Goal: Task Accomplishment & Management: Use online tool/utility

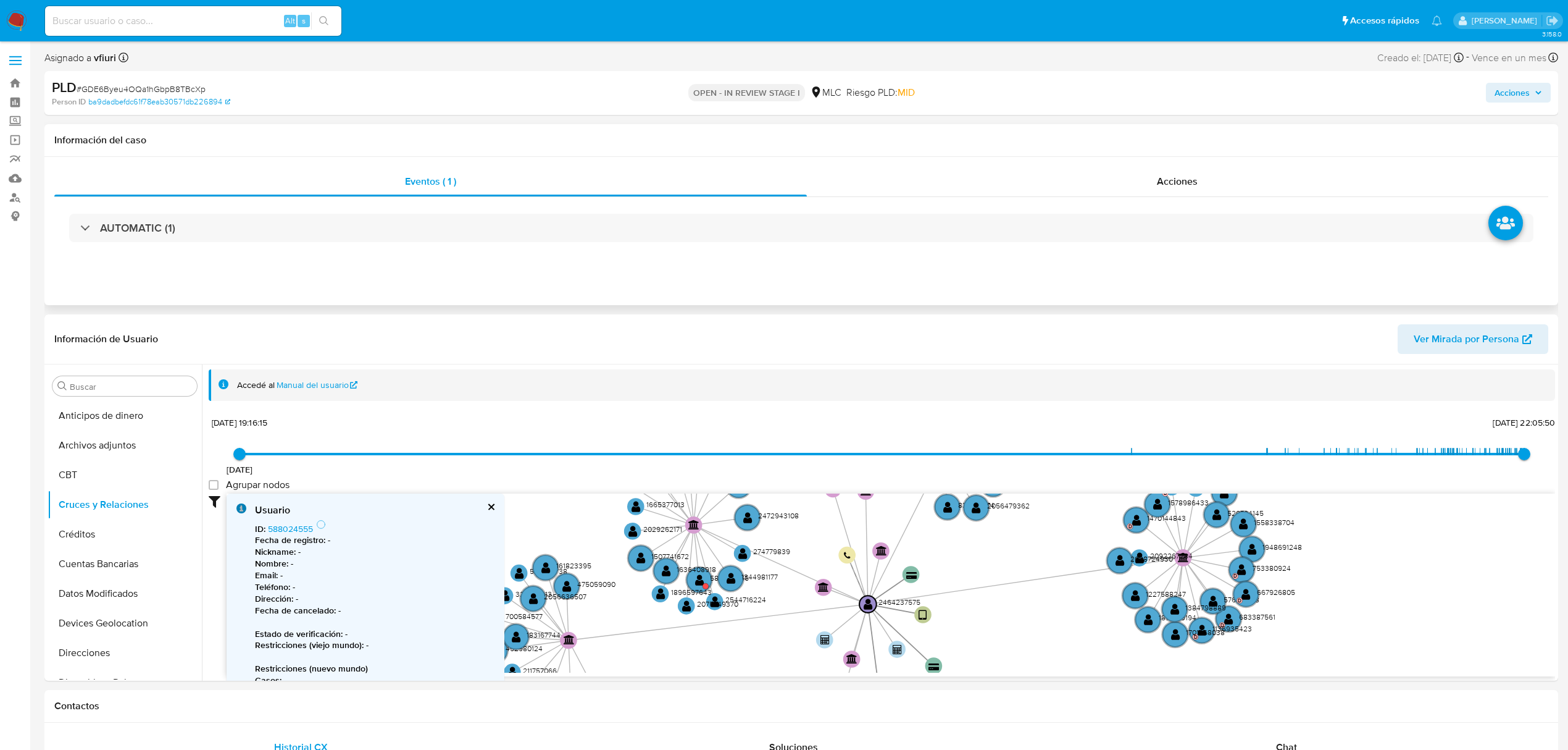
scroll to position [121, 0]
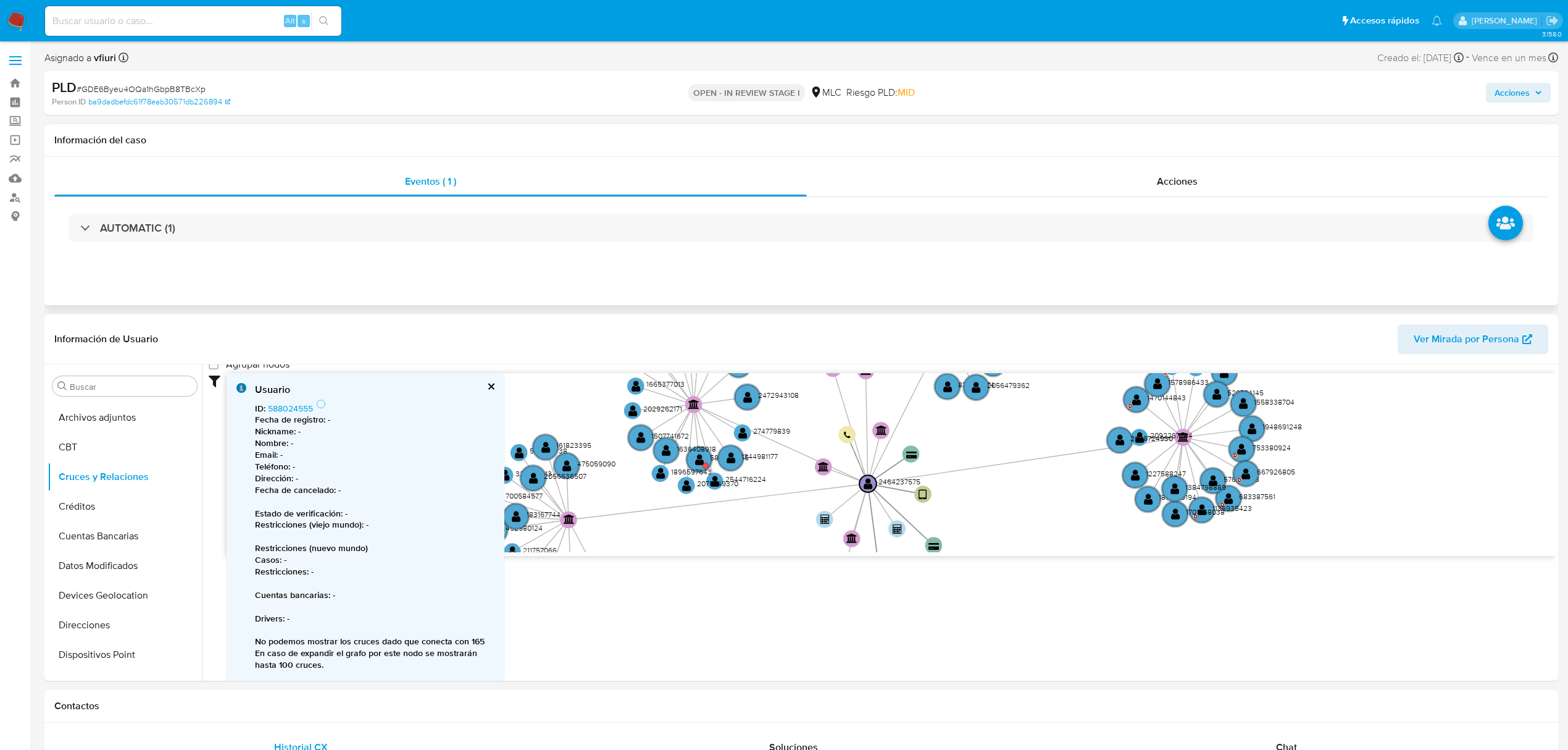
click at [266, 245] on div "AUTOMATIC (1)" at bounding box center [801, 228] width 1495 height 62
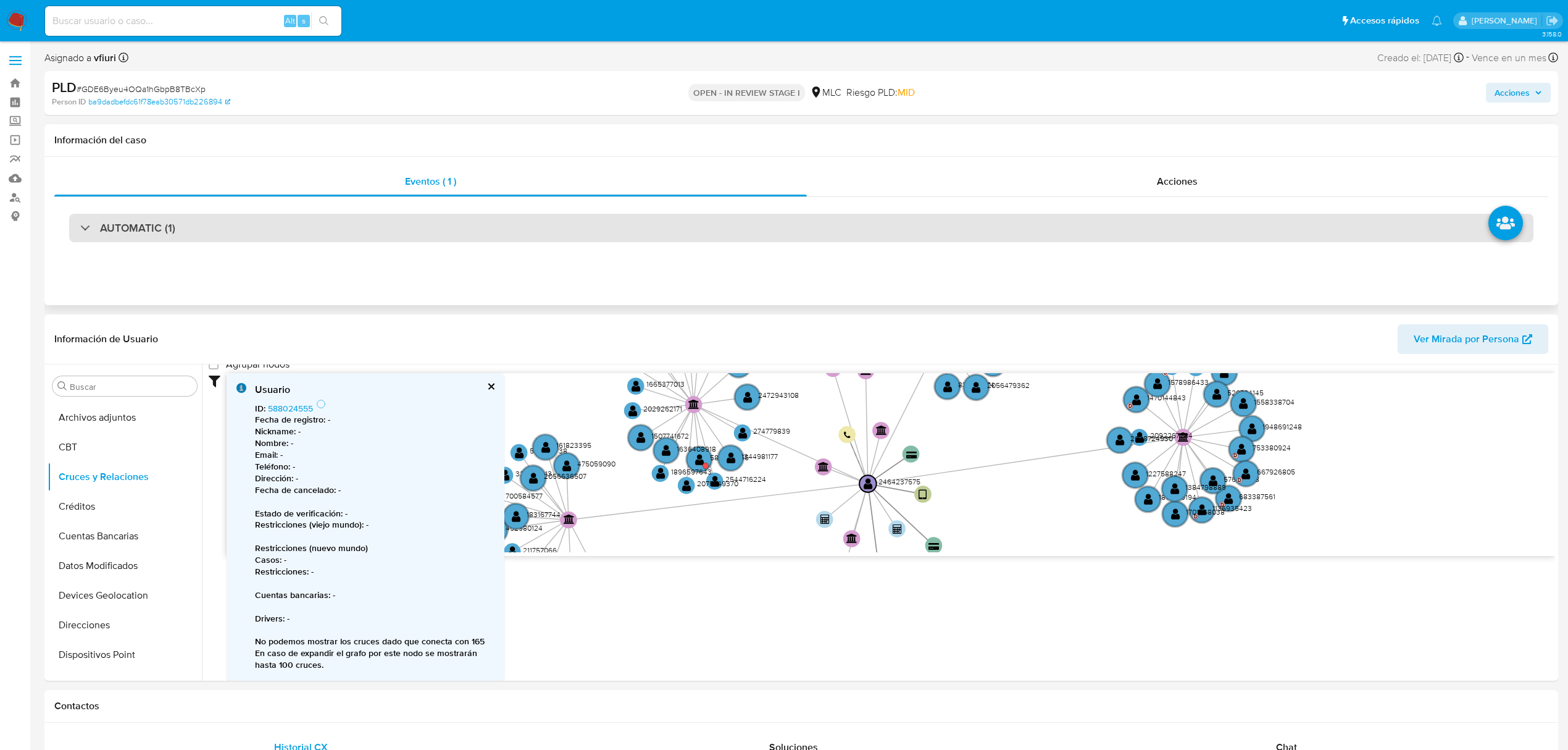
click at [275, 230] on div "AUTOMATIC (1)" at bounding box center [802, 227] width 1465 height 28
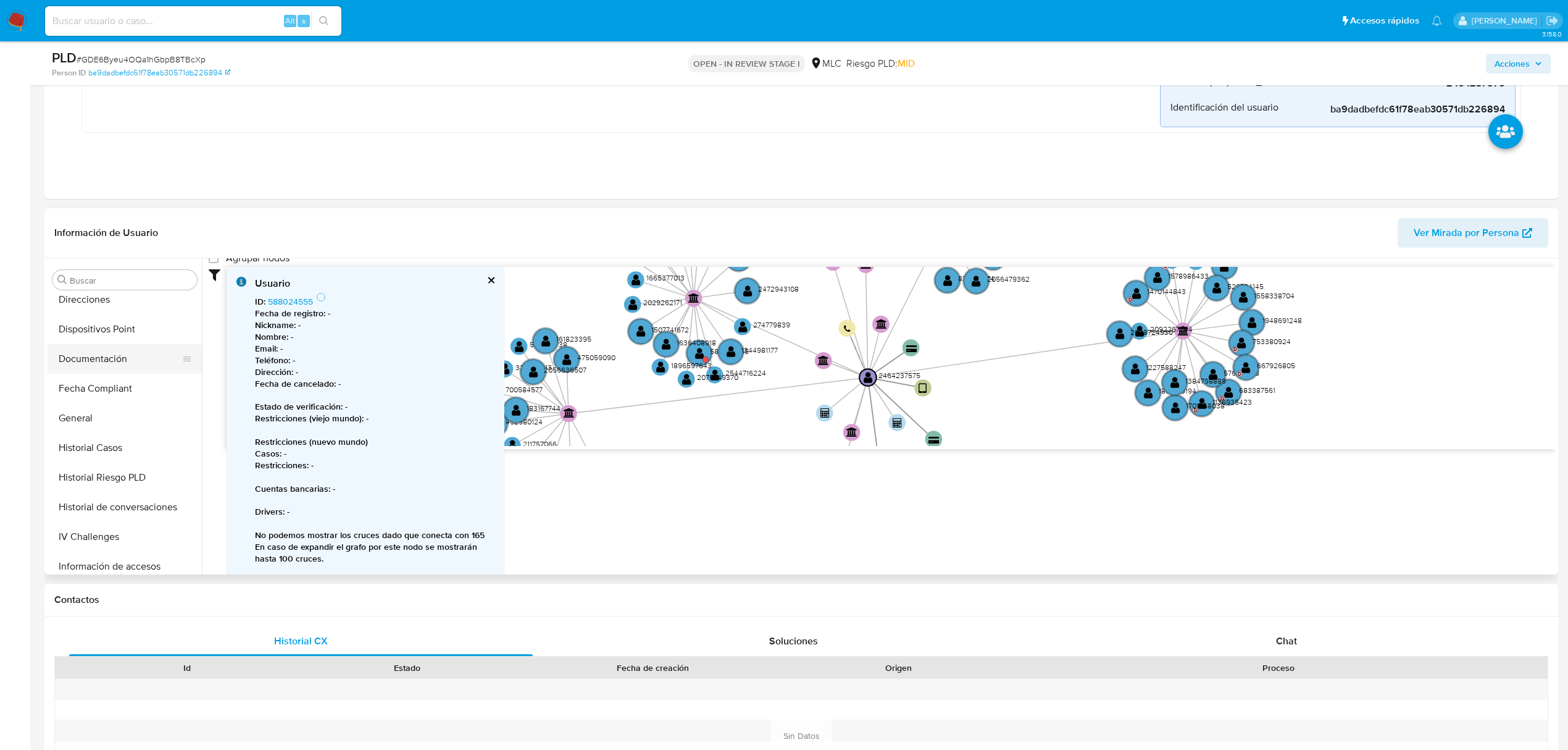
scroll to position [164, 0]
click at [99, 381] on button "Direcciones" at bounding box center [120, 382] width 145 height 30
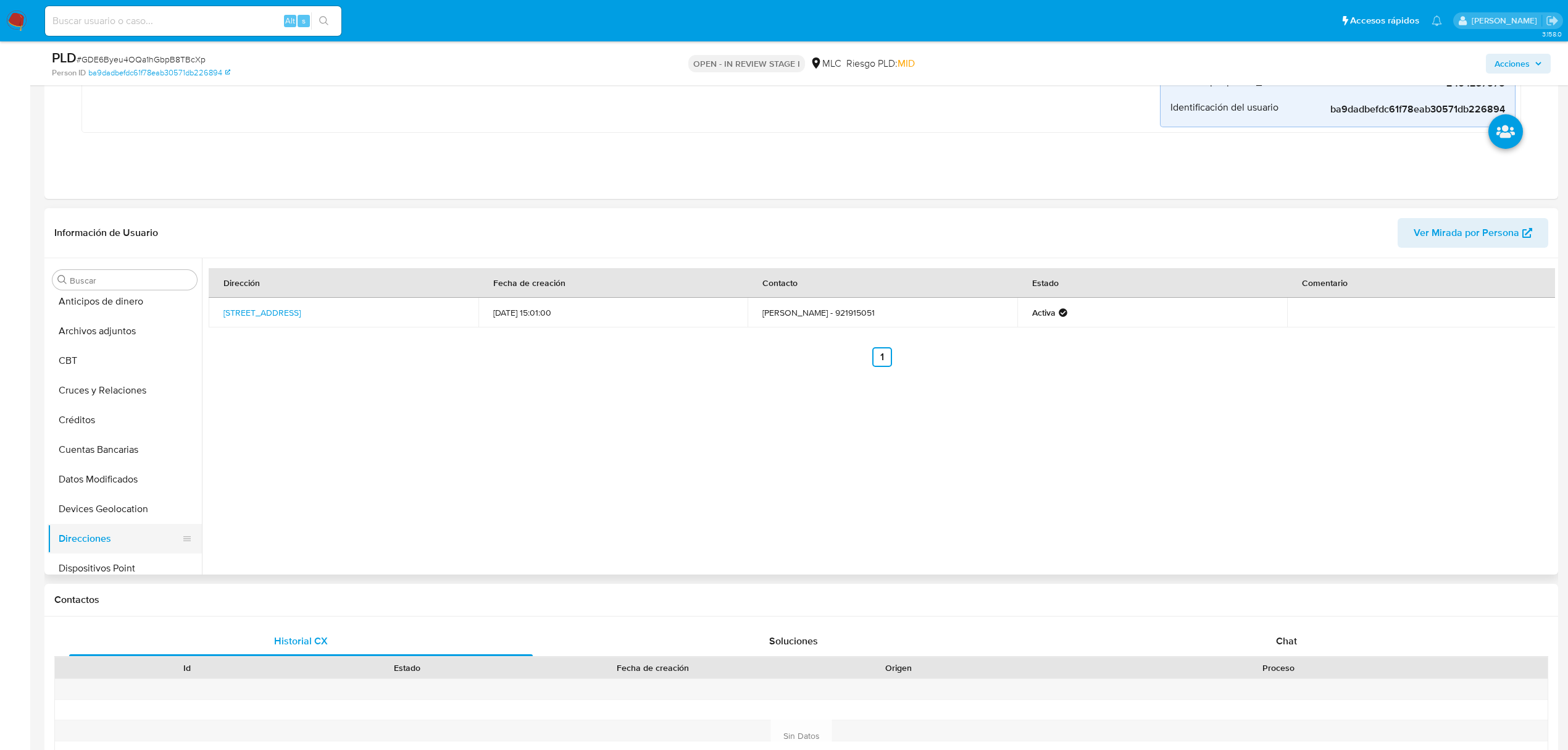
scroll to position [0, 0]
click at [95, 411] on button "Cruces y Relaciones" at bounding box center [120, 398] width 145 height 30
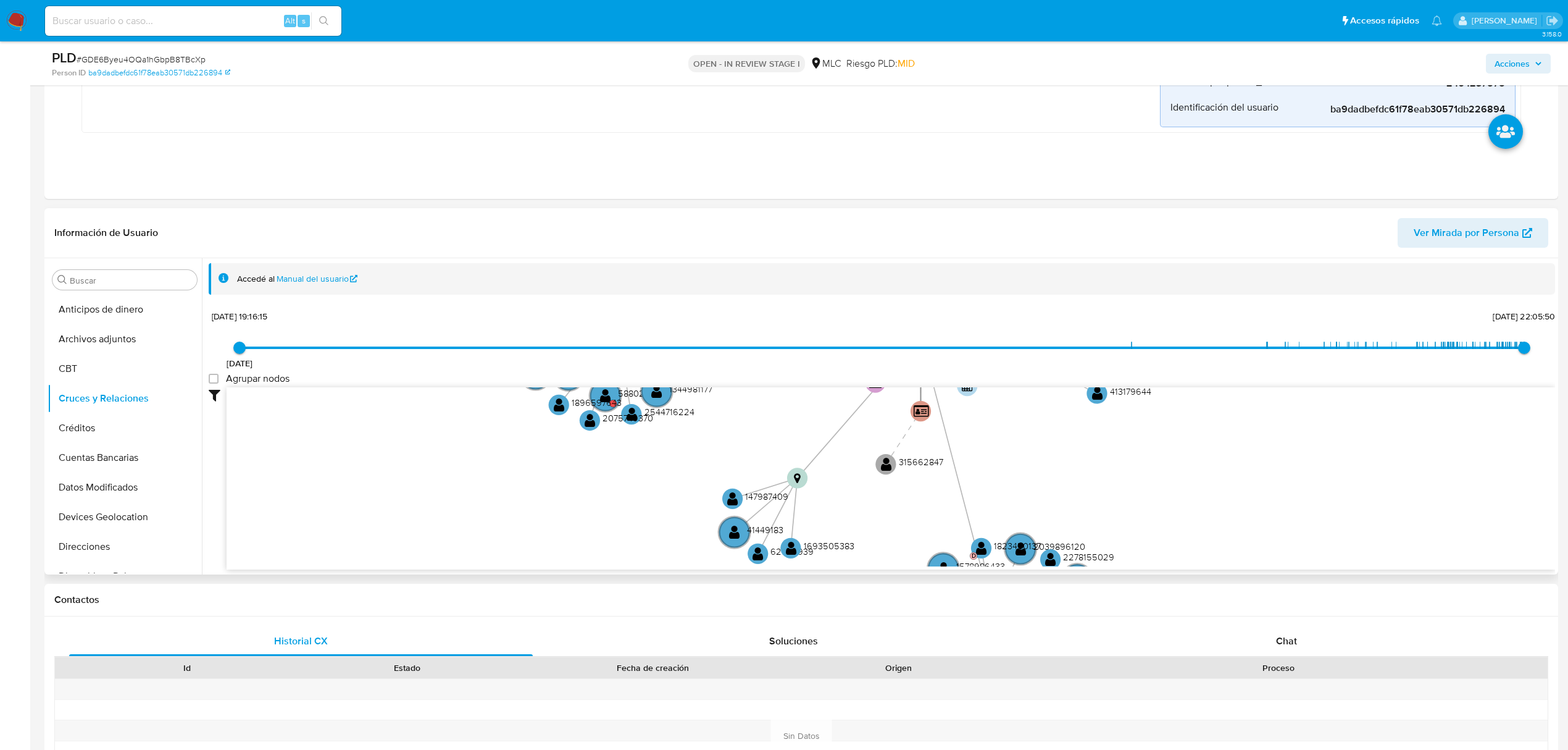
drag, startPoint x: 812, startPoint y: 466, endPoint x: 698, endPoint y: 452, distance: 114.9
click at [698, 452] on icon "device-6838aadb0980a3b4379d29d0  user-2464237575  2464237575 card-JHOHUYIRYNH…" at bounding box center [891, 476] width 1328 height 179
click at [608, 406] on text "1896597643" at bounding box center [597, 402] width 50 height 13
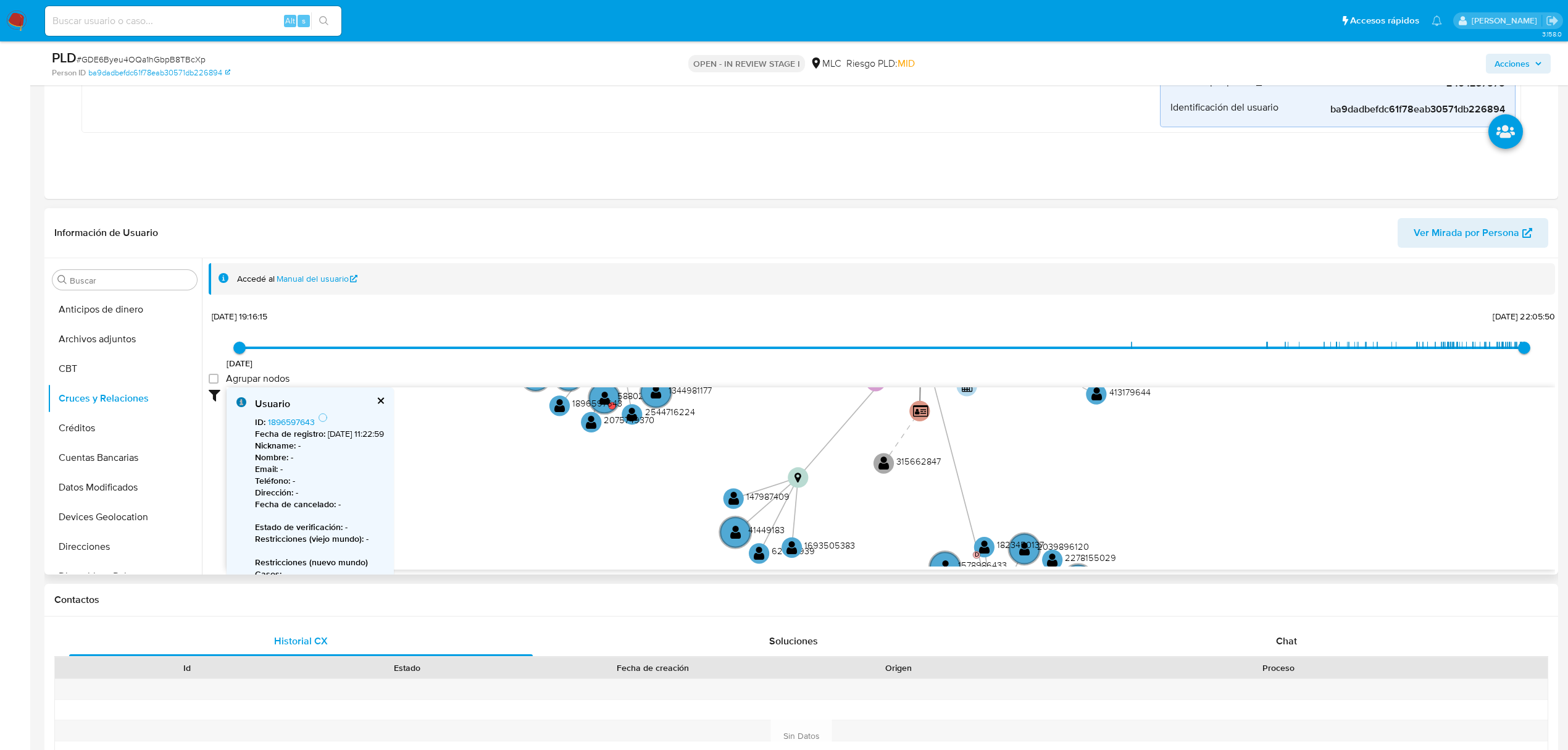
click at [307, 428] on b "Fecha de registro :" at bounding box center [290, 433] width 71 height 13
click at [306, 421] on link "1896597643" at bounding box center [291, 421] width 47 height 13
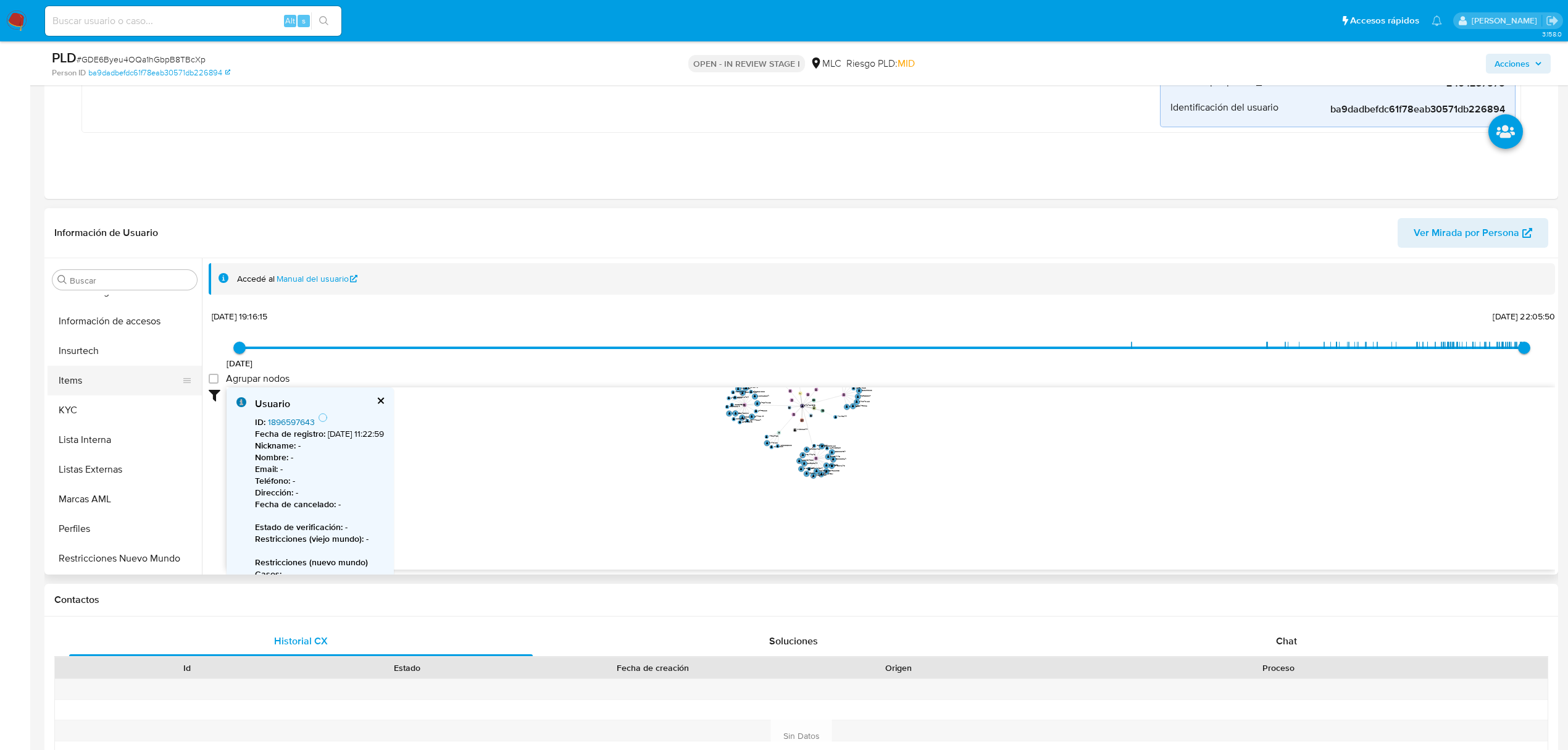
scroll to position [494, 0]
click at [97, 408] on button "KYC" at bounding box center [120, 408] width 145 height 30
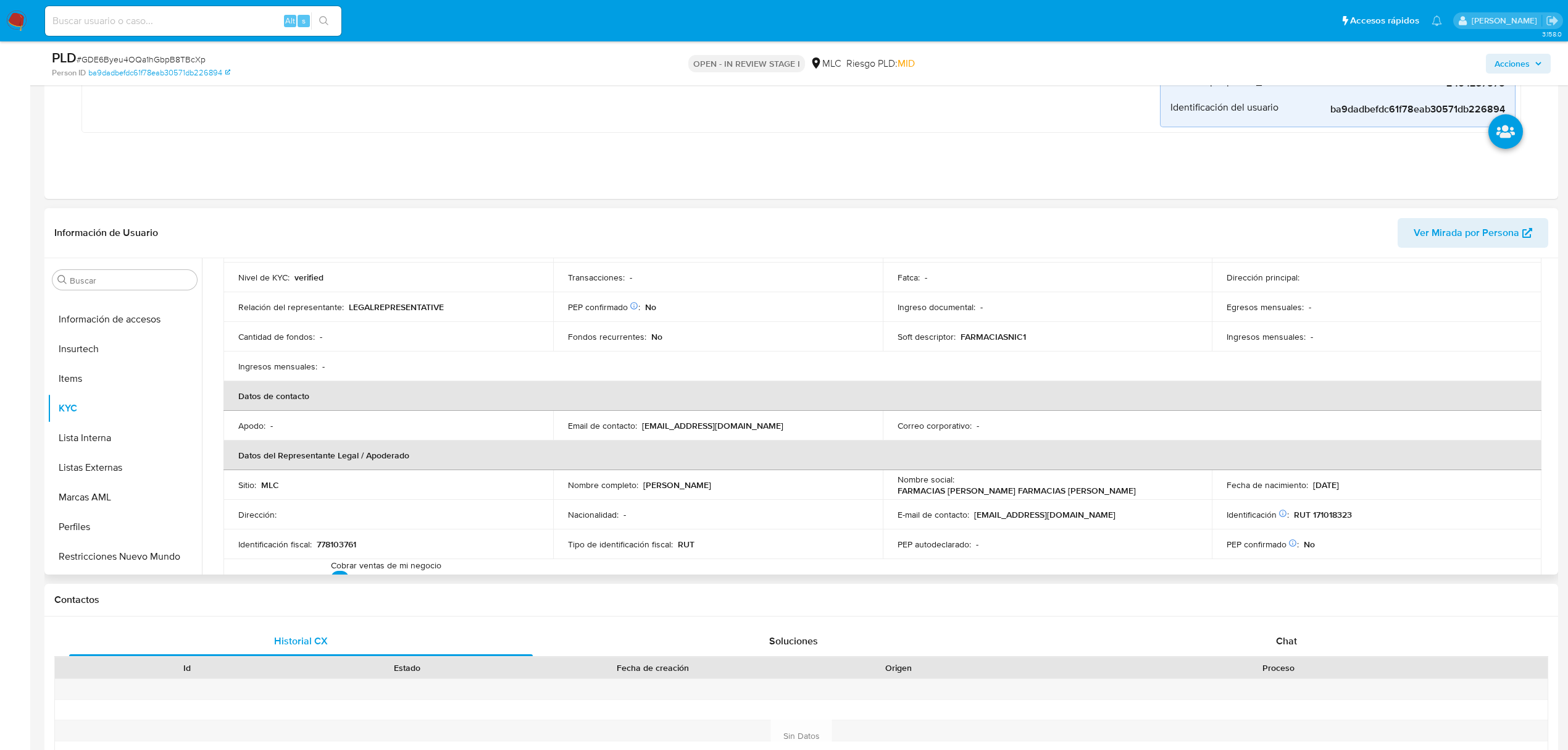
scroll to position [164, 0]
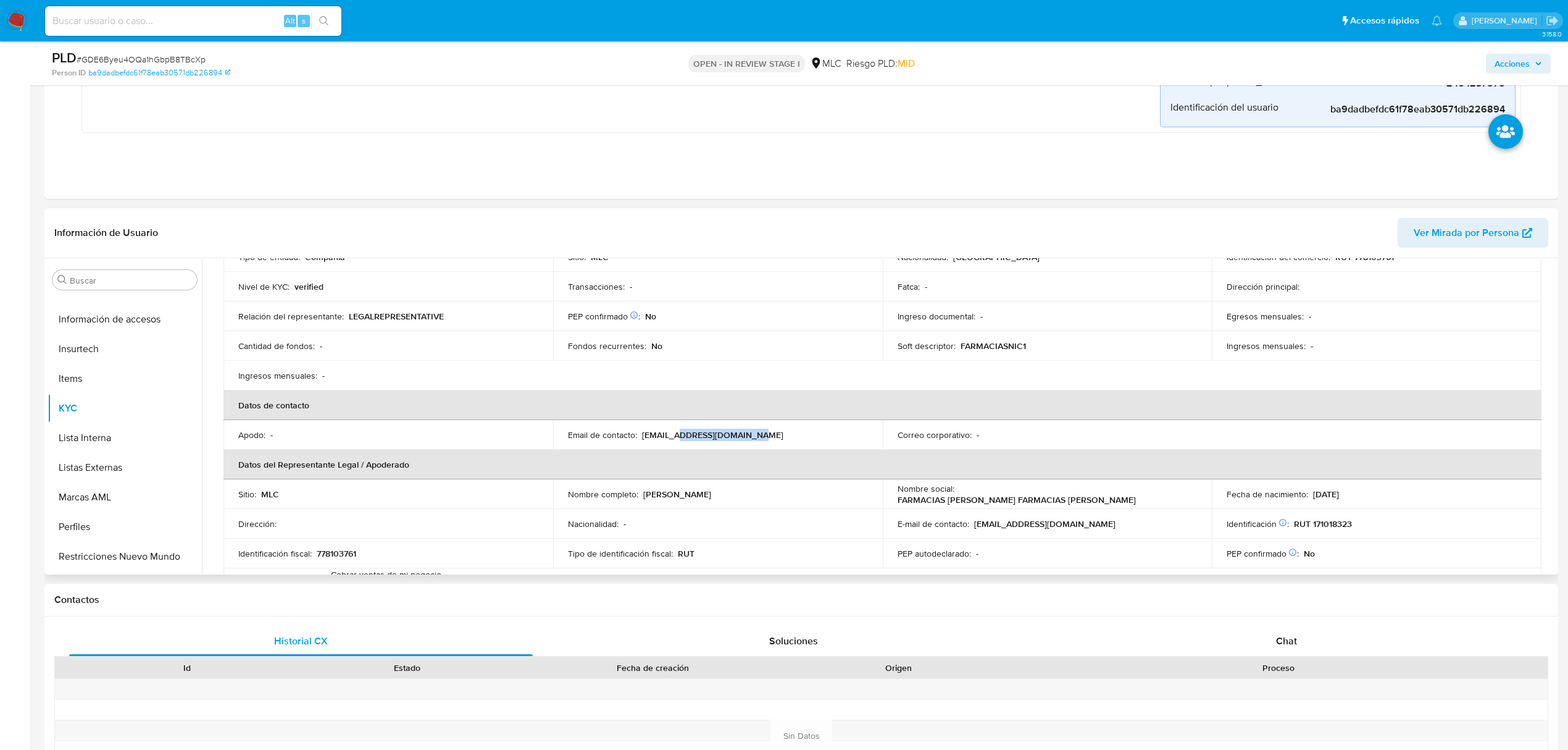
drag, startPoint x: 763, startPoint y: 430, endPoint x: 675, endPoint y: 433, distance: 88.1
click at [675, 433] on div "Email de contacto : farmacianicolha@gmail.com" at bounding box center [718, 435] width 300 height 12
click at [752, 476] on th "Datos del Representante Legal / Apoderado" at bounding box center [882, 464] width 1319 height 30
drag, startPoint x: 763, startPoint y: 494, endPoint x: 641, endPoint y: 497, distance: 122.0
click at [641, 497] on div "Nombre completo : Nicol Andrea Herrera Araya" at bounding box center [718, 495] width 300 height 12
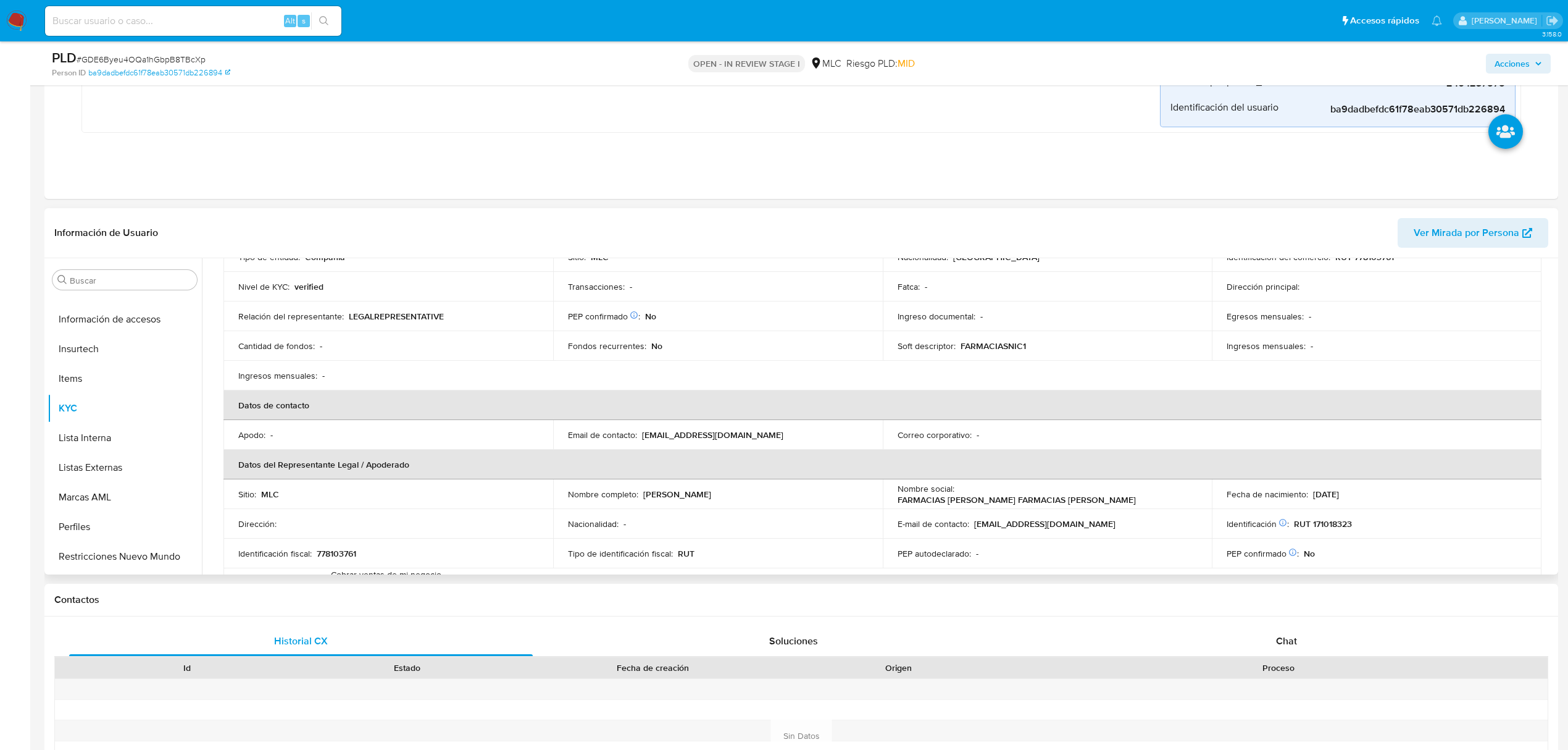
copy p "Nicol Andrea Herrera Araya"
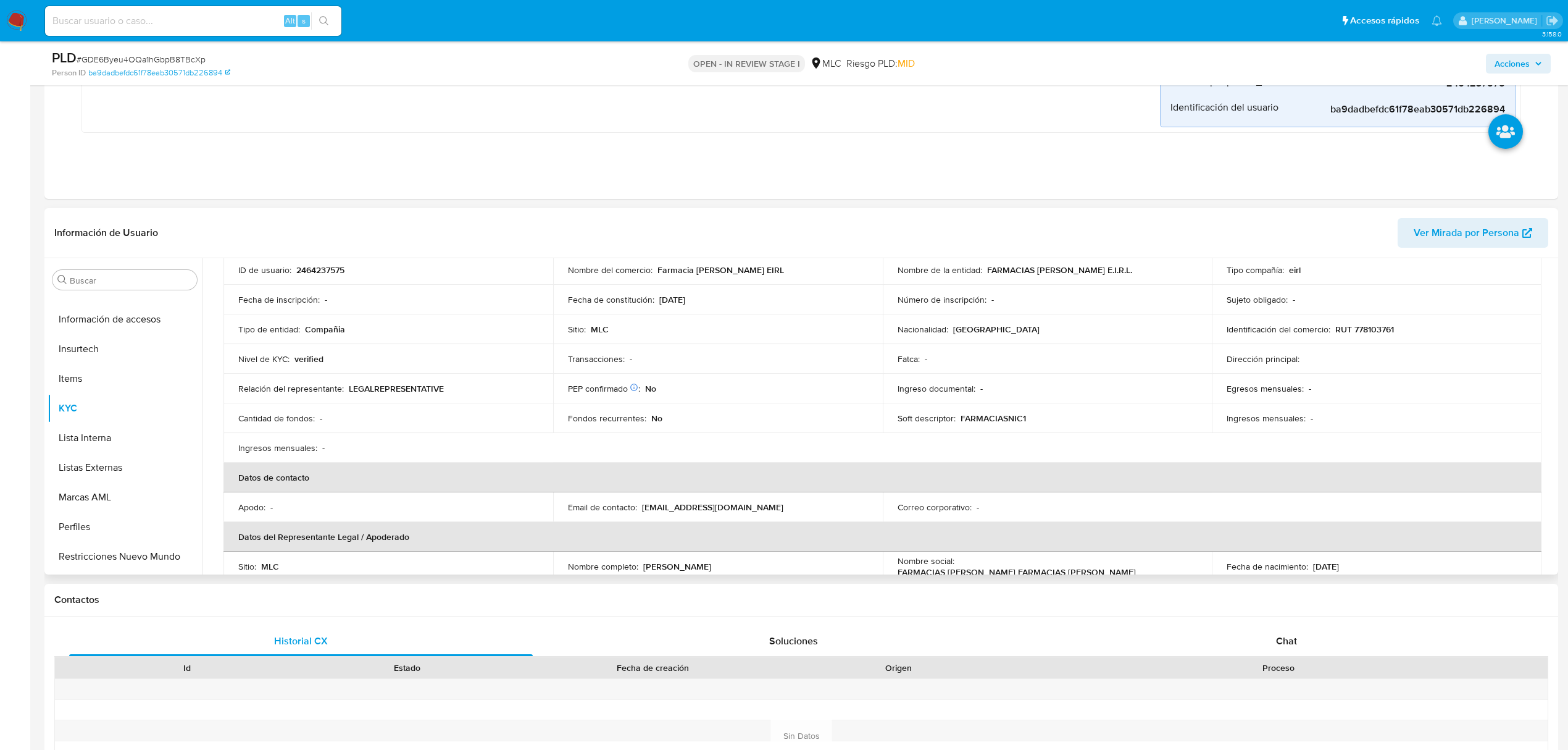
scroll to position [0, 0]
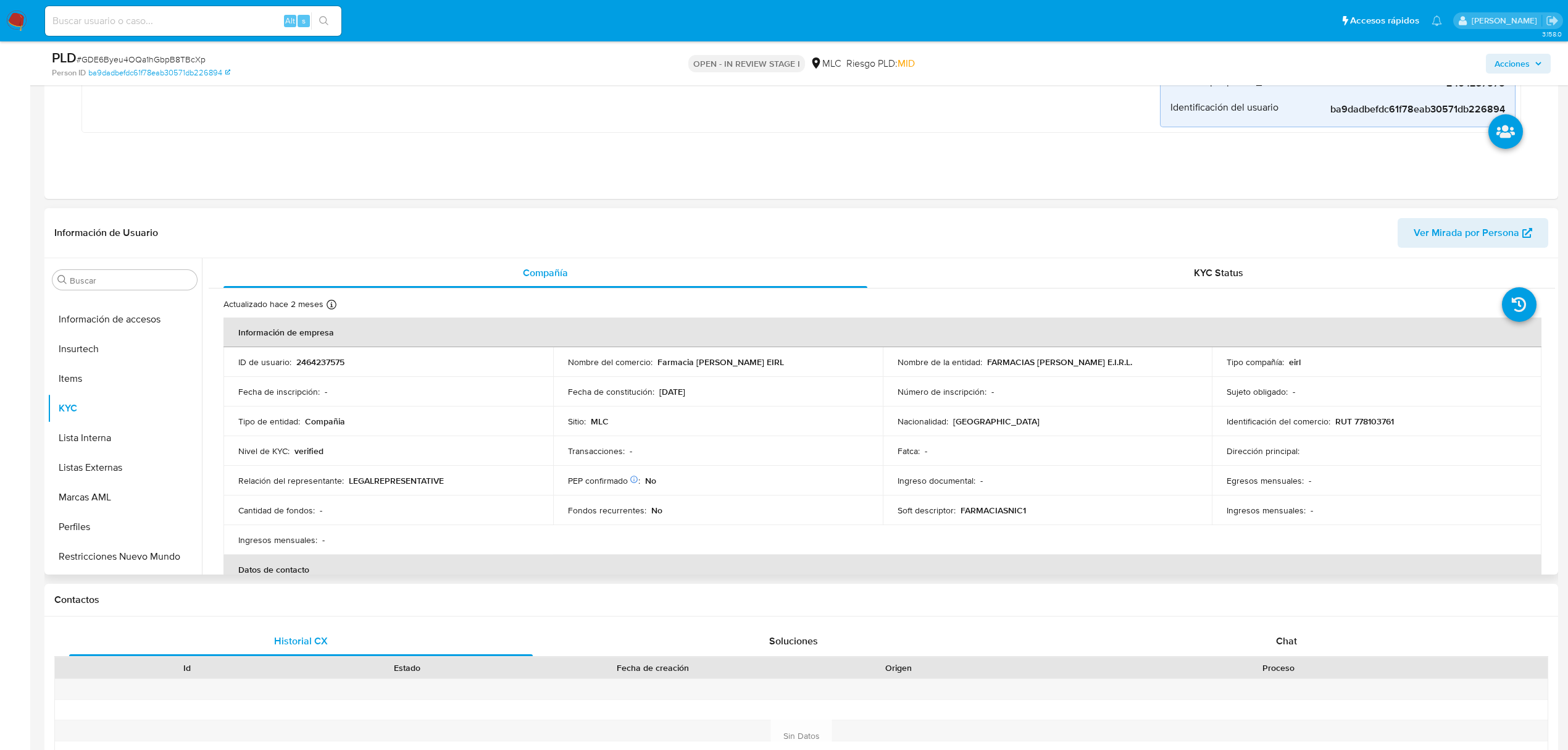
click at [1354, 417] on p "RUT 778103761" at bounding box center [1364, 421] width 59 height 12
copy p "778103761"
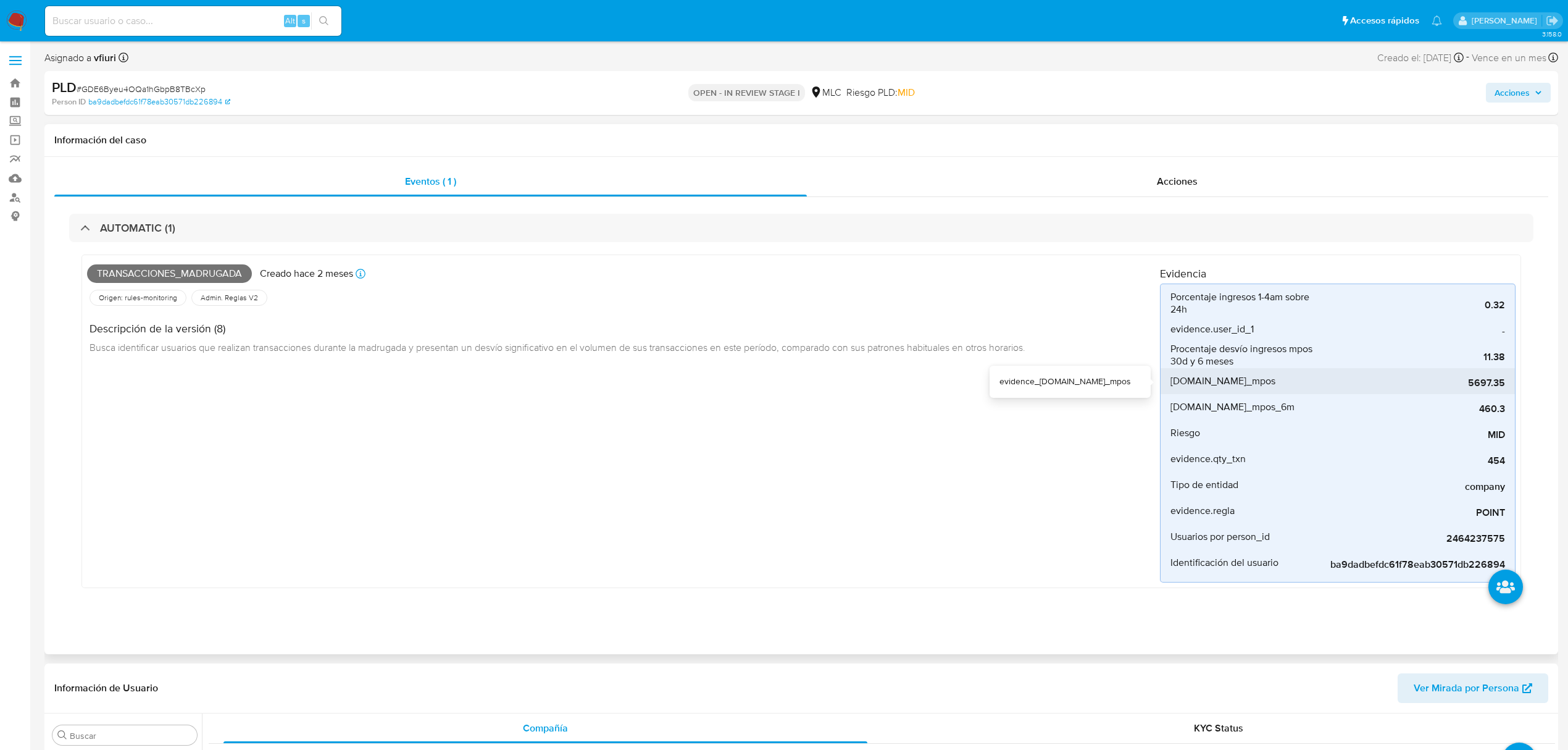
drag, startPoint x: 1468, startPoint y: 386, endPoint x: 1514, endPoint y: 386, distance: 46.0
click at [1514, 386] on li "evidence.ing_mpos 5697.35" at bounding box center [1338, 381] width 355 height 26
click at [1080, 463] on div "Transacciones_madrugada Creado hace 2 meses Creado: 12/07/2025 16:09:13 Origen:…" at bounding box center [623, 421] width 1073 height 323
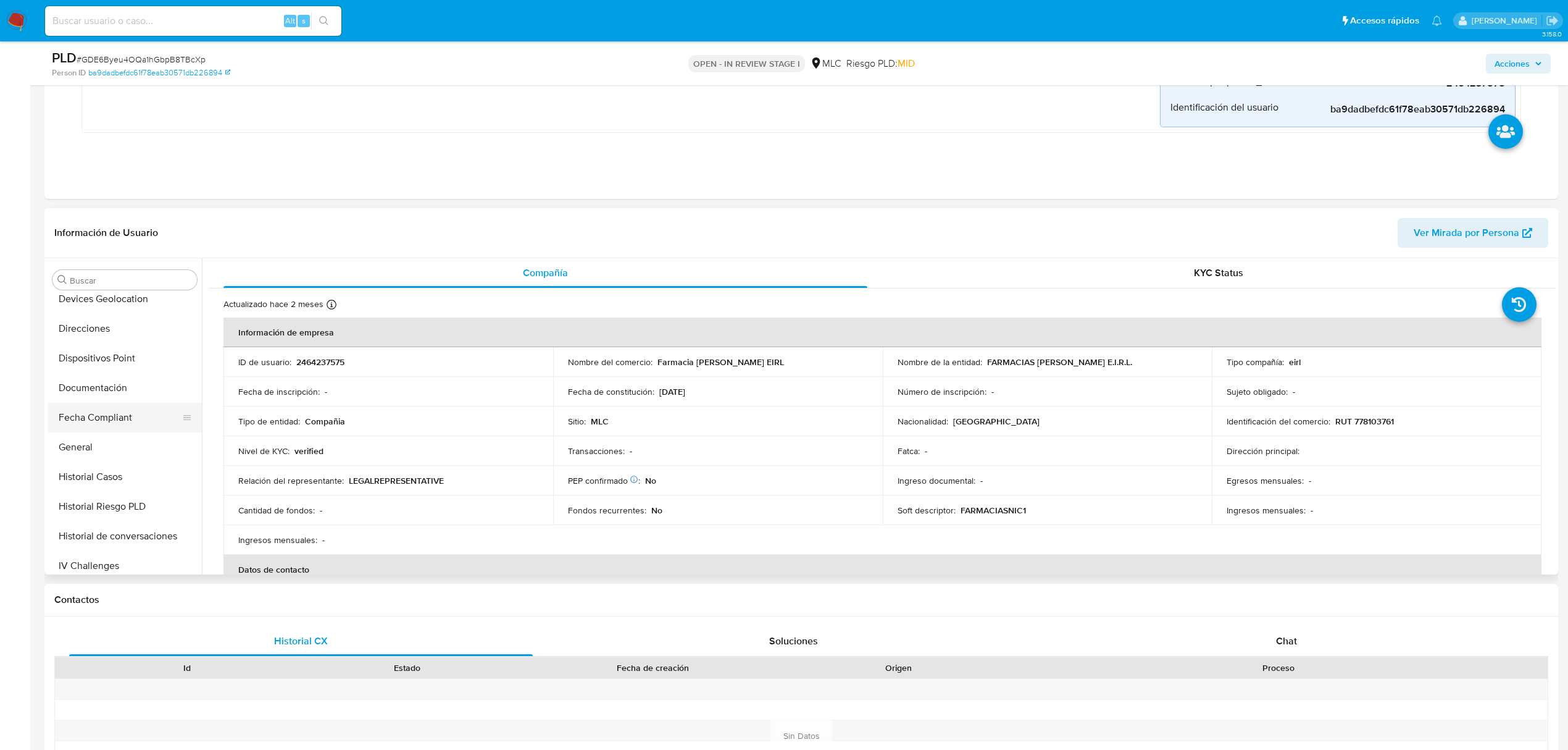
scroll to position [247, 0]
click at [106, 474] on button "Historial Riesgo PLD" at bounding box center [125, 477] width 155 height 30
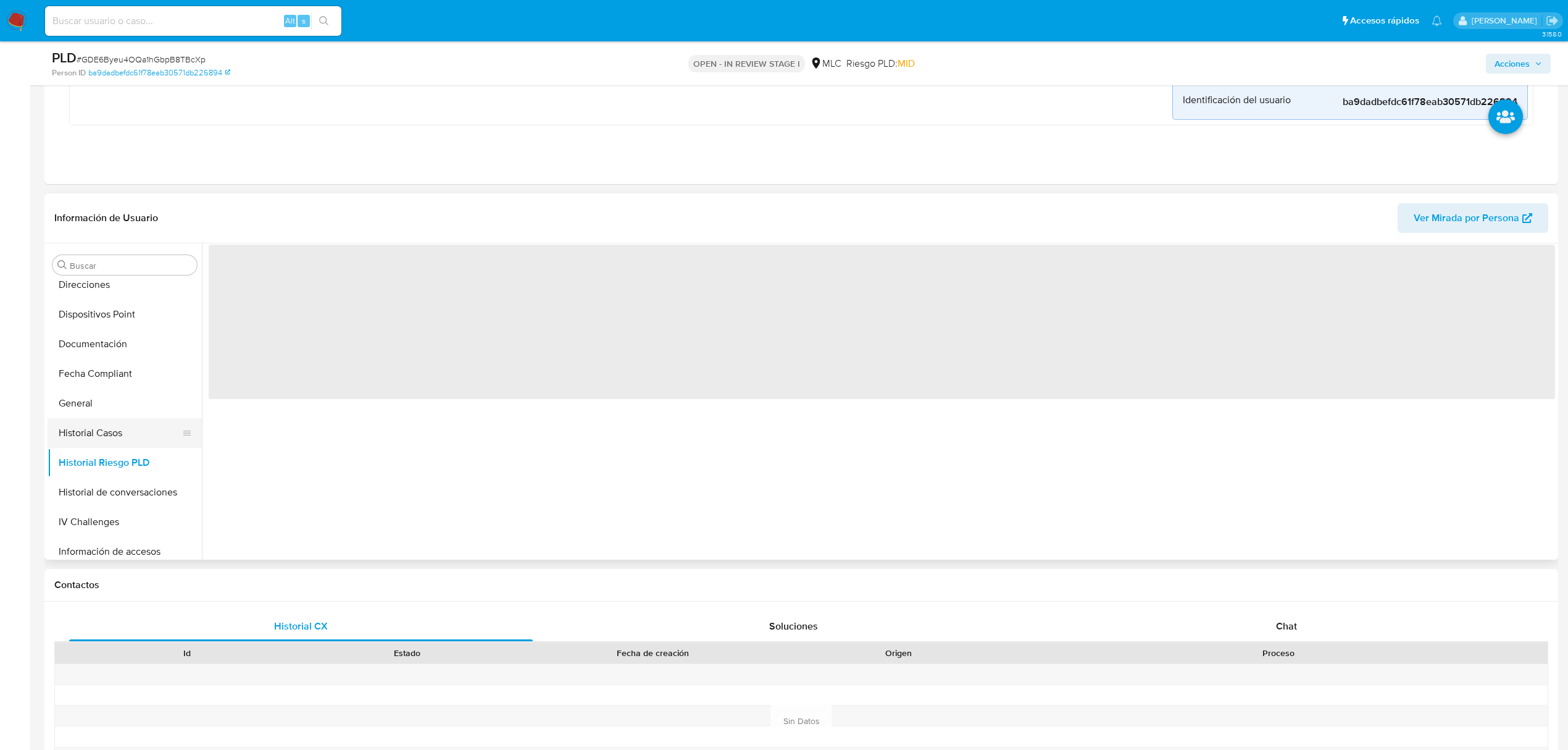
click at [95, 446] on button "Historial Casos" at bounding box center [120, 433] width 145 height 30
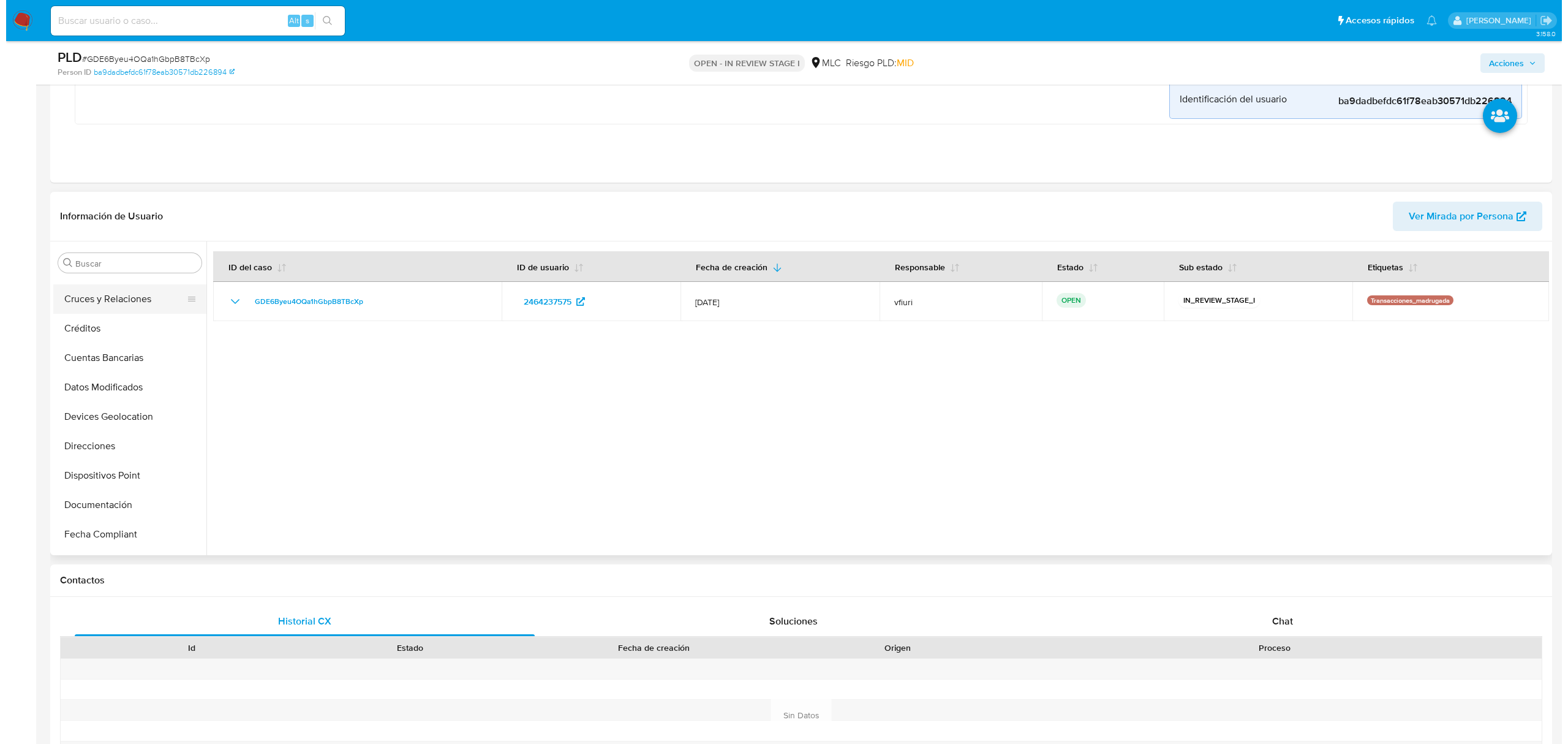
scroll to position [0, 0]
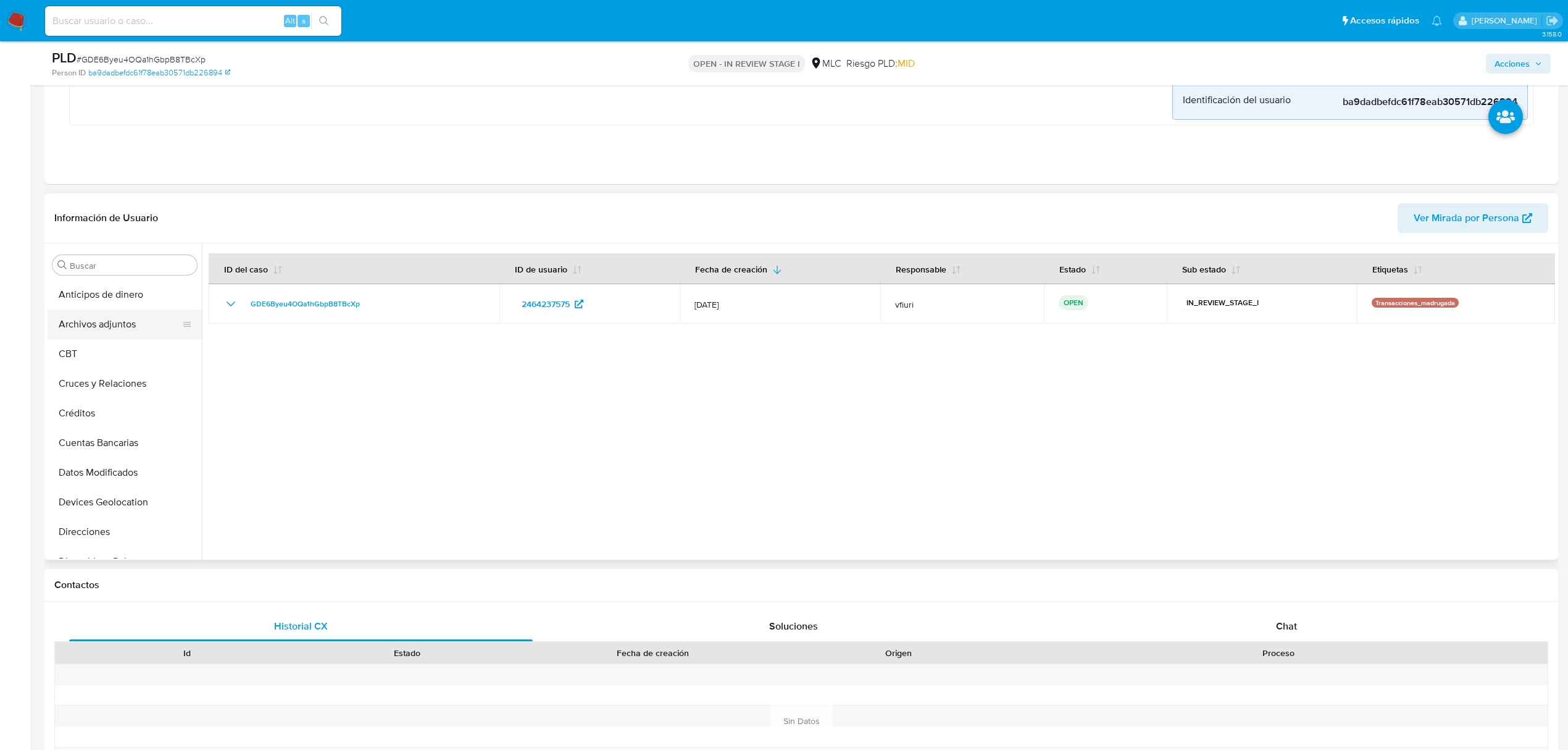
click at [123, 328] on button "Archivos adjuntos" at bounding box center [120, 324] width 145 height 30
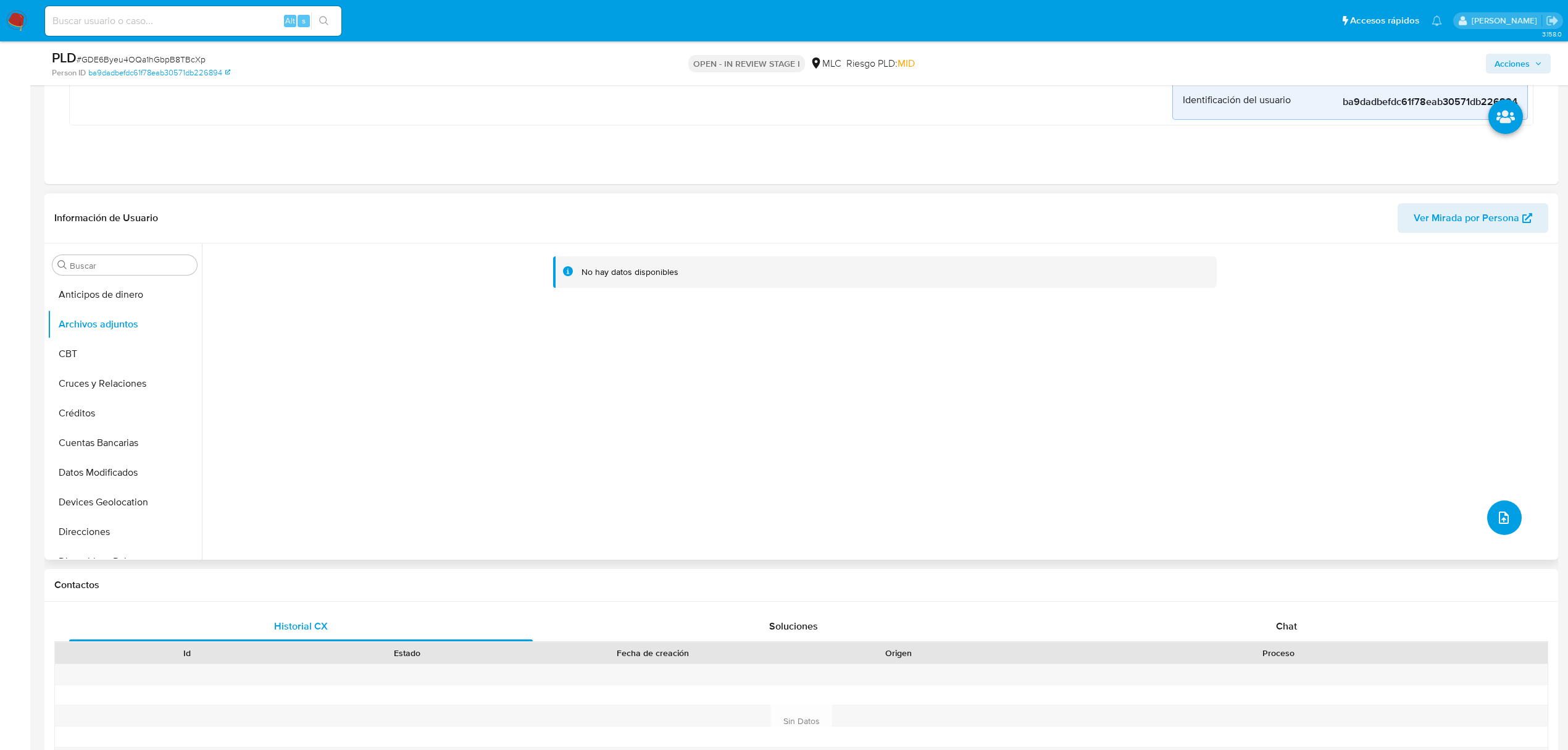
click at [1504, 516] on icon "upload-file" at bounding box center [1504, 517] width 10 height 13
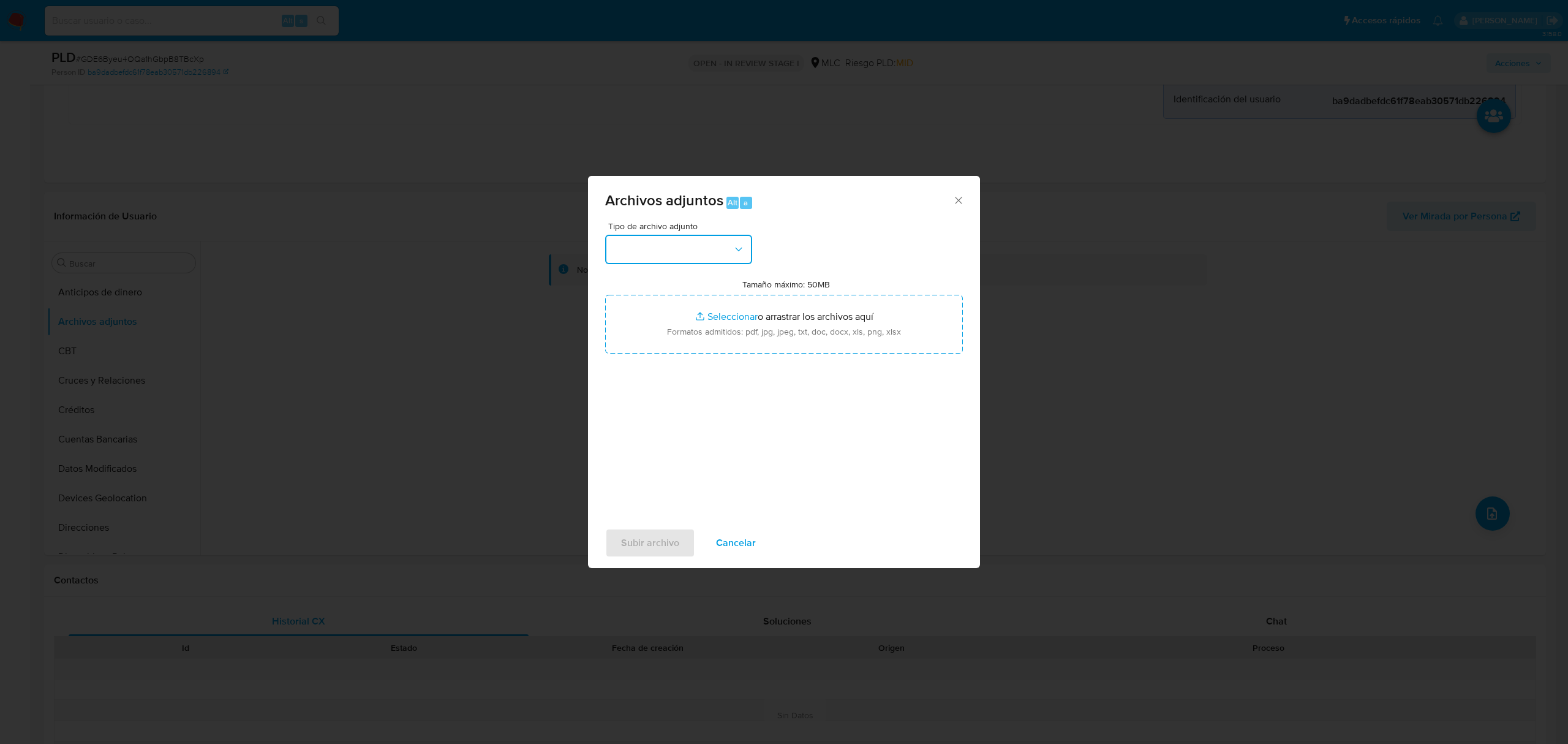
click at [673, 251] on button "button" at bounding box center [678, 249] width 147 height 30
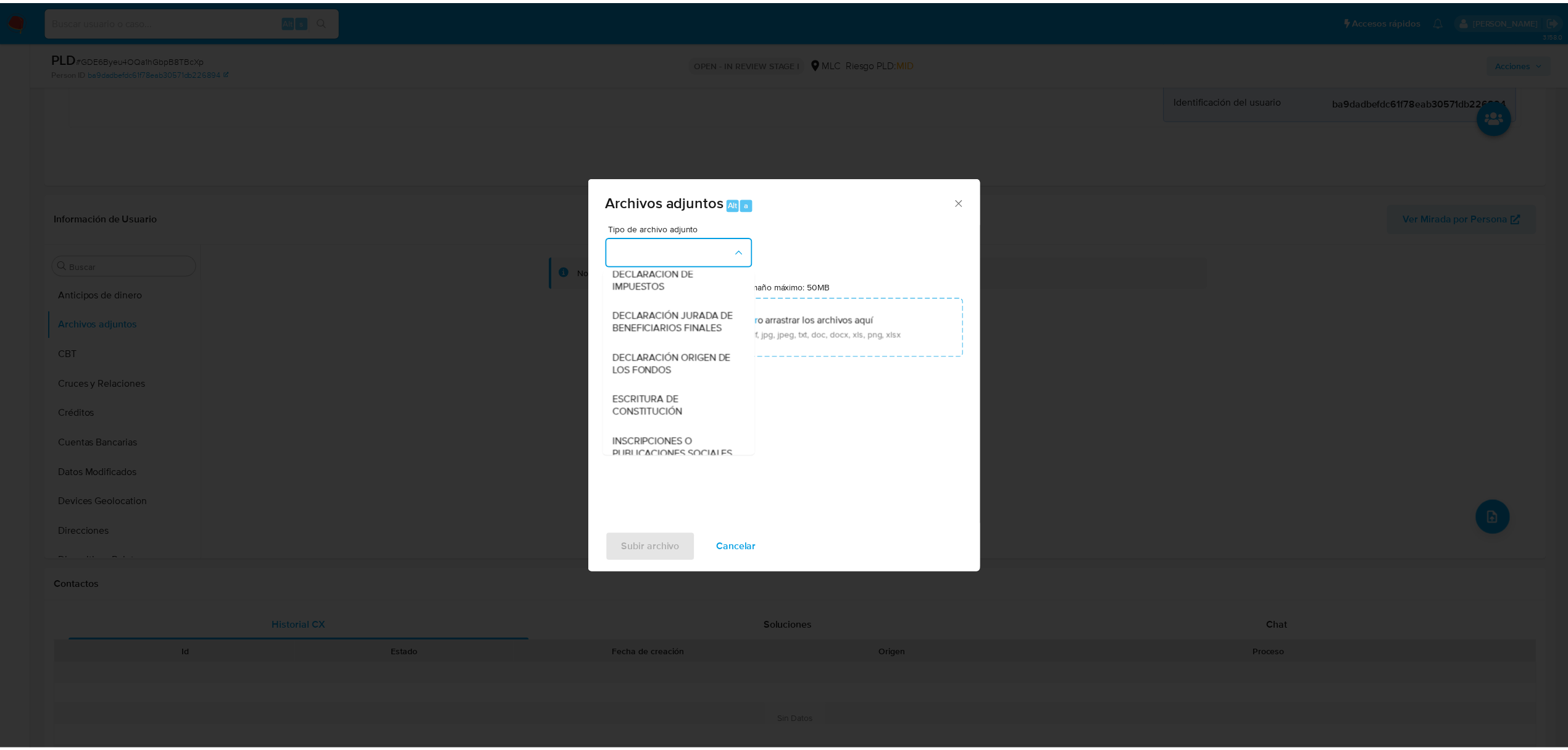
scroll to position [101, 0]
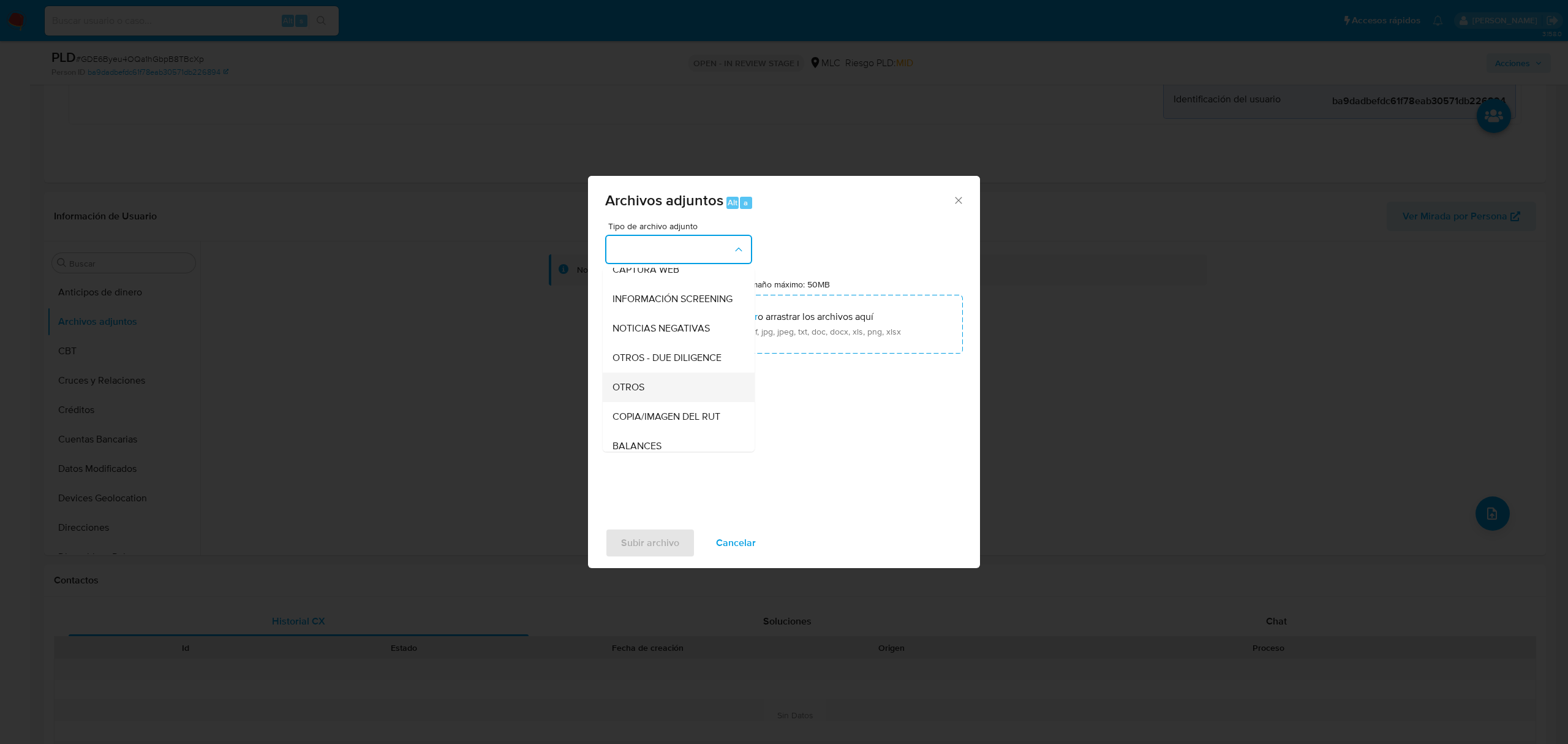
click at [663, 398] on div "OTROS" at bounding box center [675, 387] width 125 height 30
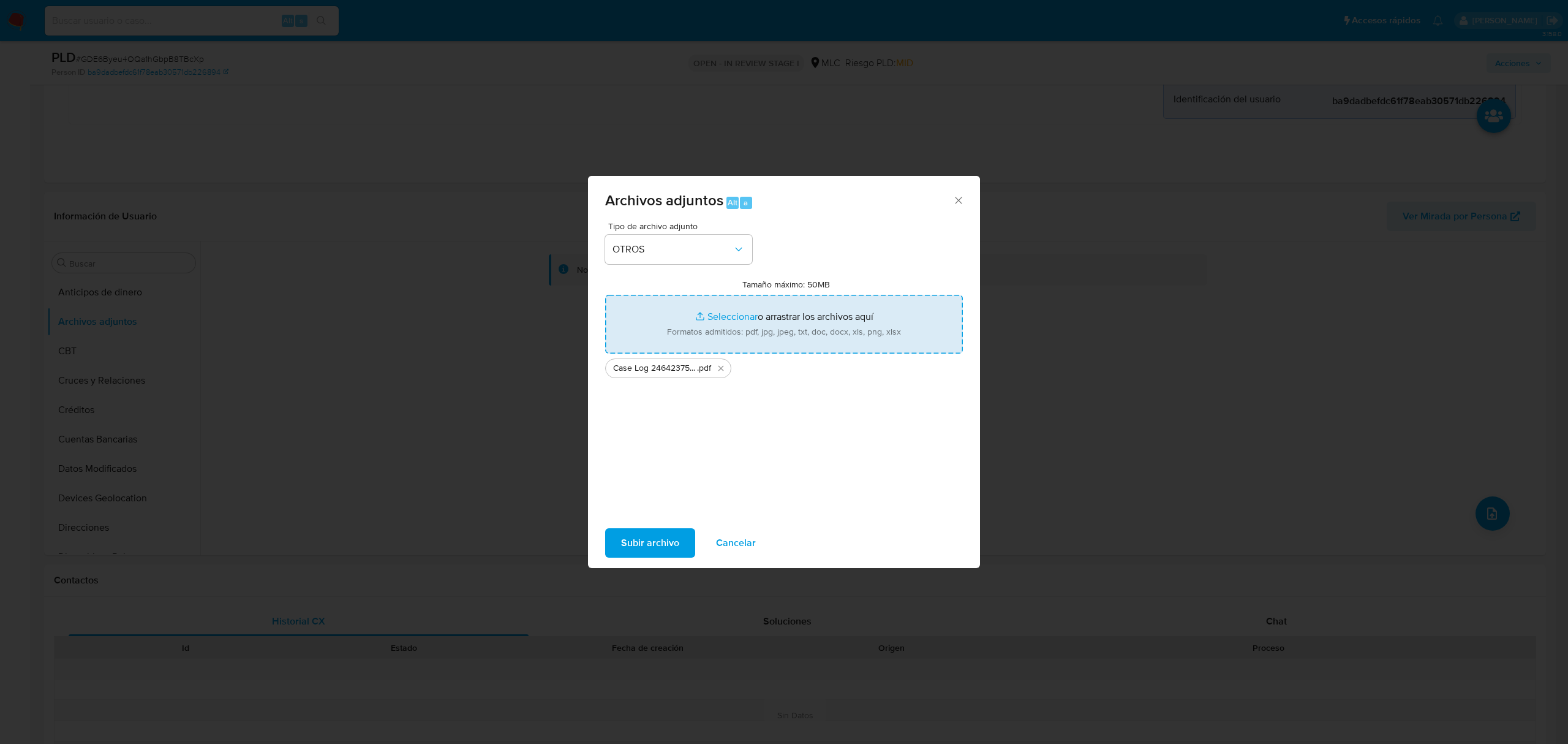
type input "C:\fakepath\Tabla 2464237575.xlsx"
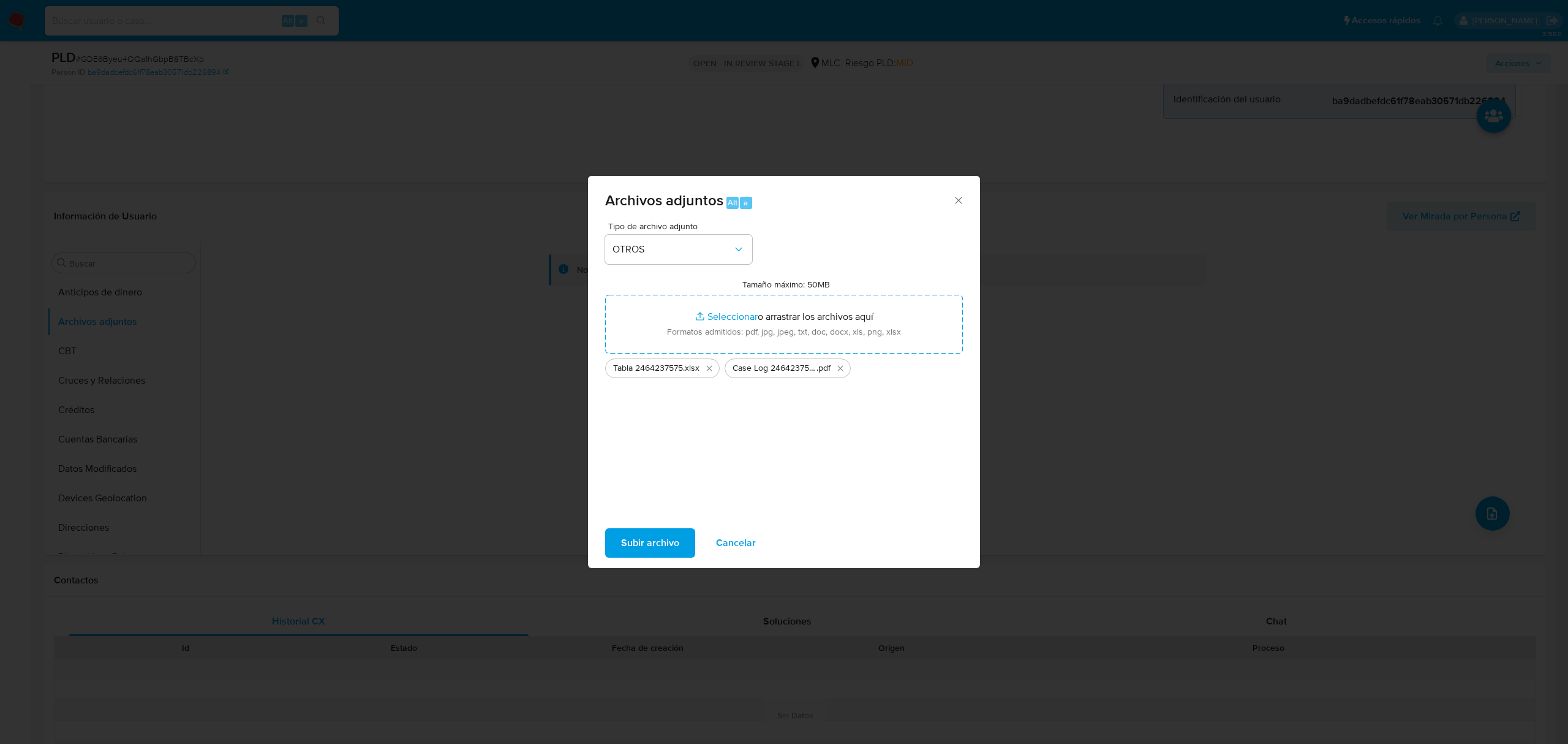
click at [644, 547] on span "Subir archivo" at bounding box center [650, 543] width 58 height 27
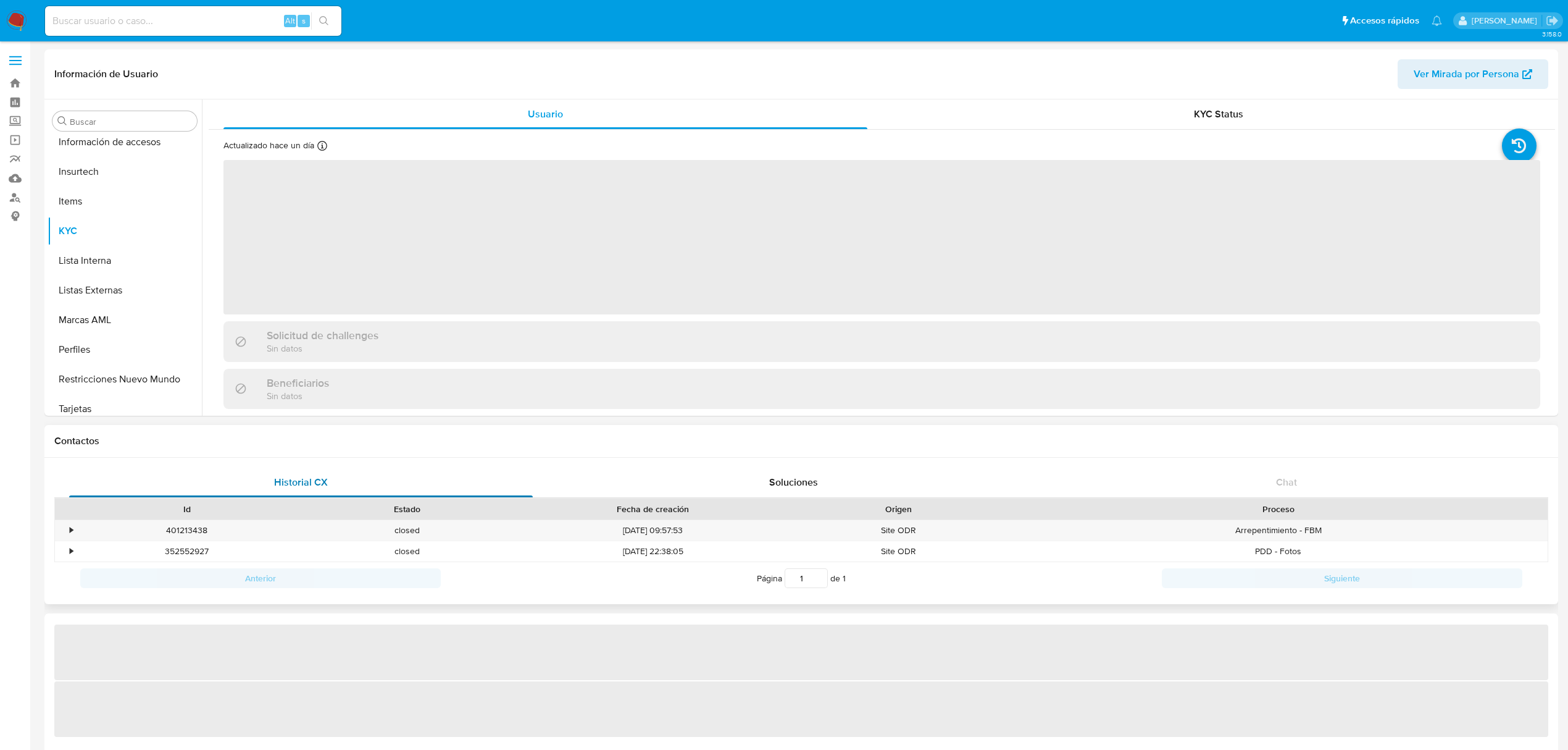
scroll to position [521, 0]
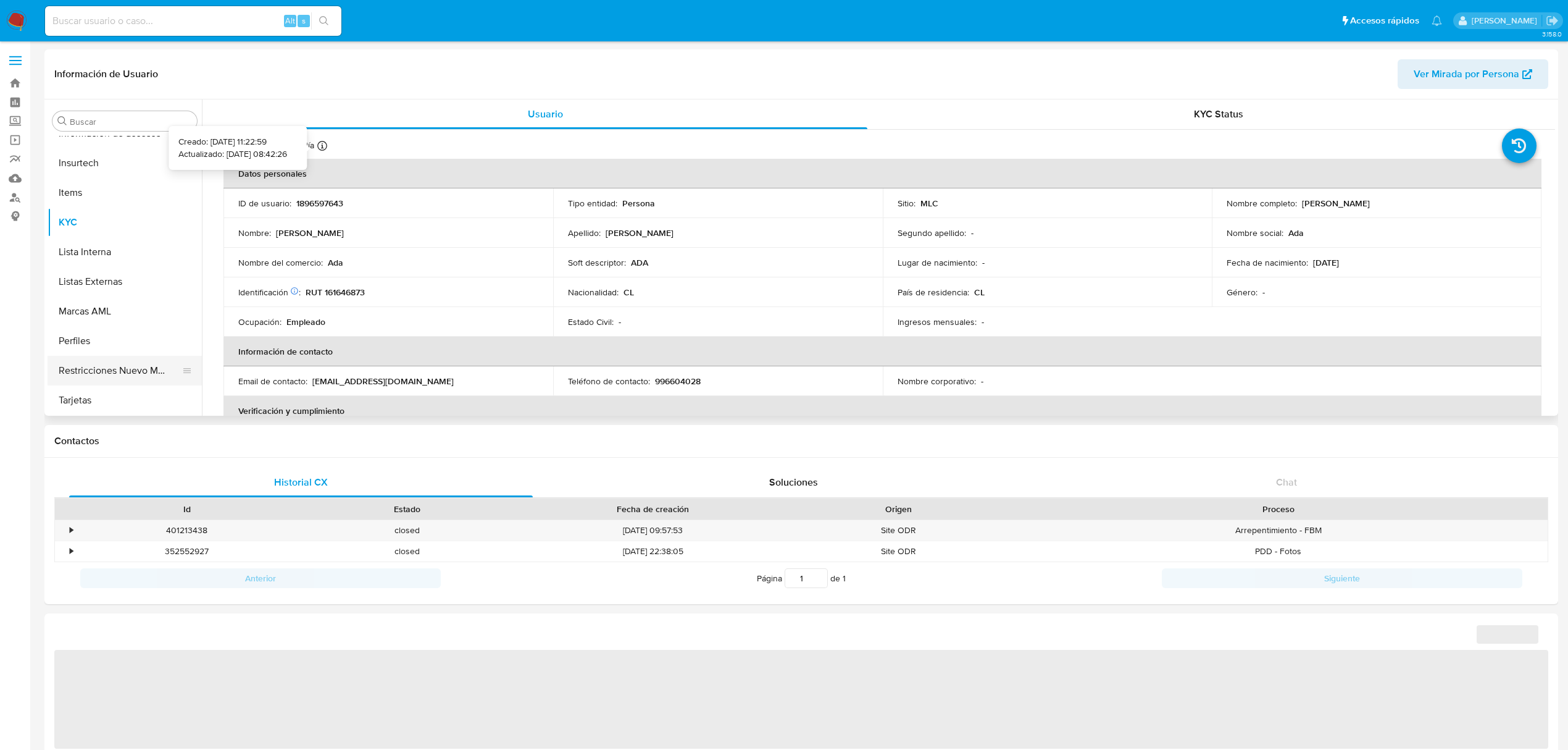
select select "10"
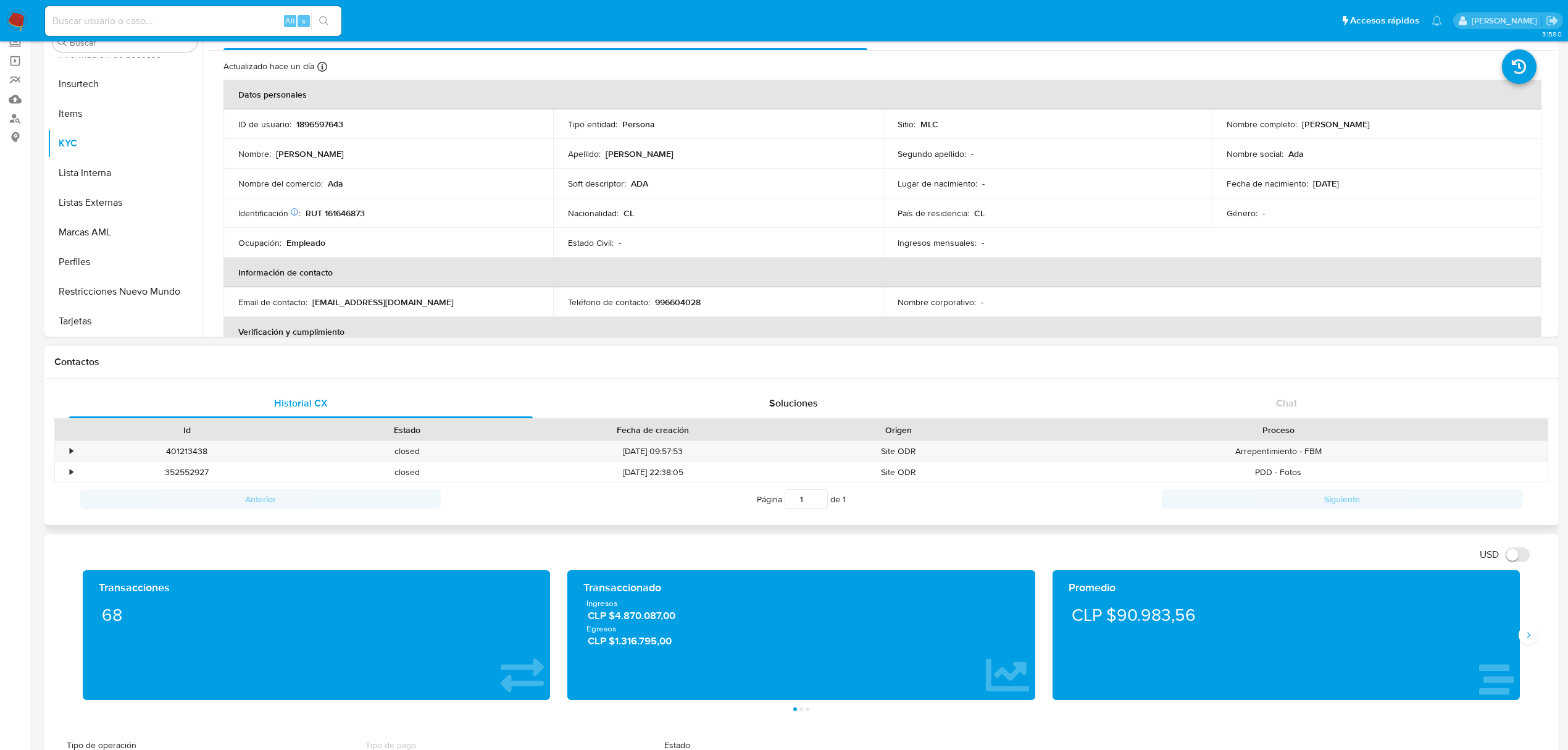
scroll to position [0, 0]
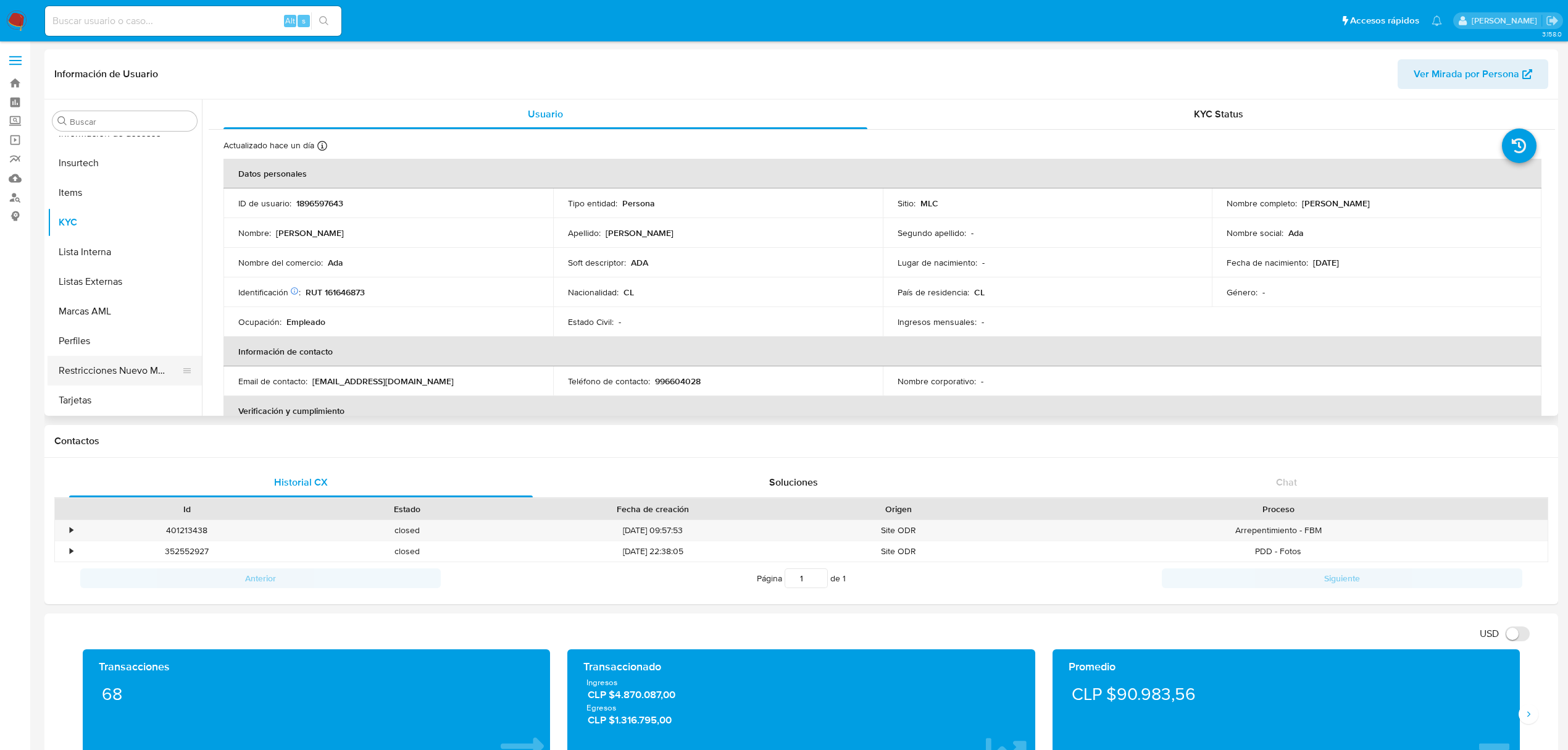
click at [139, 374] on button "Restricciones Nuevo Mundo" at bounding box center [120, 370] width 145 height 30
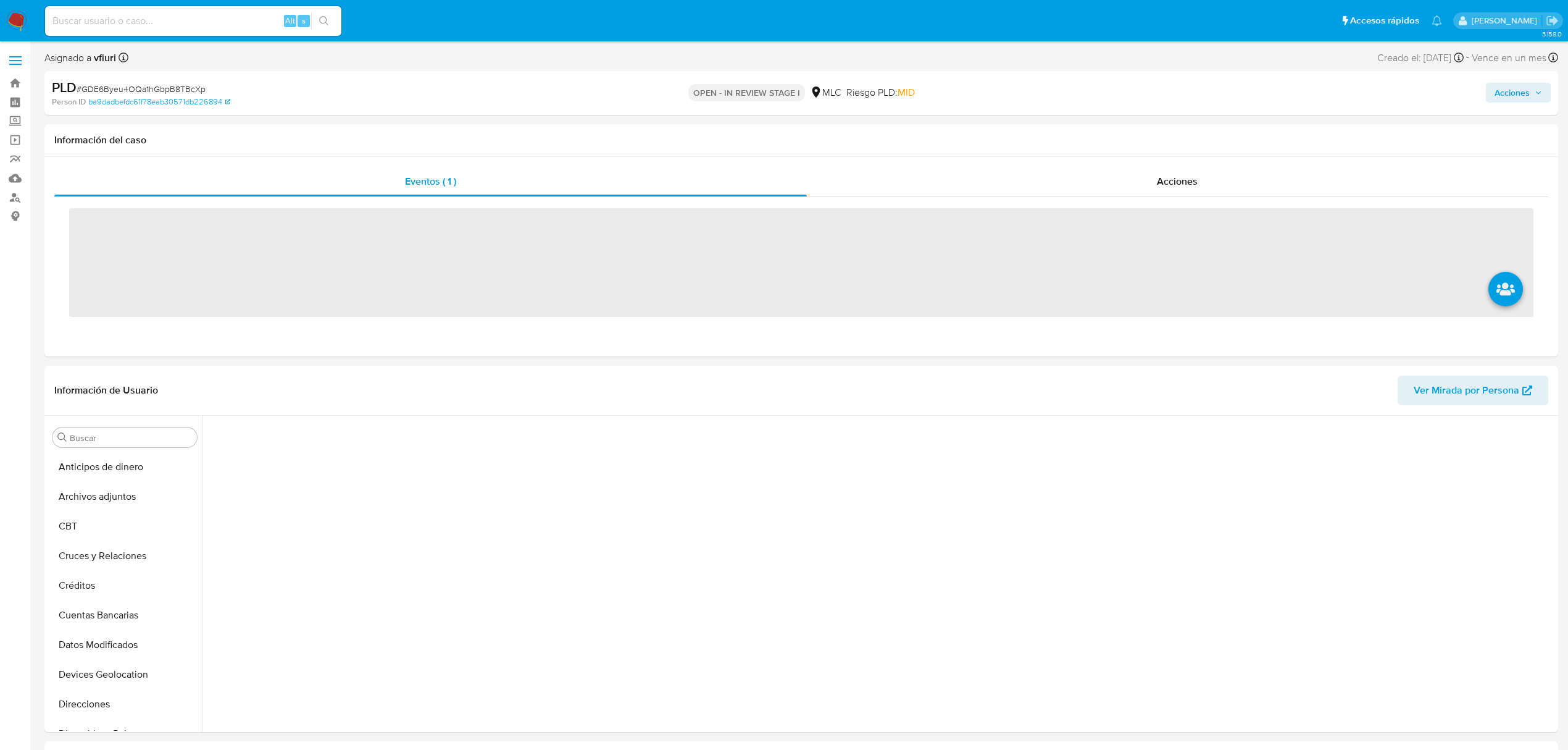
scroll to position [509, 0]
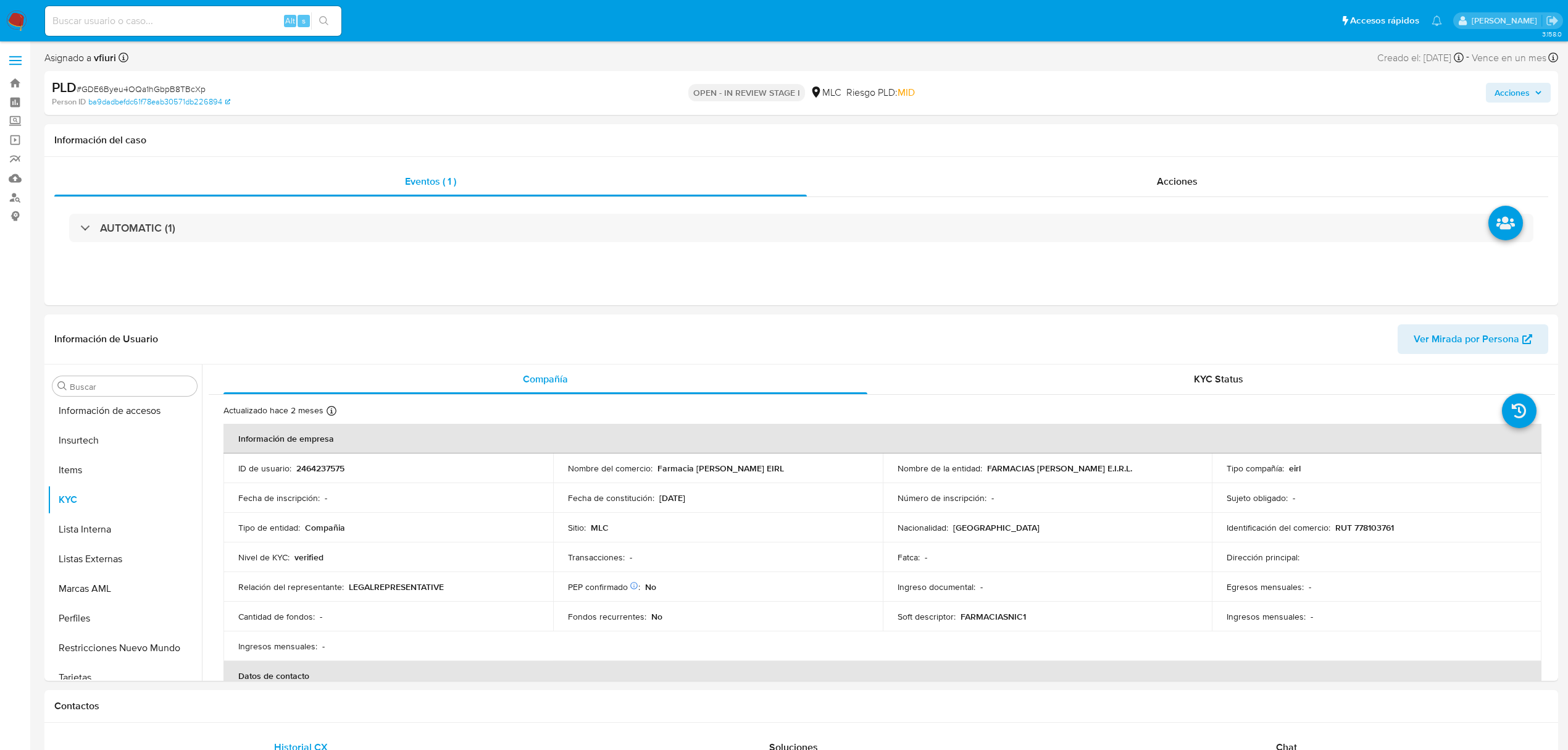
select select "10"
click at [116, 457] on button "Archivos adjuntos" at bounding box center [120, 445] width 145 height 30
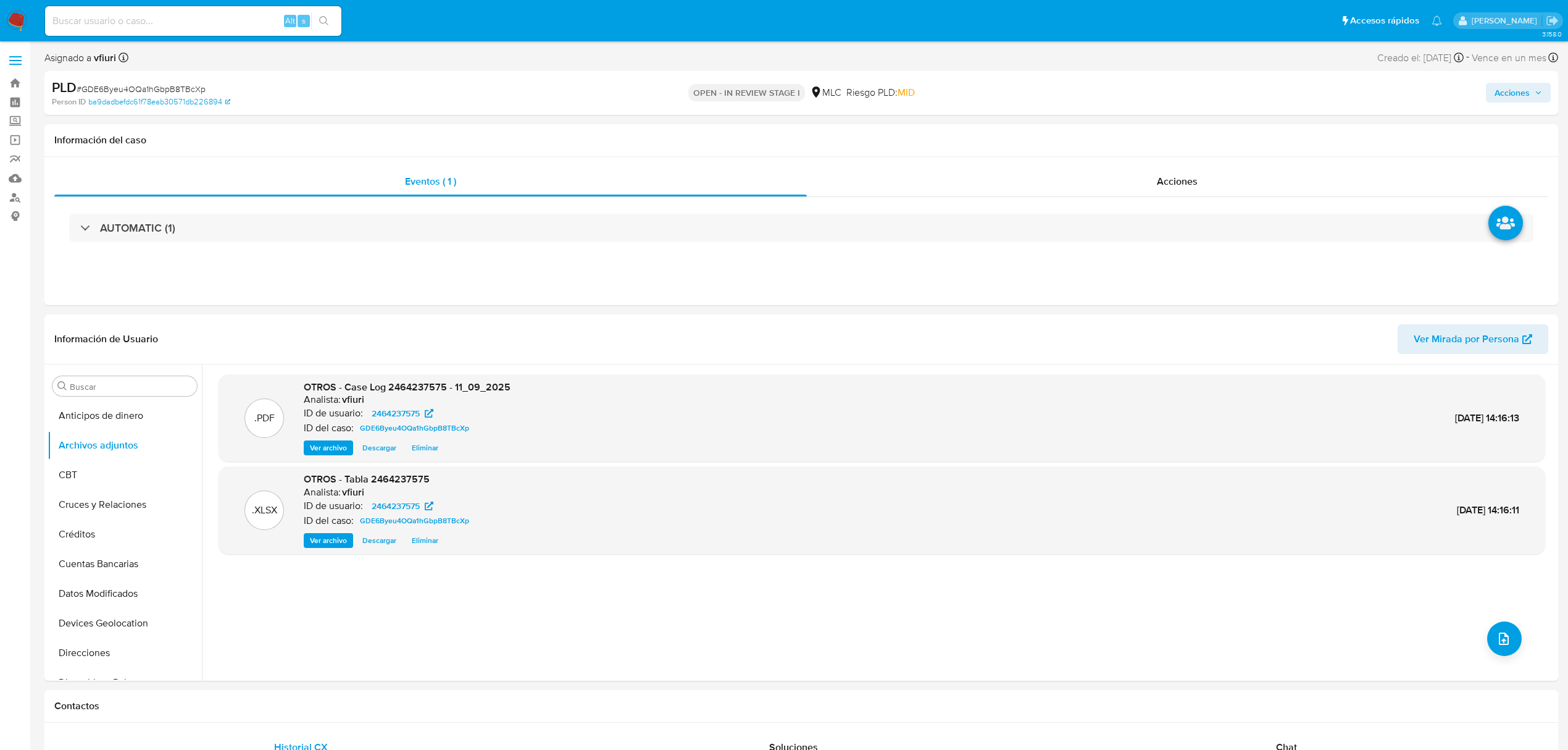
click at [1515, 87] on span "Acciones" at bounding box center [1512, 93] width 35 height 19
click at [1186, 134] on span "Resolución del caso" at bounding box center [1167, 131] width 88 height 14
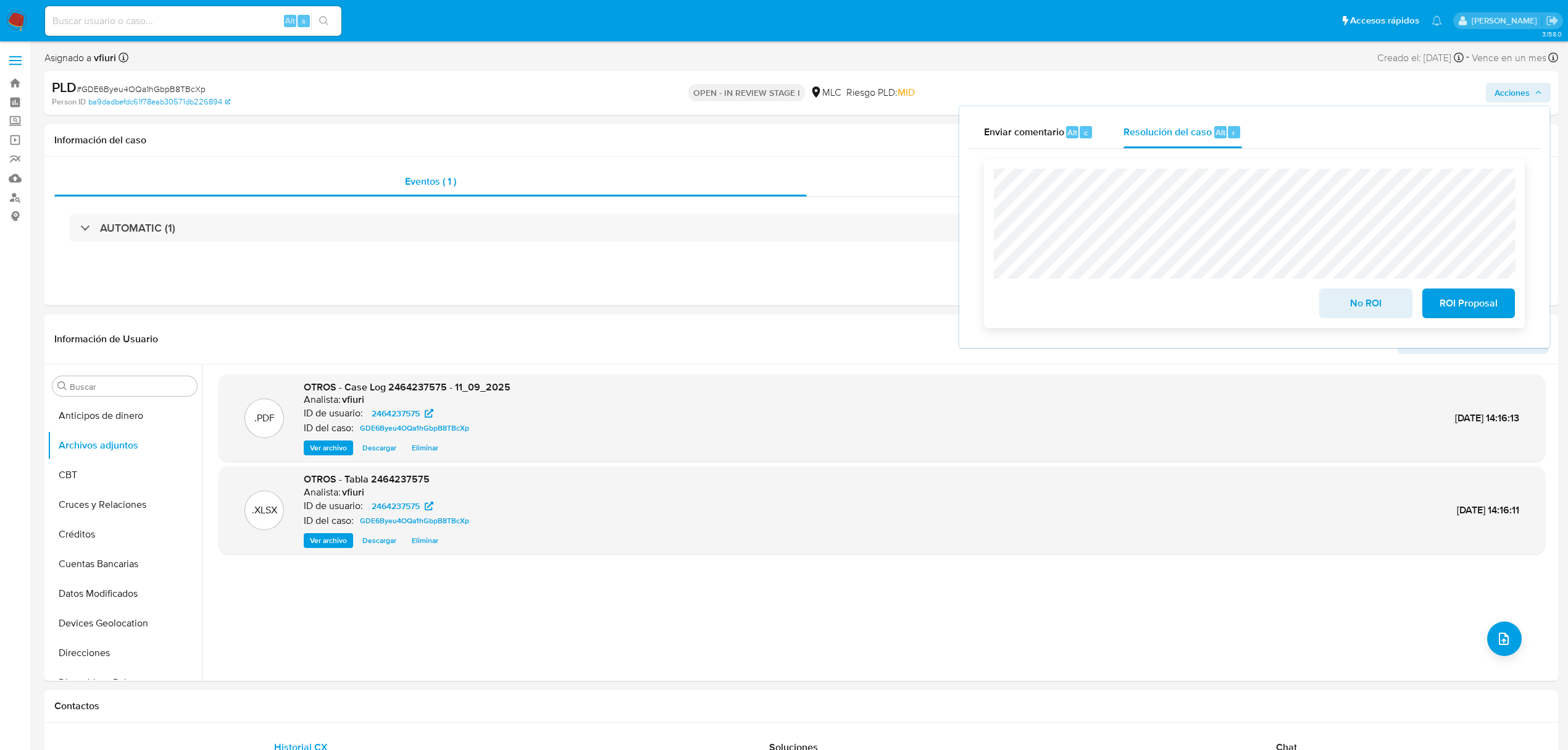
click at [1335, 309] on span "No ROI" at bounding box center [1365, 303] width 61 height 27
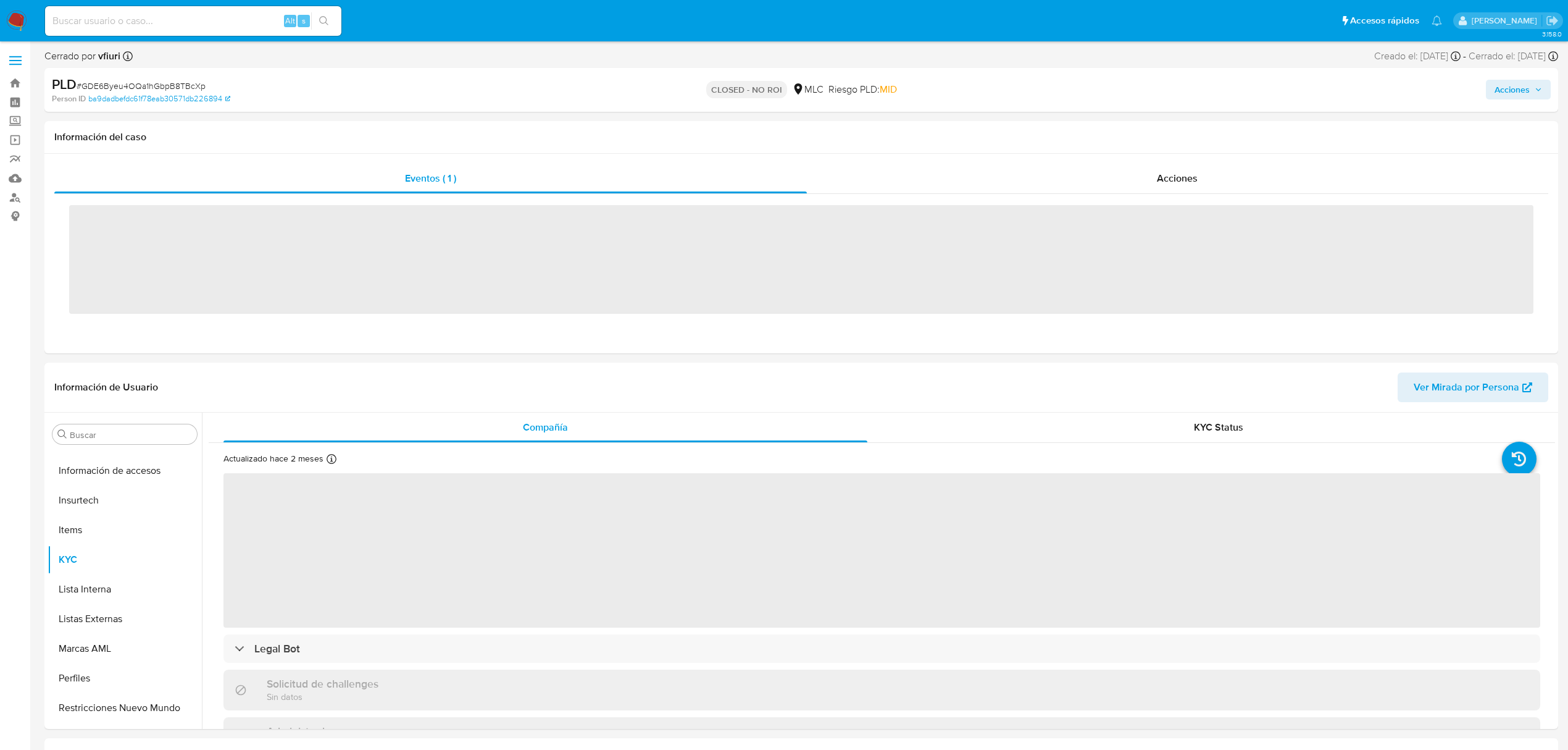
scroll to position [522, 0]
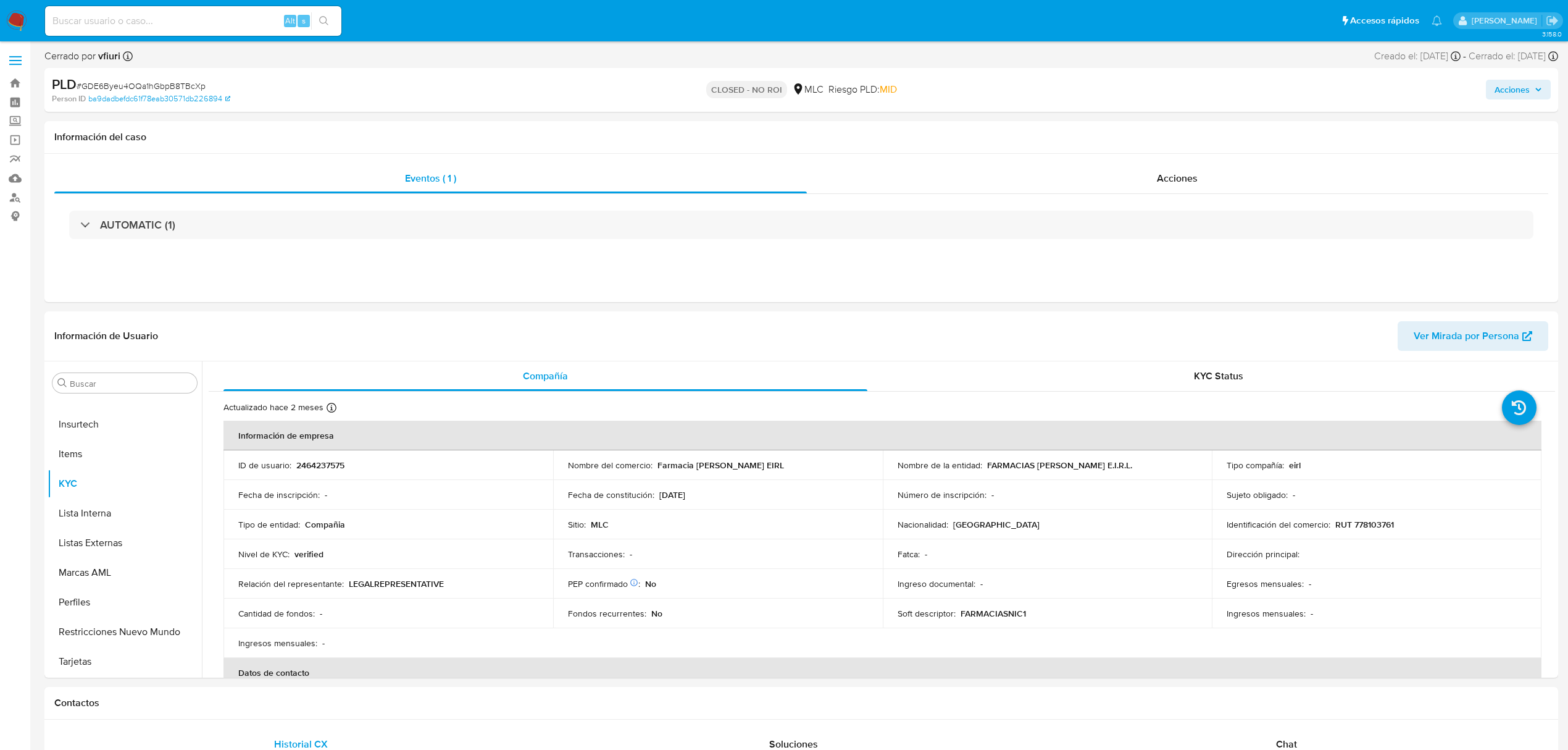
select select "10"
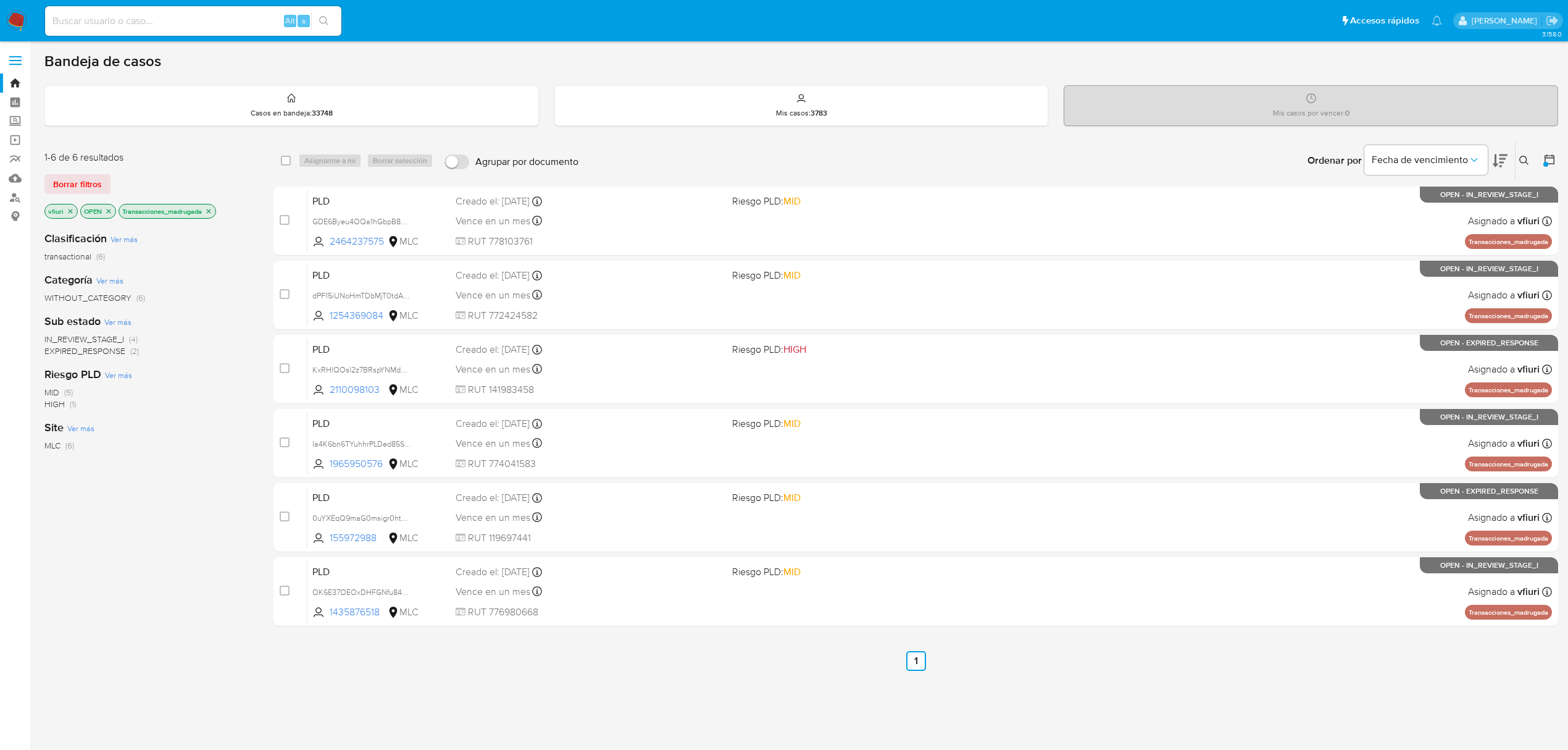
scroll to position [3, 0]
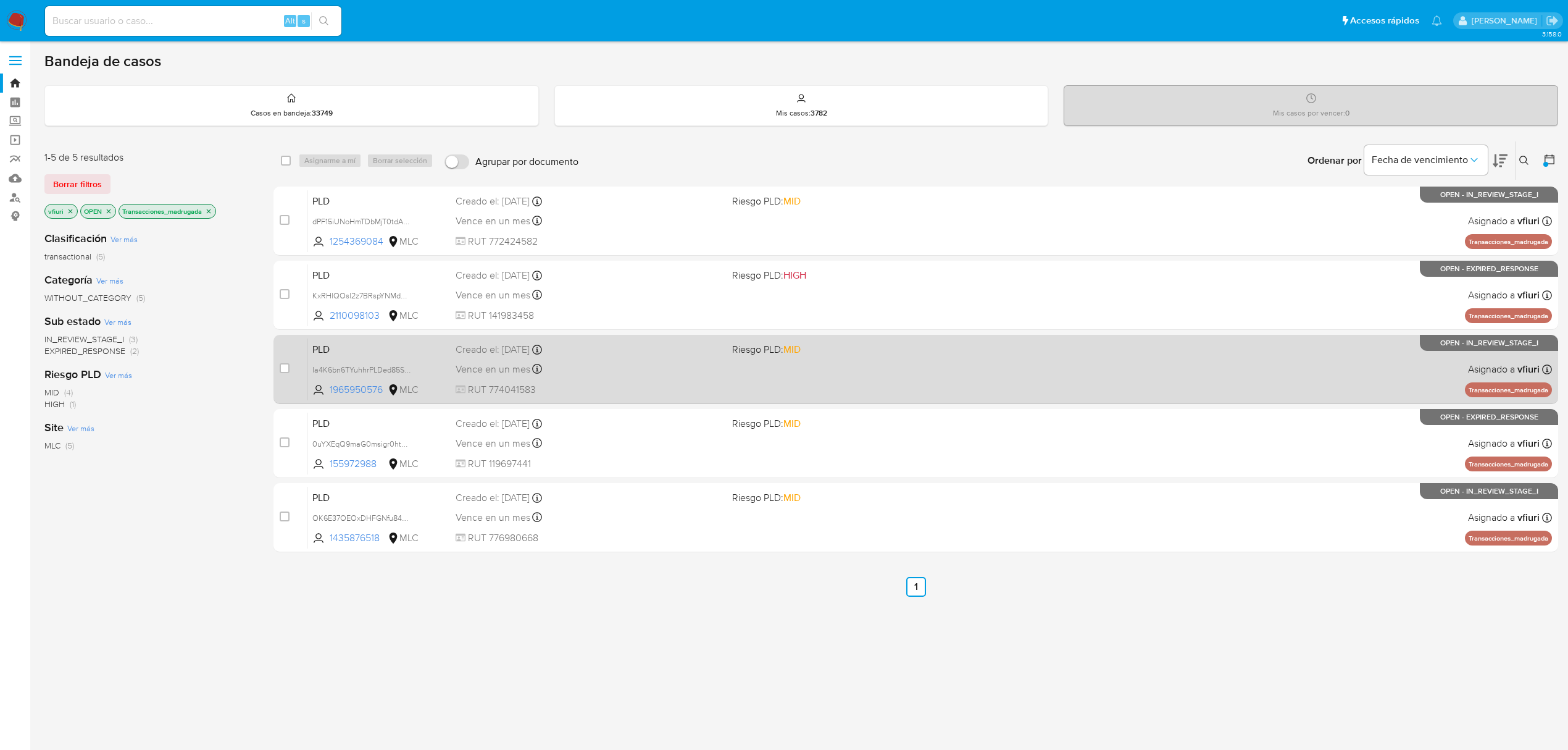
click at [863, 340] on span "Riesgo PLD: MID" at bounding box center [866, 348] width 267 height 16
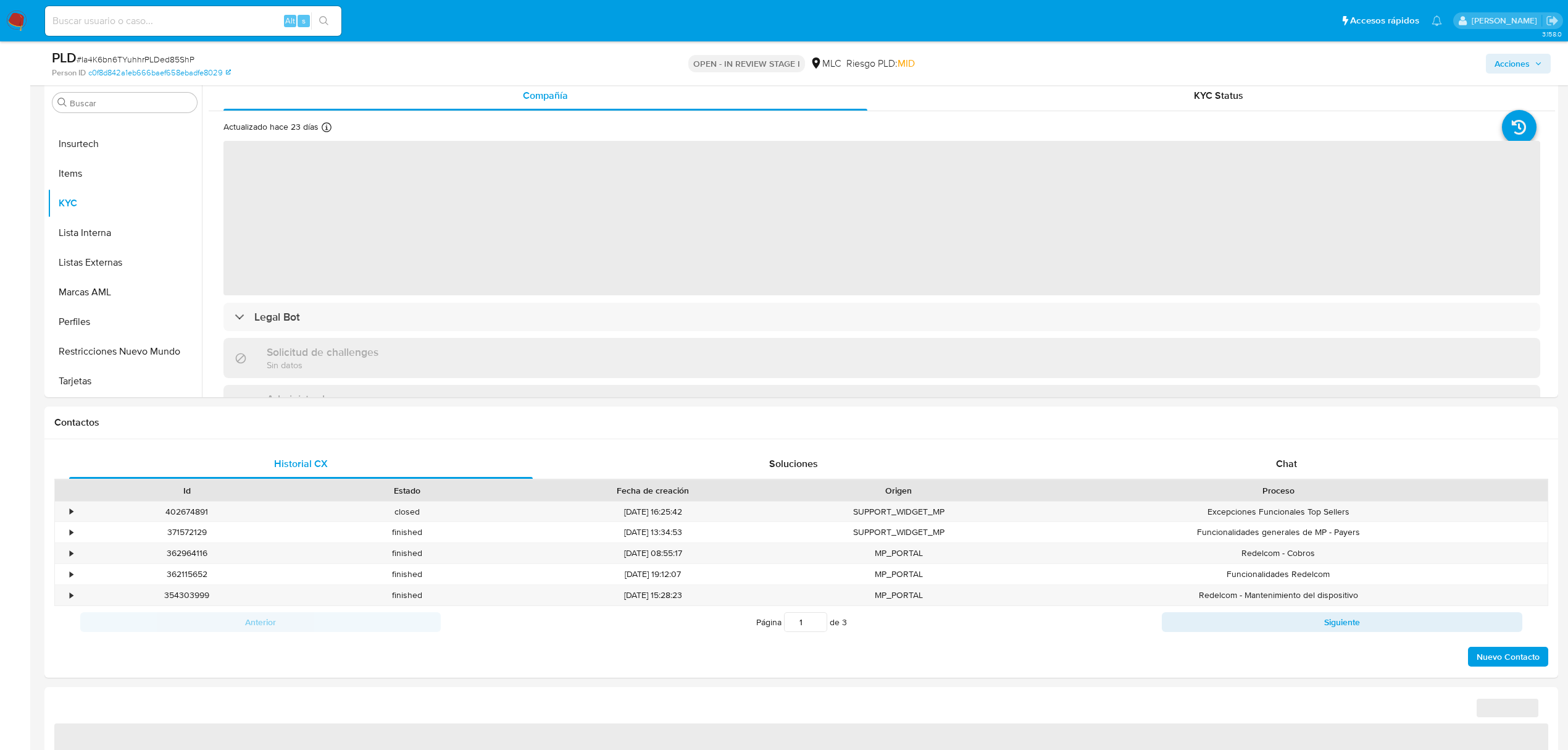
scroll to position [247, 0]
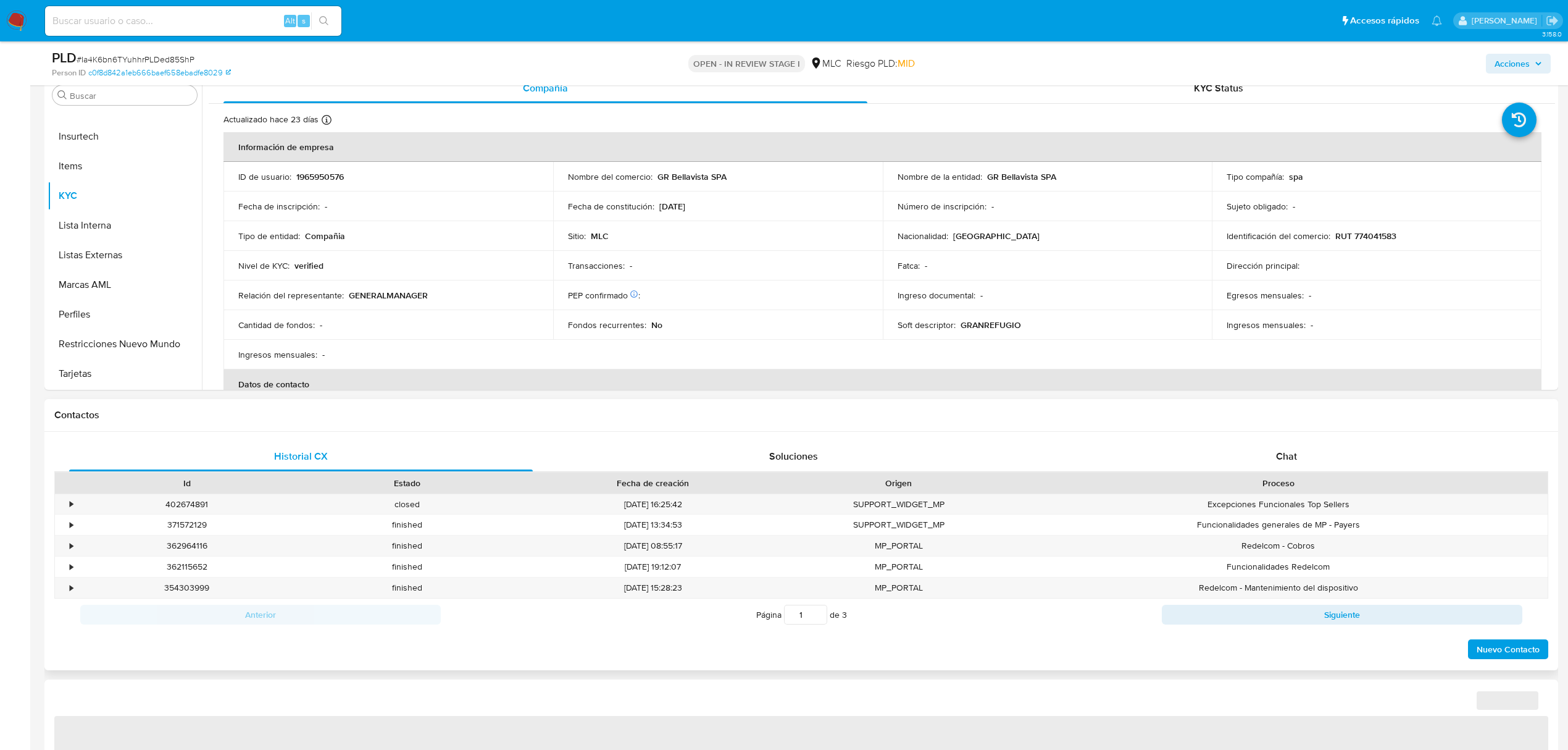
select select "10"
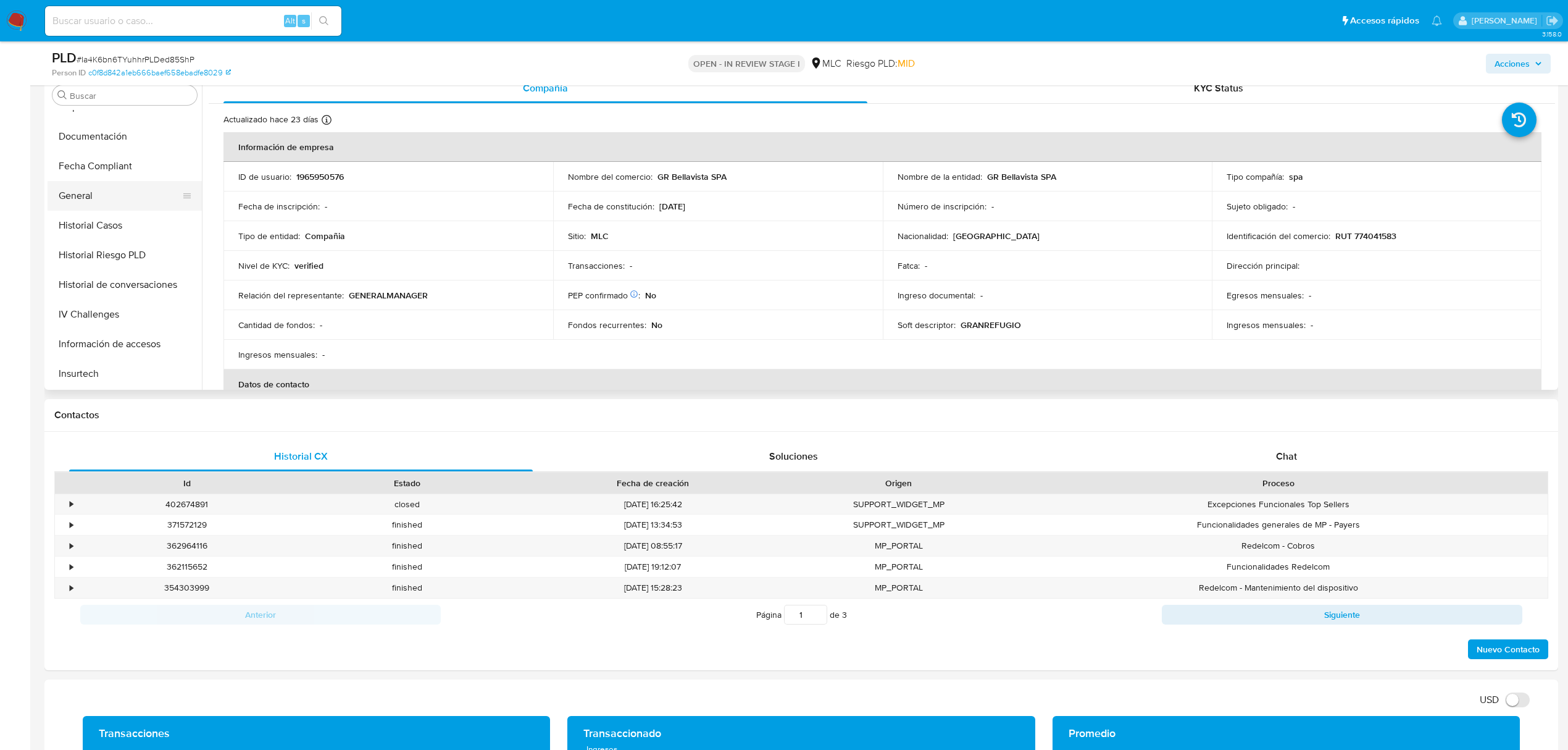
scroll to position [274, 0]
click at [128, 228] on button "Historial Casos" at bounding box center [120, 235] width 145 height 30
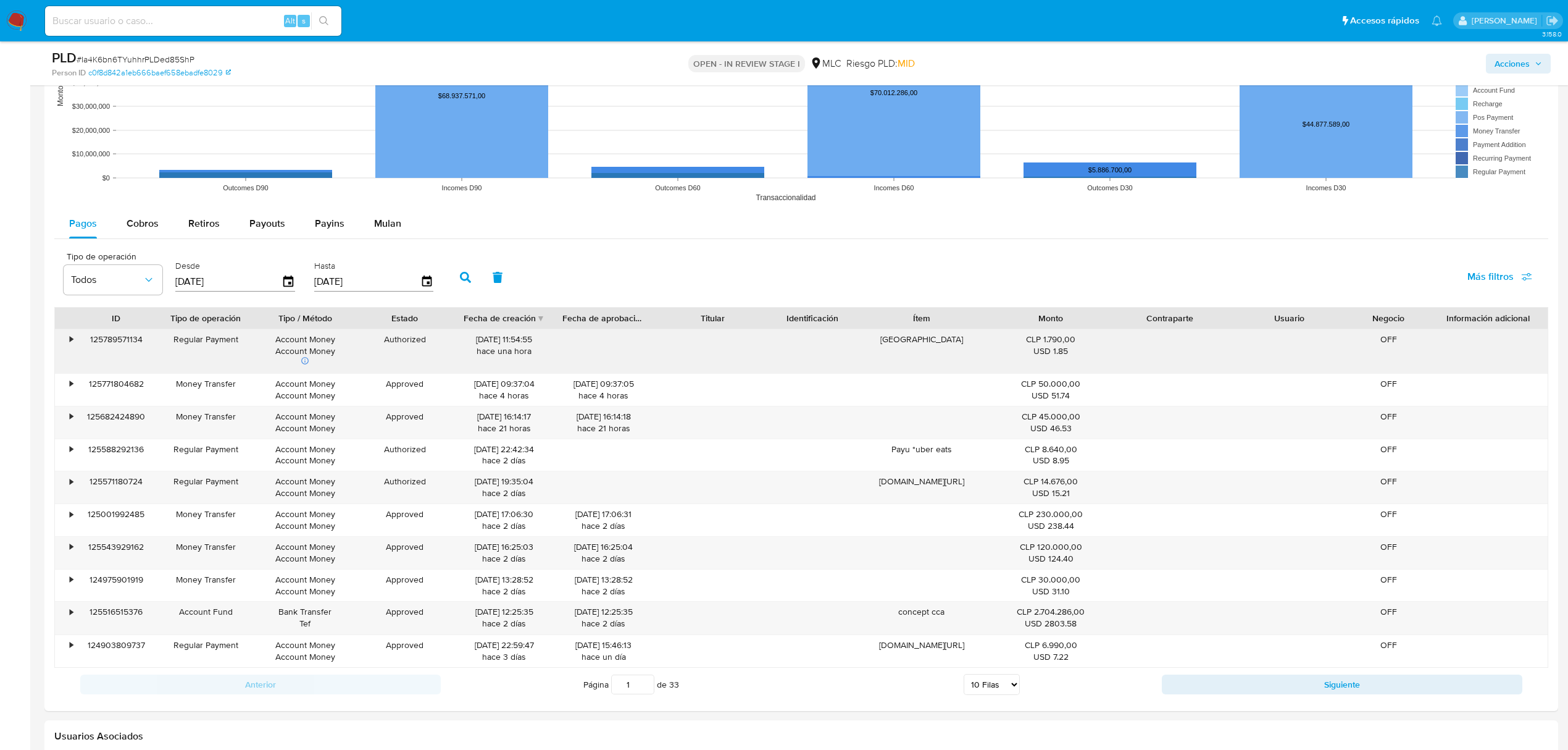
scroll to position [1235, 0]
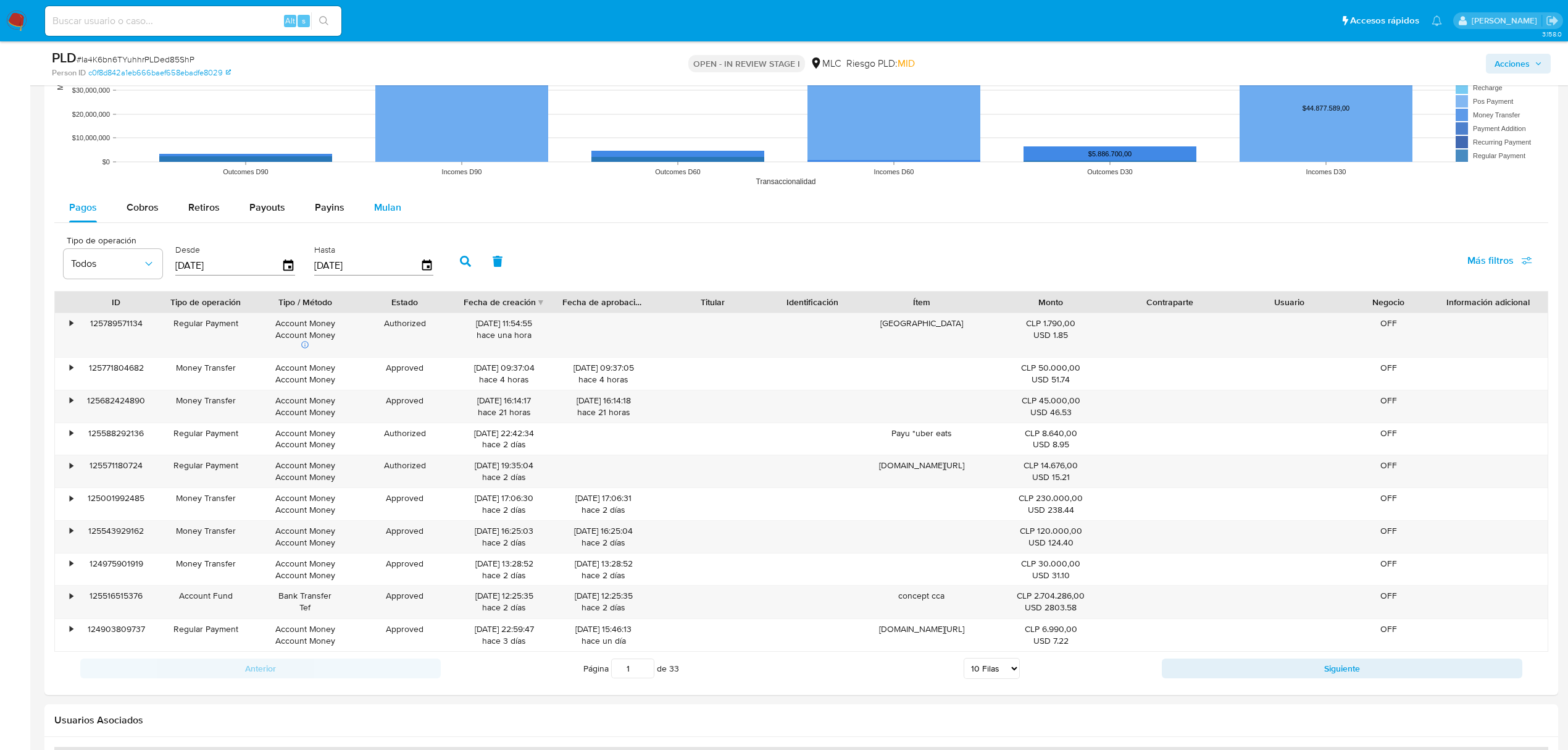
click at [377, 215] on span "Mulan" at bounding box center [387, 207] width 27 height 14
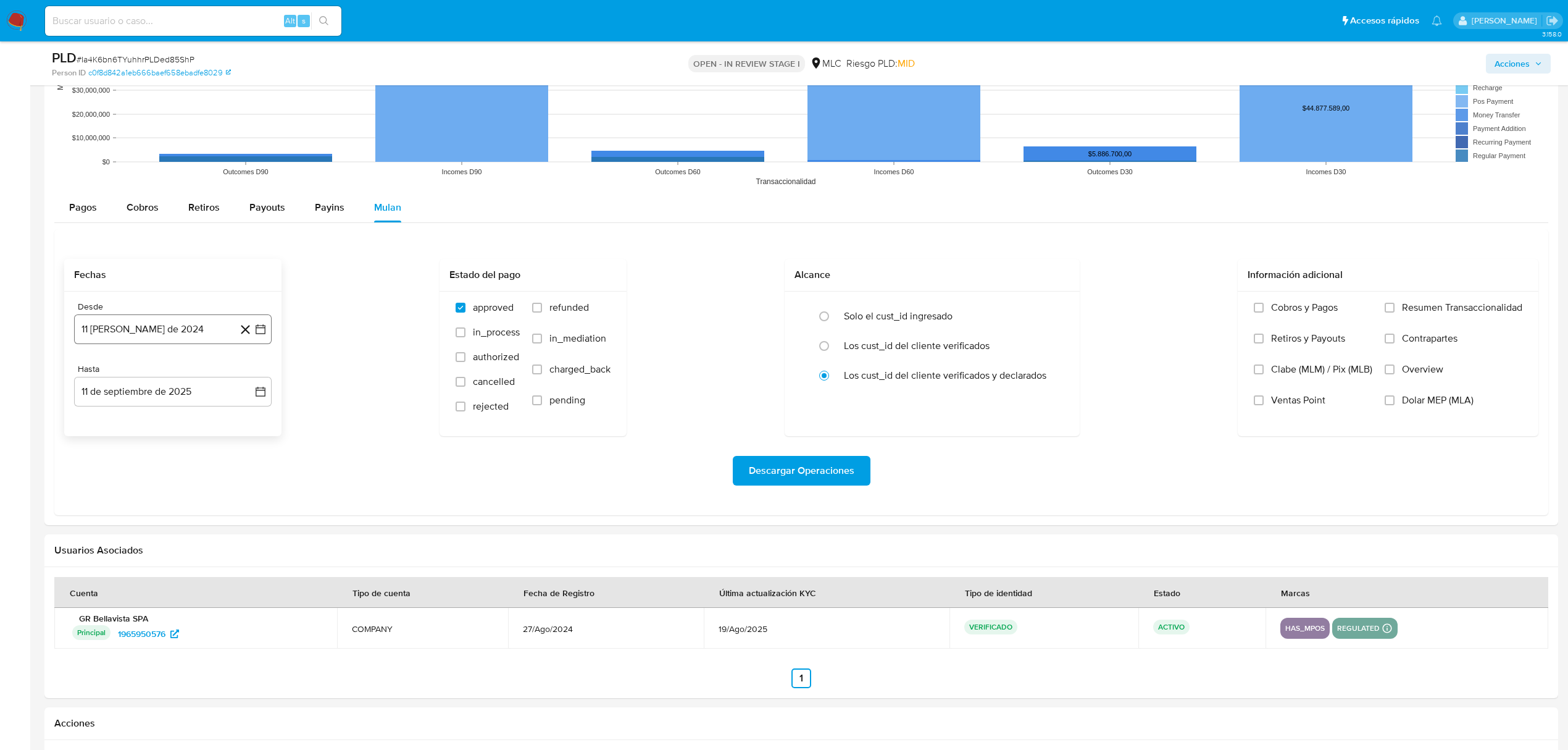
click at [263, 330] on icon "button" at bounding box center [261, 330] width 10 height 10
click at [245, 377] on icon "Mes siguiente" at bounding box center [249, 373] width 14 height 14
click at [128, 476] on button "10" at bounding box center [124, 469] width 19 height 19
click at [254, 405] on button "11 de septiembre de 2025" at bounding box center [173, 391] width 198 height 30
click at [109, 507] on tr "8 9 10 11 12 13 14" at bounding box center [173, 506] width 168 height 19
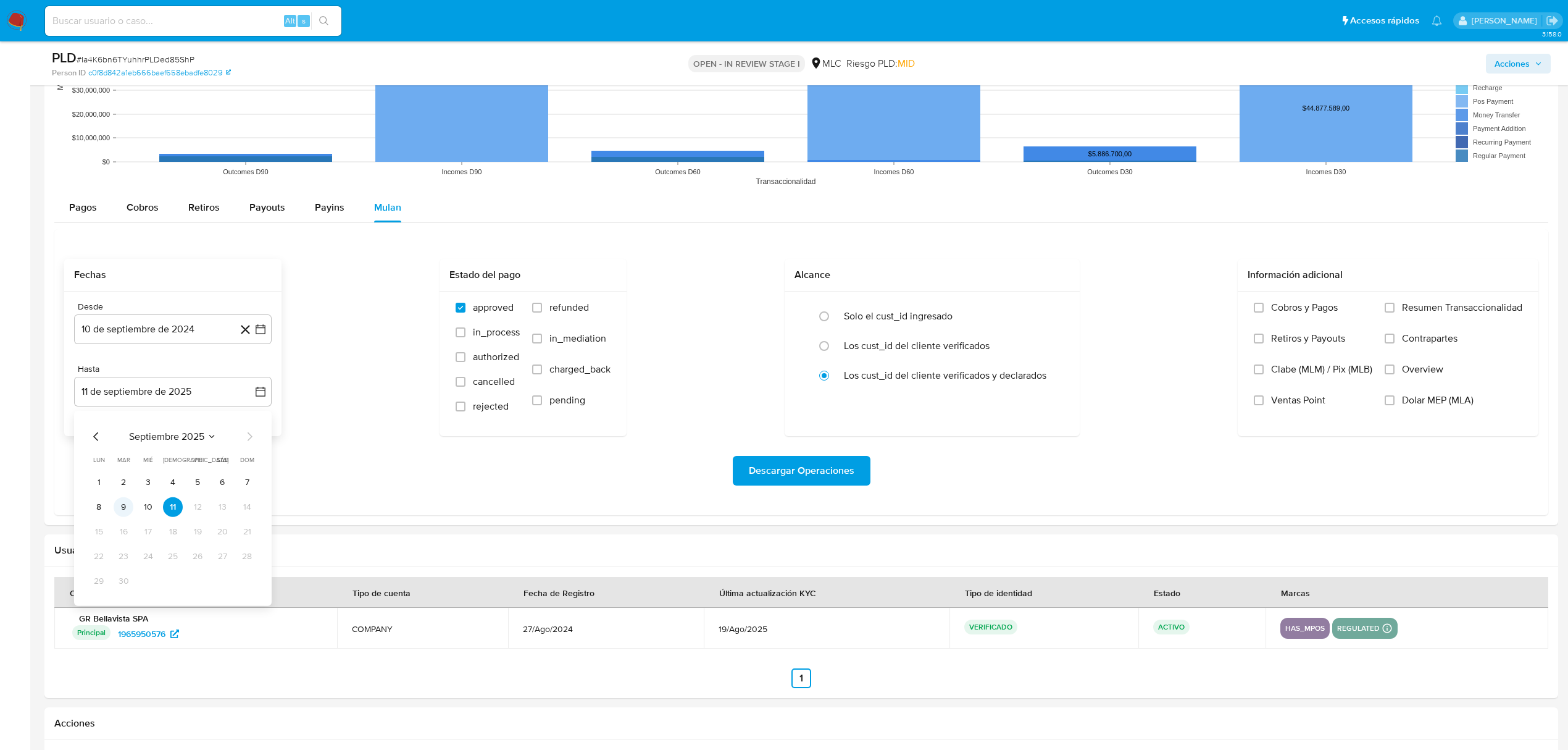
click at [119, 509] on button "9" at bounding box center [124, 506] width 19 height 19
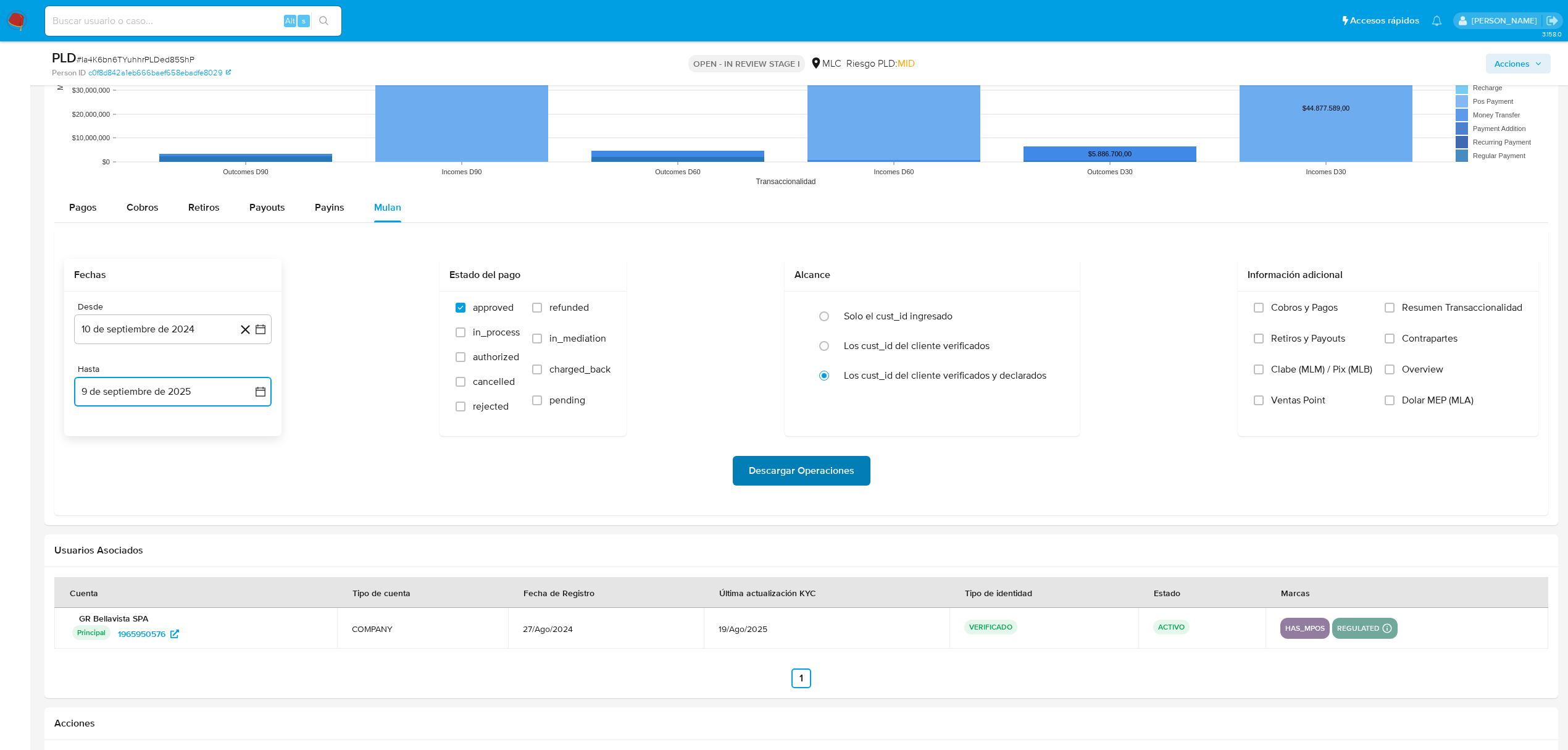
click at [761, 480] on span "Descargar Operaciones" at bounding box center [801, 471] width 105 height 27
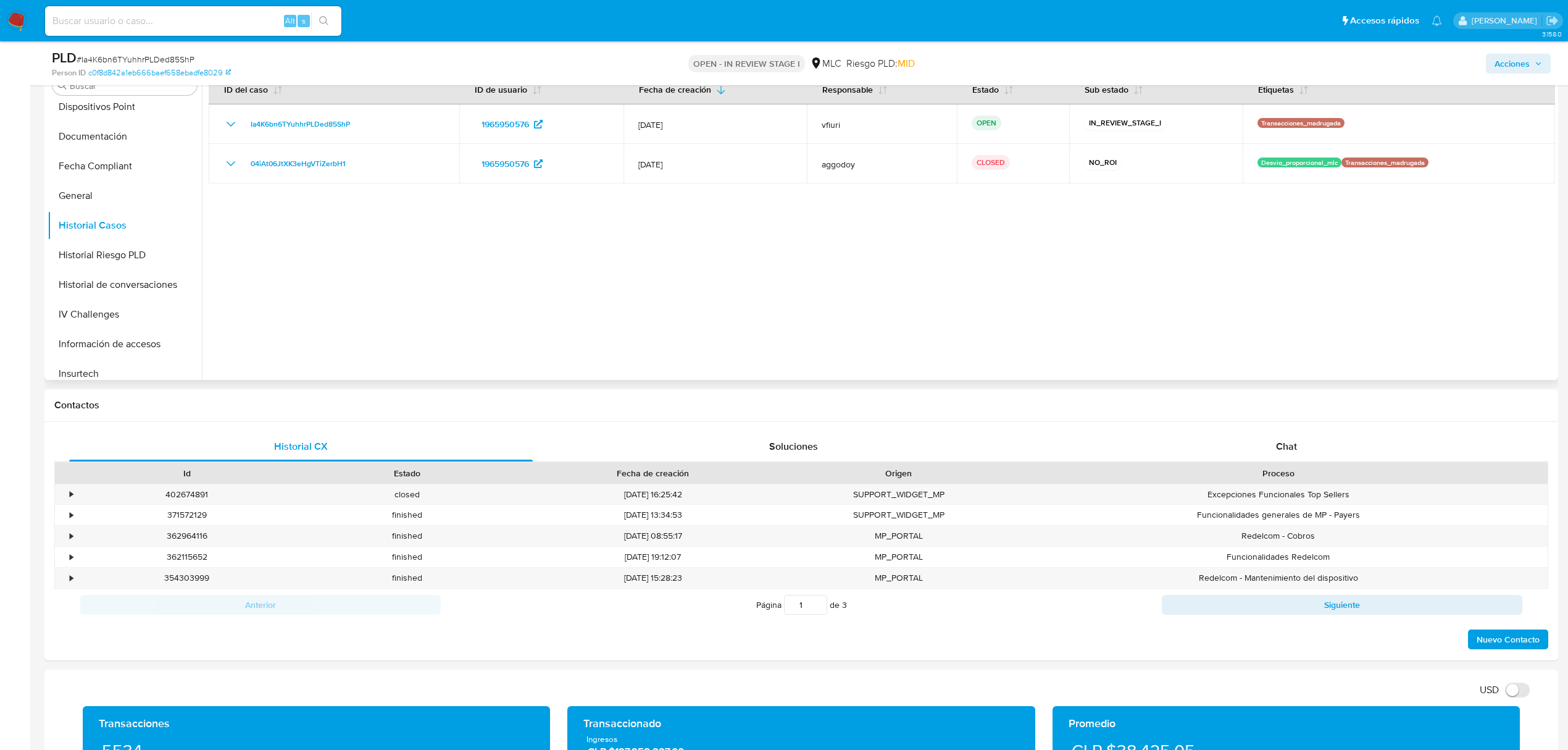
scroll to position [82, 0]
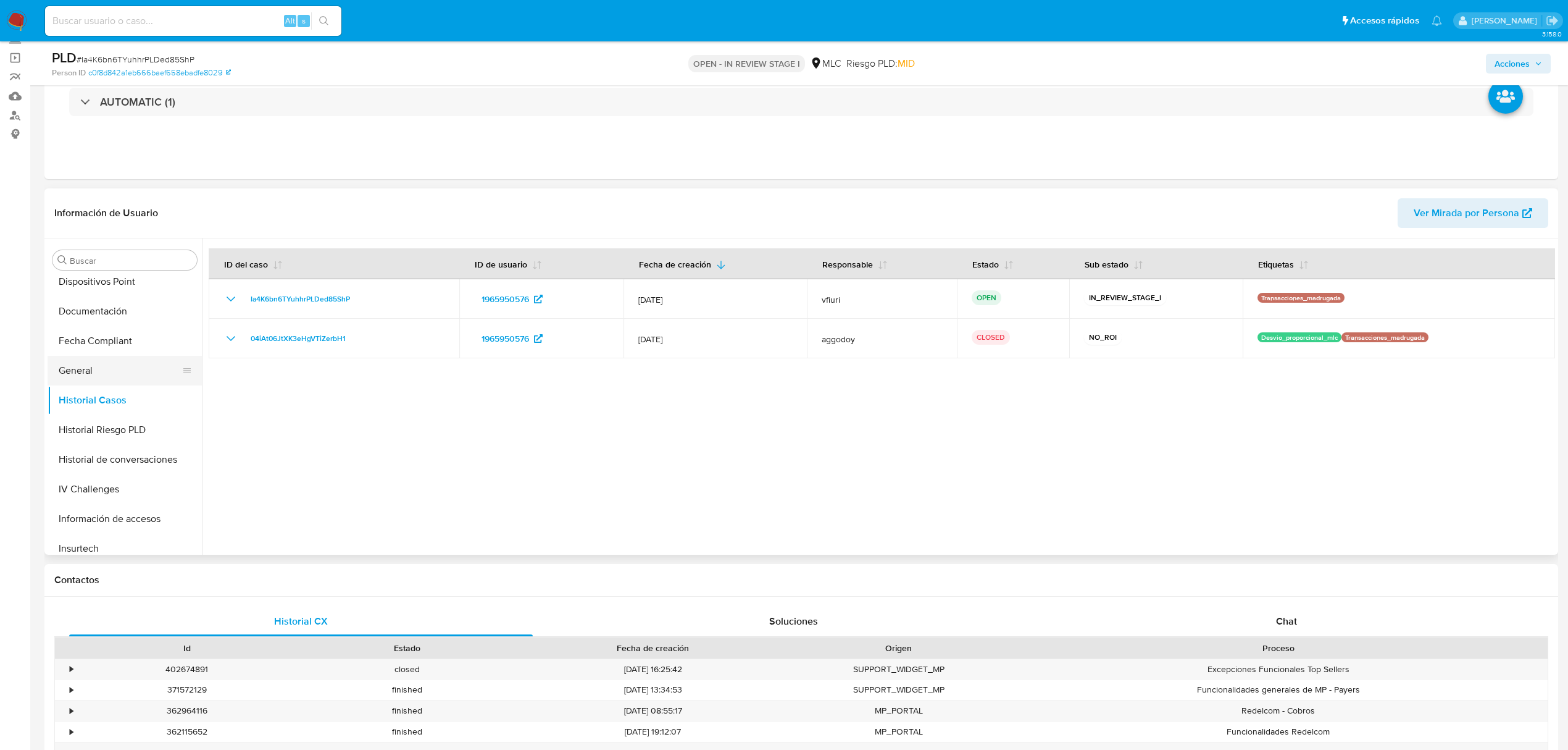
click at [112, 381] on button "General" at bounding box center [120, 370] width 145 height 30
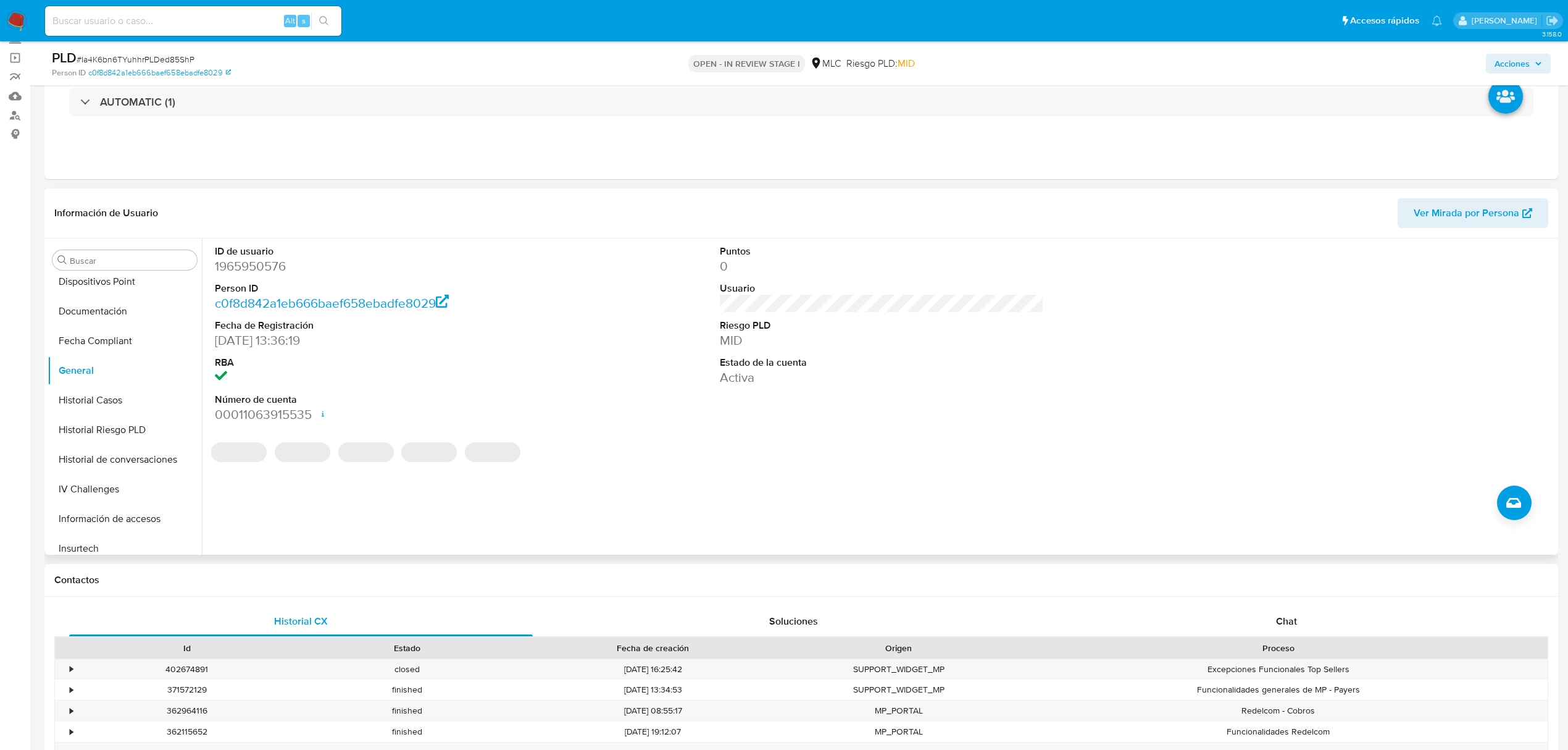
click at [248, 268] on dd "1965950576" at bounding box center [377, 267] width 325 height 17
copy dd "1965950576"
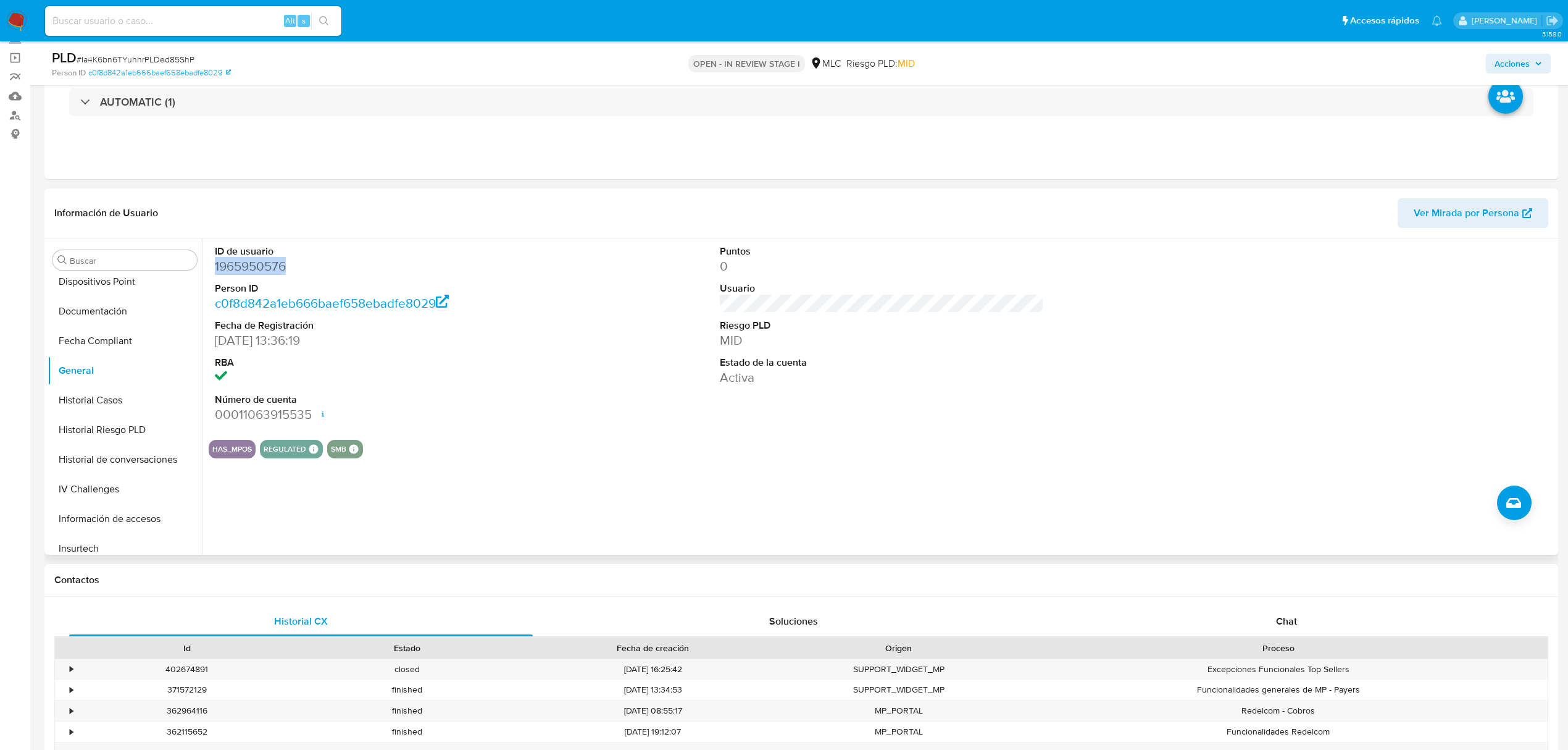
copy dd "1965950576"
click at [177, 59] on span "# Ia4K6bn6TYuhhrPLDed85ShP" at bounding box center [135, 59] width 118 height 13
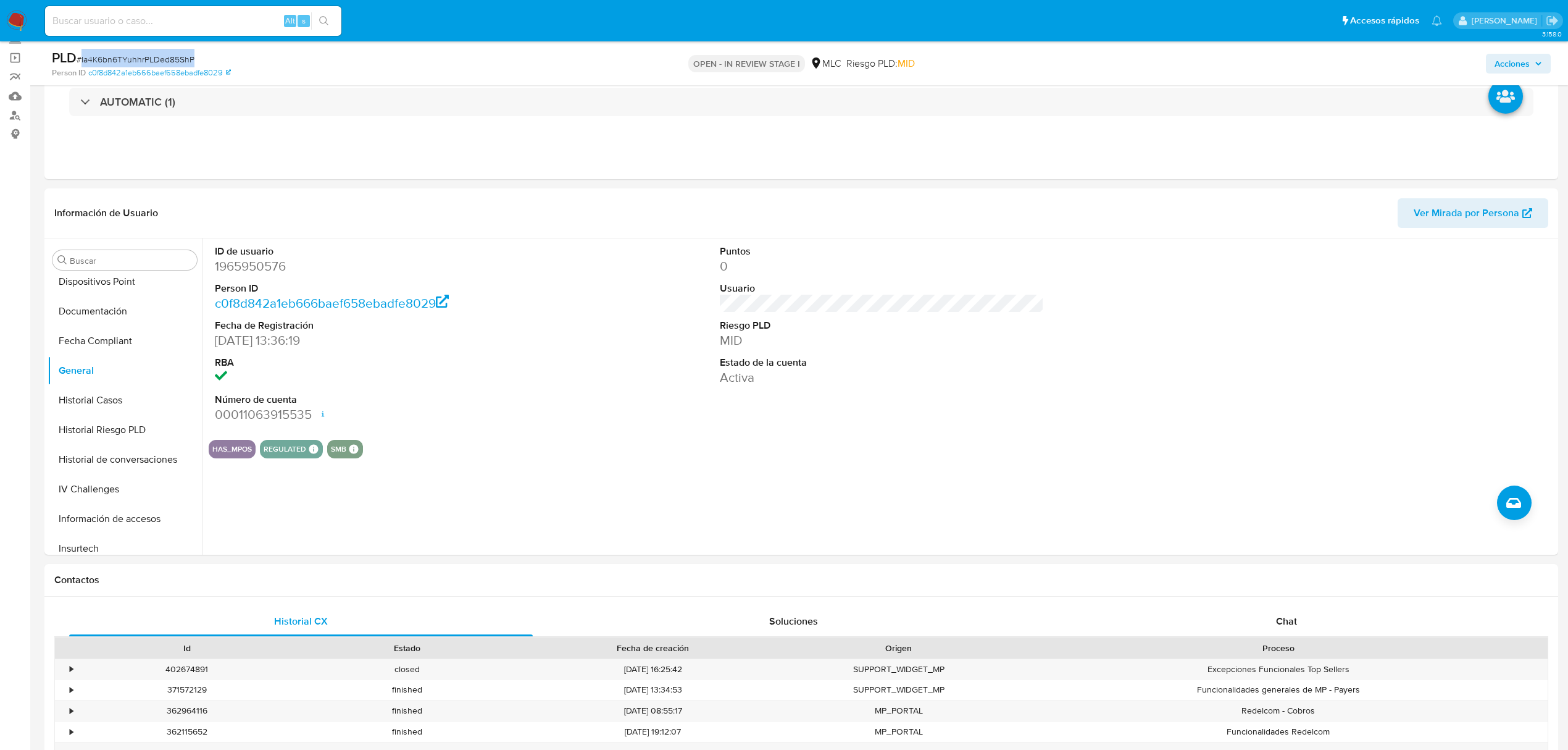
click at [177, 59] on span "# Ia4K6bn6TYuhhrPLDed85ShP" at bounding box center [135, 59] width 118 height 13
copy span "Ia4K6bn6TYuhhrPLDed85ShP"
click at [101, 363] on button "KYC" at bounding box center [120, 361] width 145 height 30
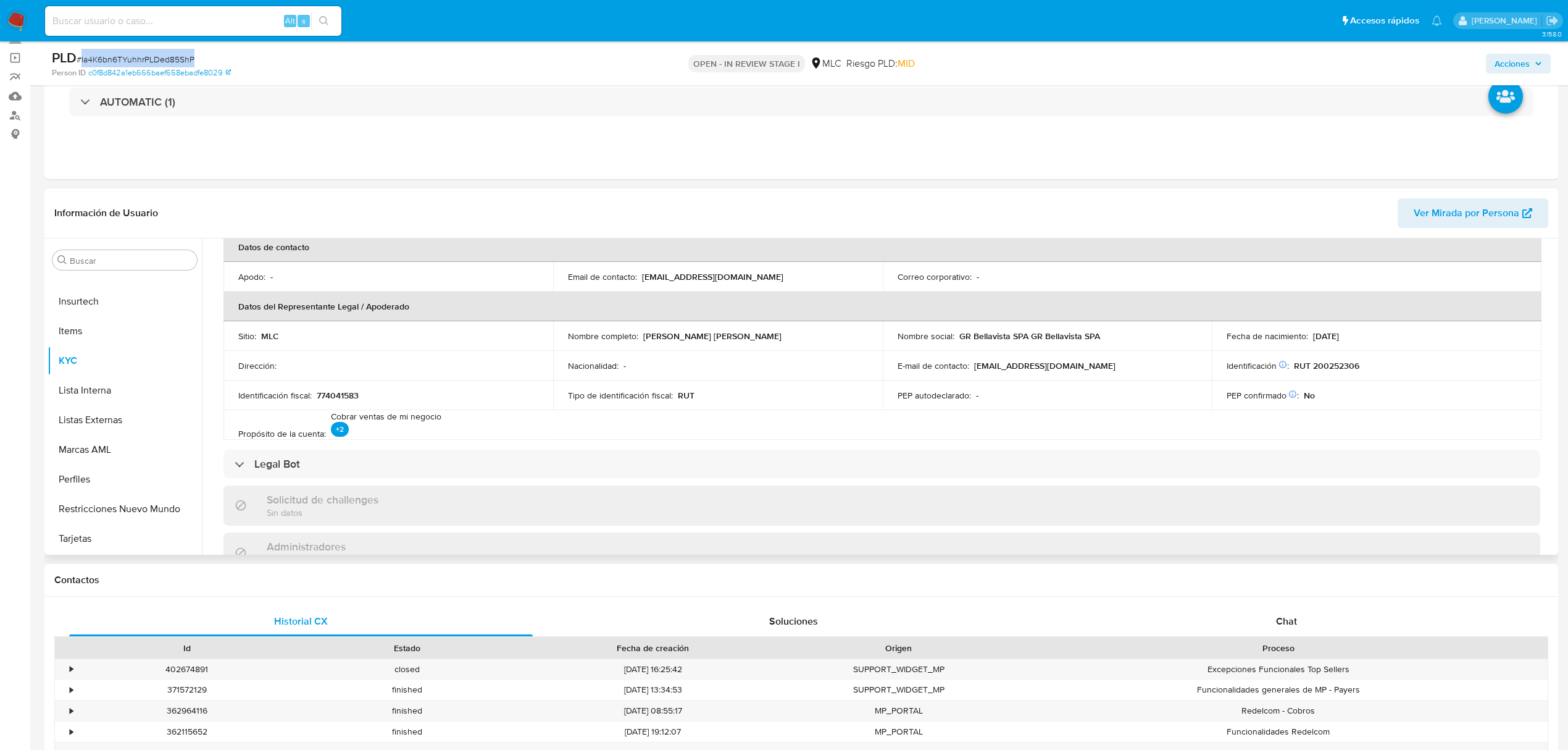
scroll to position [0, 0]
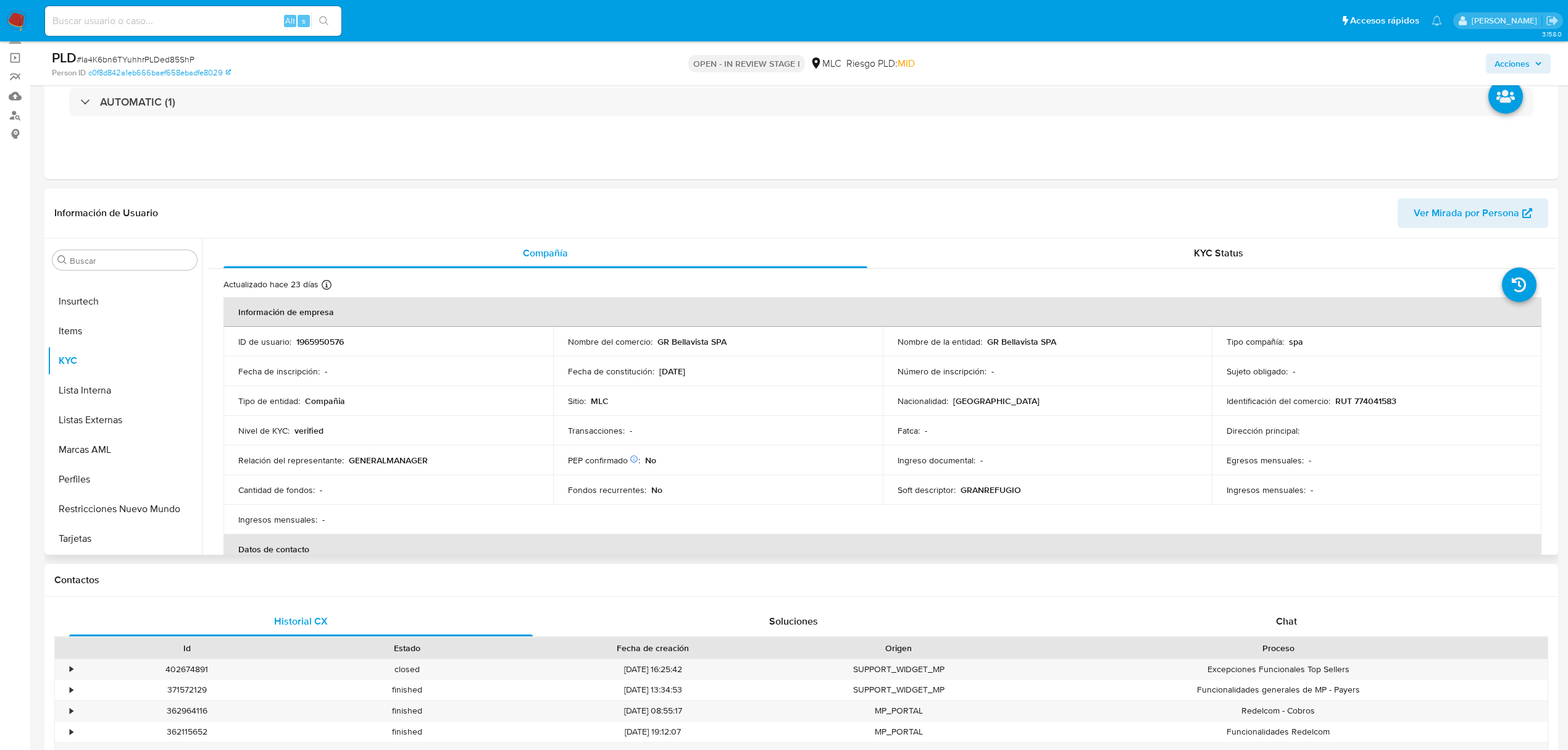
click at [1362, 401] on p "RUT 774041583" at bounding box center [1365, 401] width 61 height 12
copy p "774041583"
click at [106, 376] on button "Cruces y Relaciones" at bounding box center [120, 378] width 145 height 30
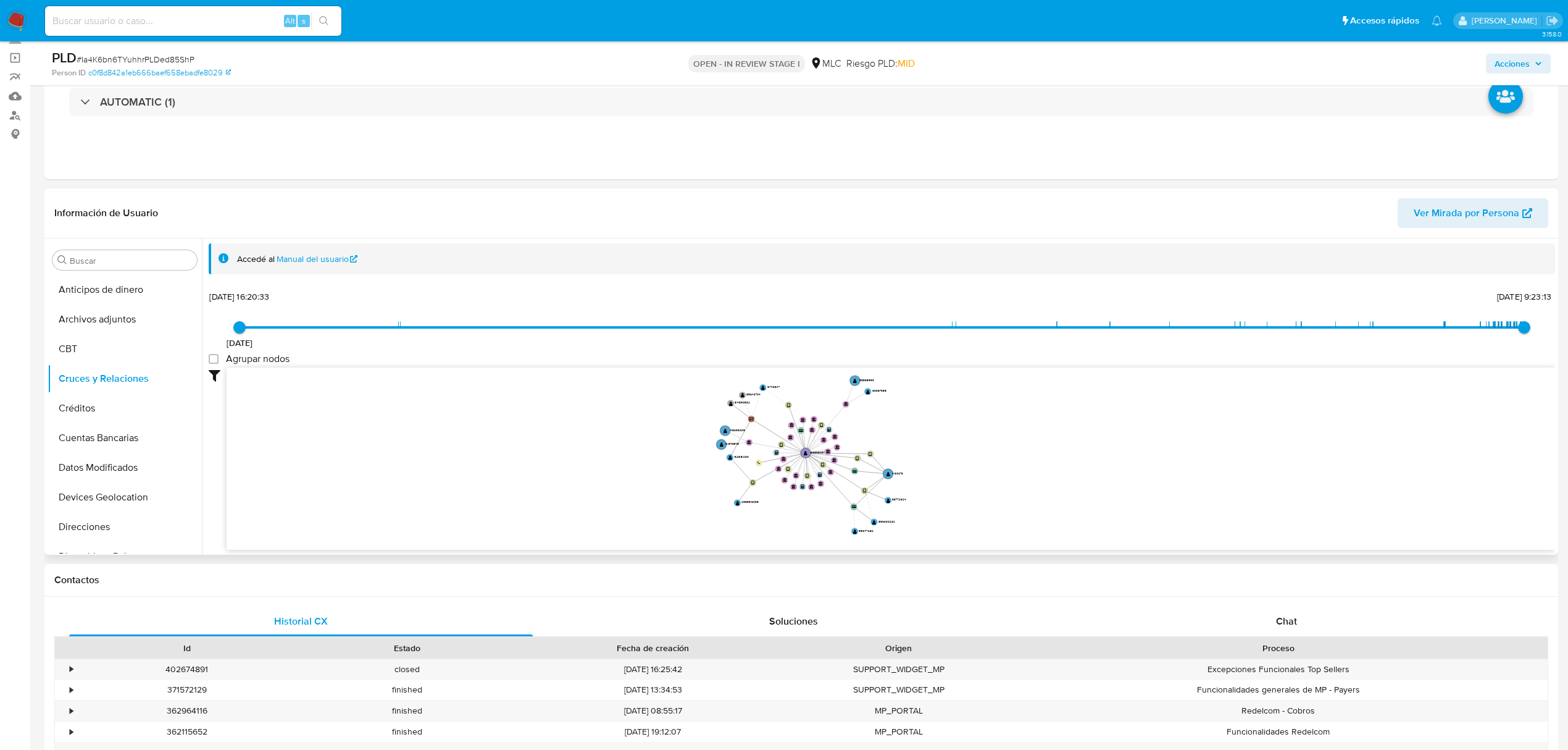
drag, startPoint x: 911, startPoint y: 495, endPoint x: 929, endPoint y: 495, distance: 18.0
click at [929, 495] on icon "user-1965950576  1965950576 device-677bce8452da14fddc4982ab  device-6740907c4…" at bounding box center [891, 456] width 1328 height 179
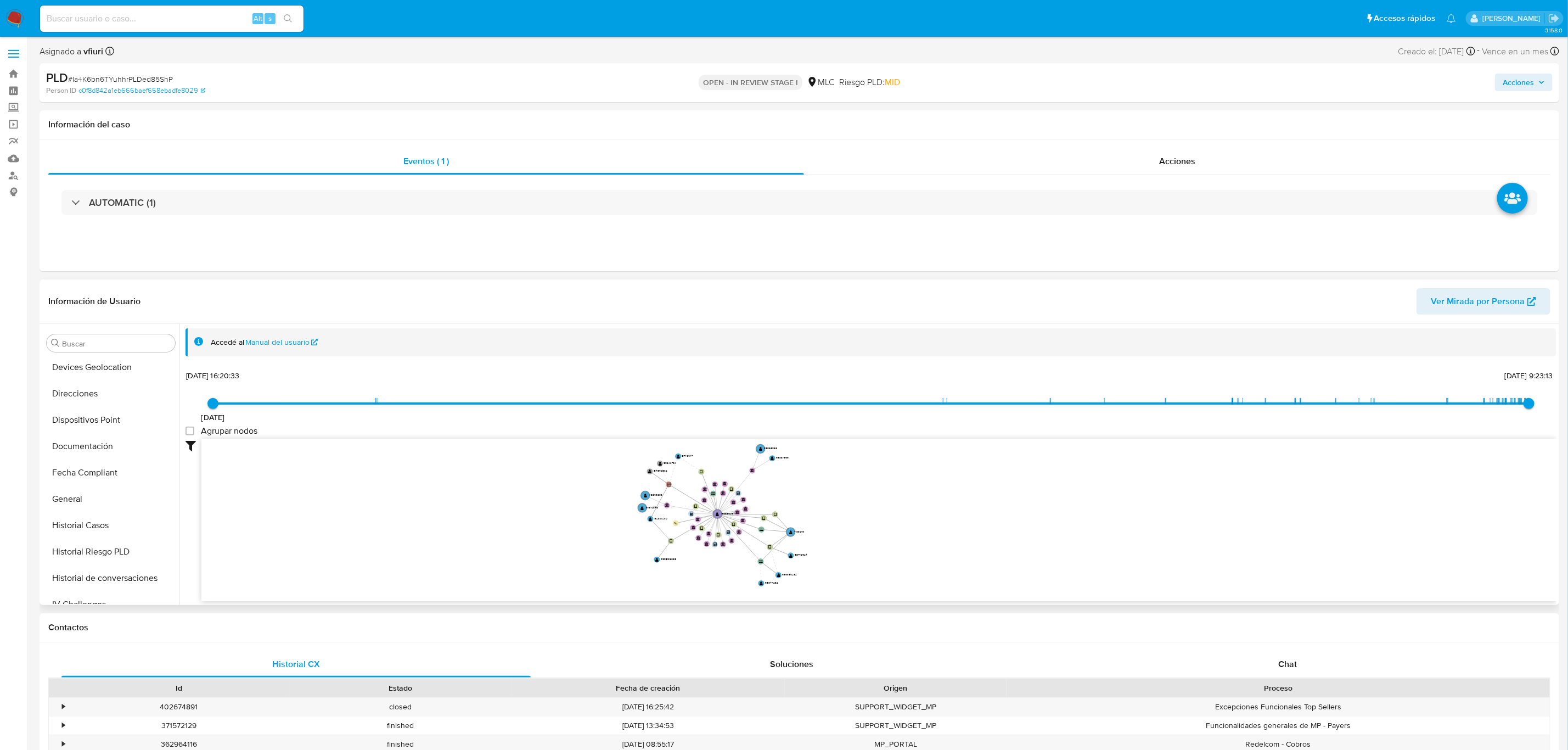
scroll to position [463, 0]
click at [64, 429] on button "KYC" at bounding box center [106, 433] width 129 height 27
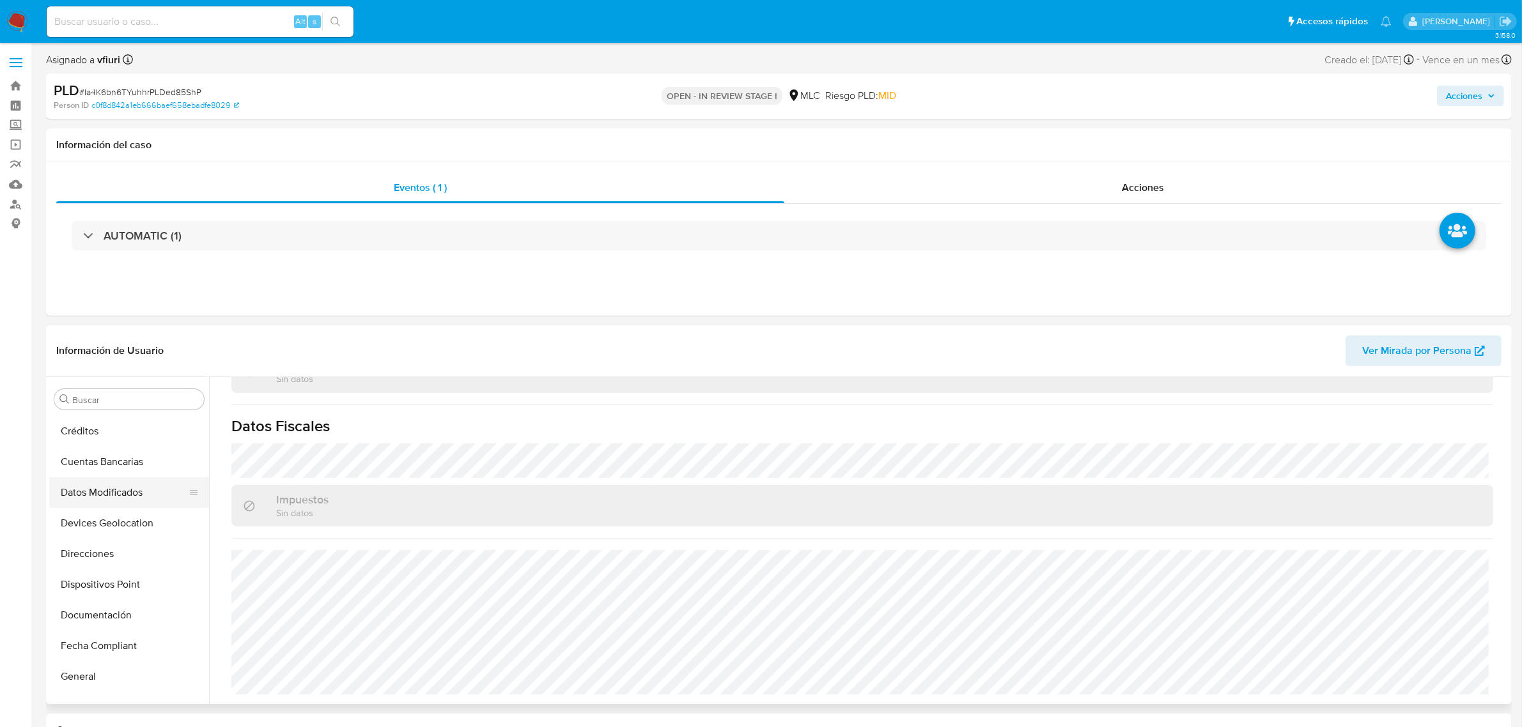
scroll to position [219, 0]
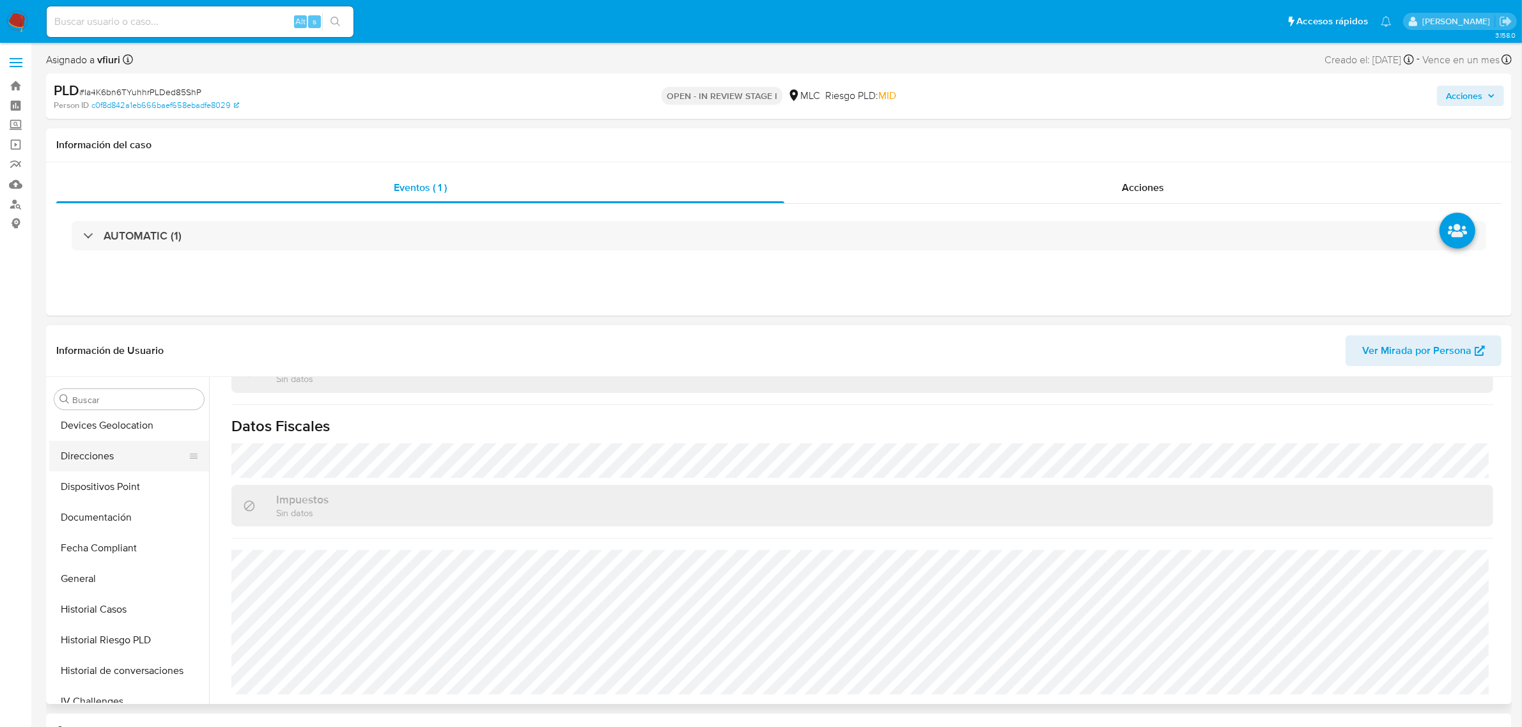
click at [112, 456] on button "Direcciones" at bounding box center [124, 456] width 150 height 31
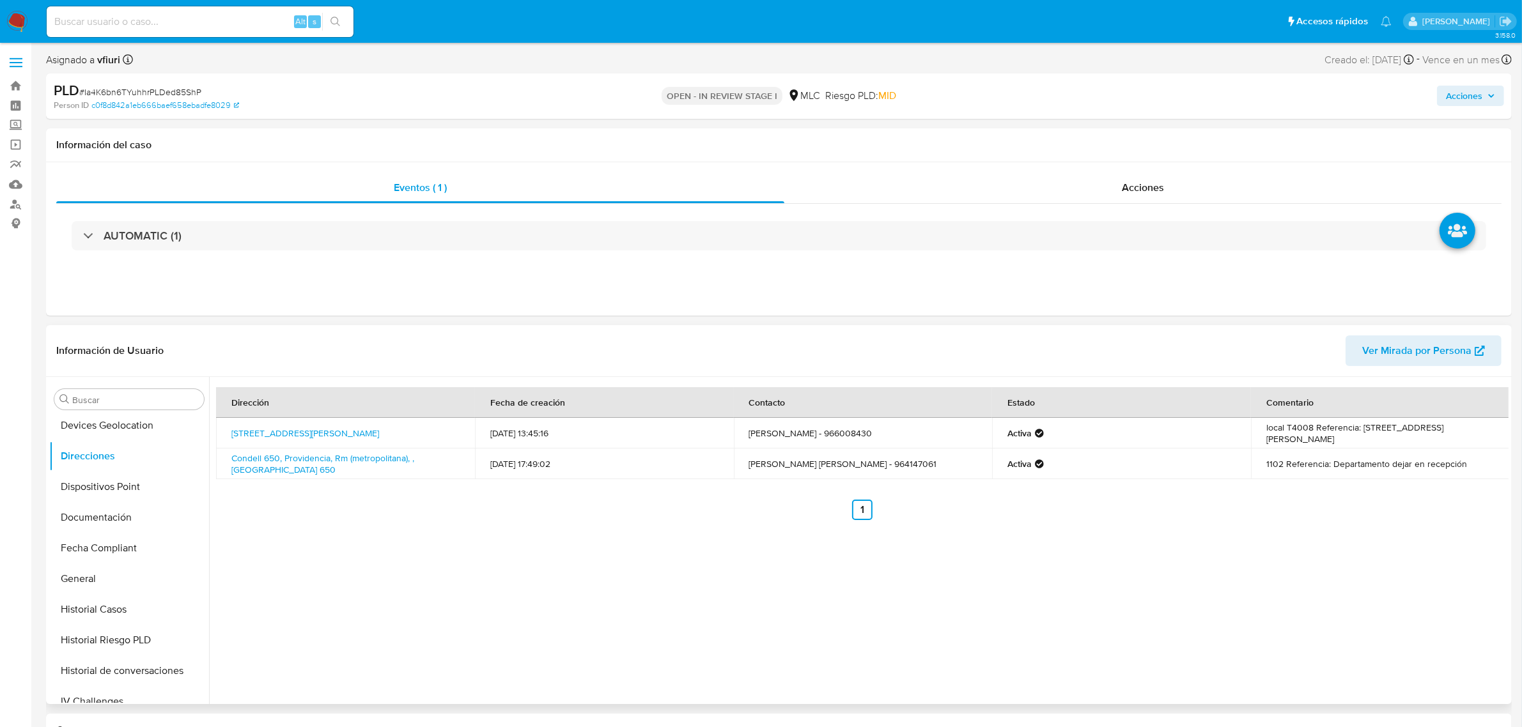
drag, startPoint x: 1366, startPoint y: 433, endPoint x: 1483, endPoint y: 441, distance: 117.3
click at [1483, 441] on td "local T4008 Referencia: Terraza mallplaza egaña, 4 piso, local Gran Refugio" at bounding box center [1380, 433] width 259 height 31
click at [1473, 465] on td "1102 Referencia: Departamento dejar en recepción" at bounding box center [1380, 464] width 259 height 31
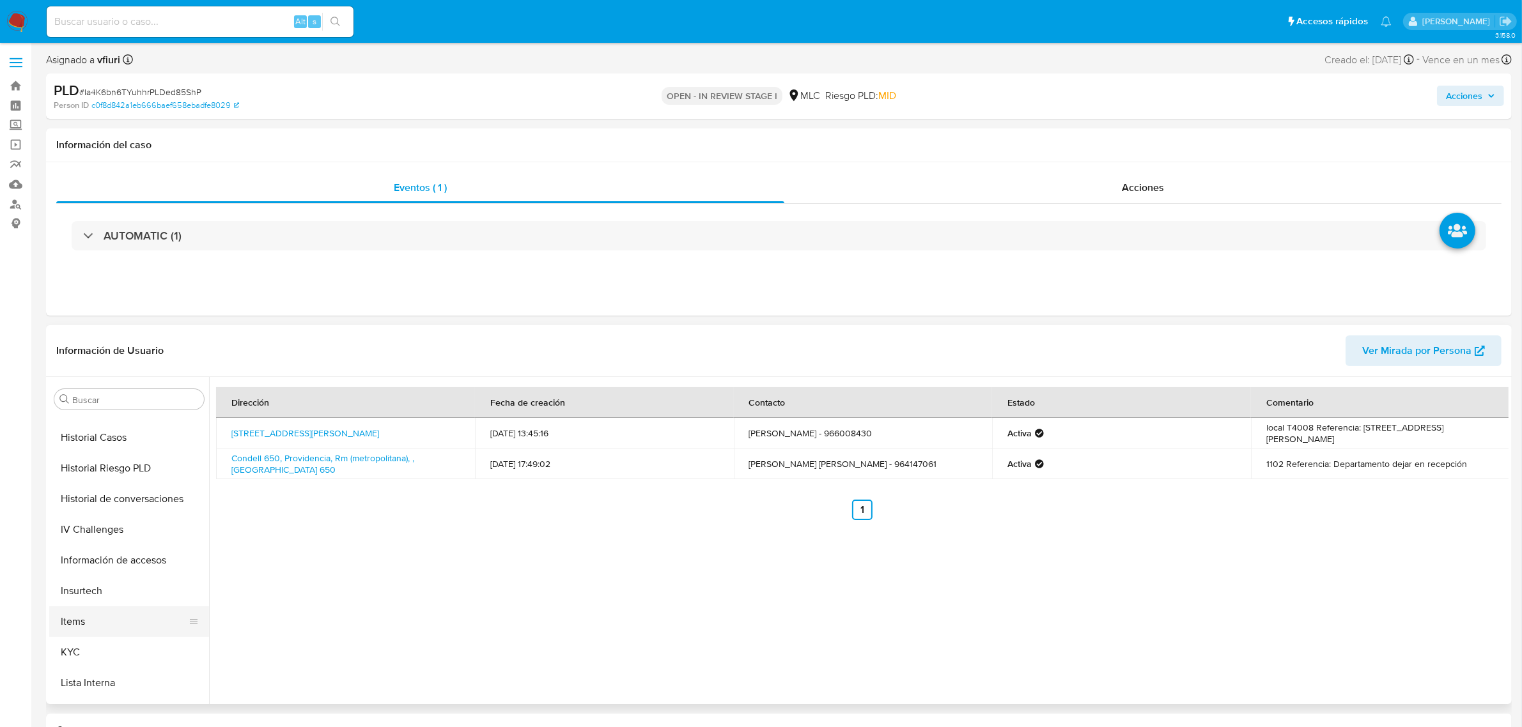
scroll to position [539, 0]
click at [107, 502] on button "KYC" at bounding box center [124, 505] width 150 height 31
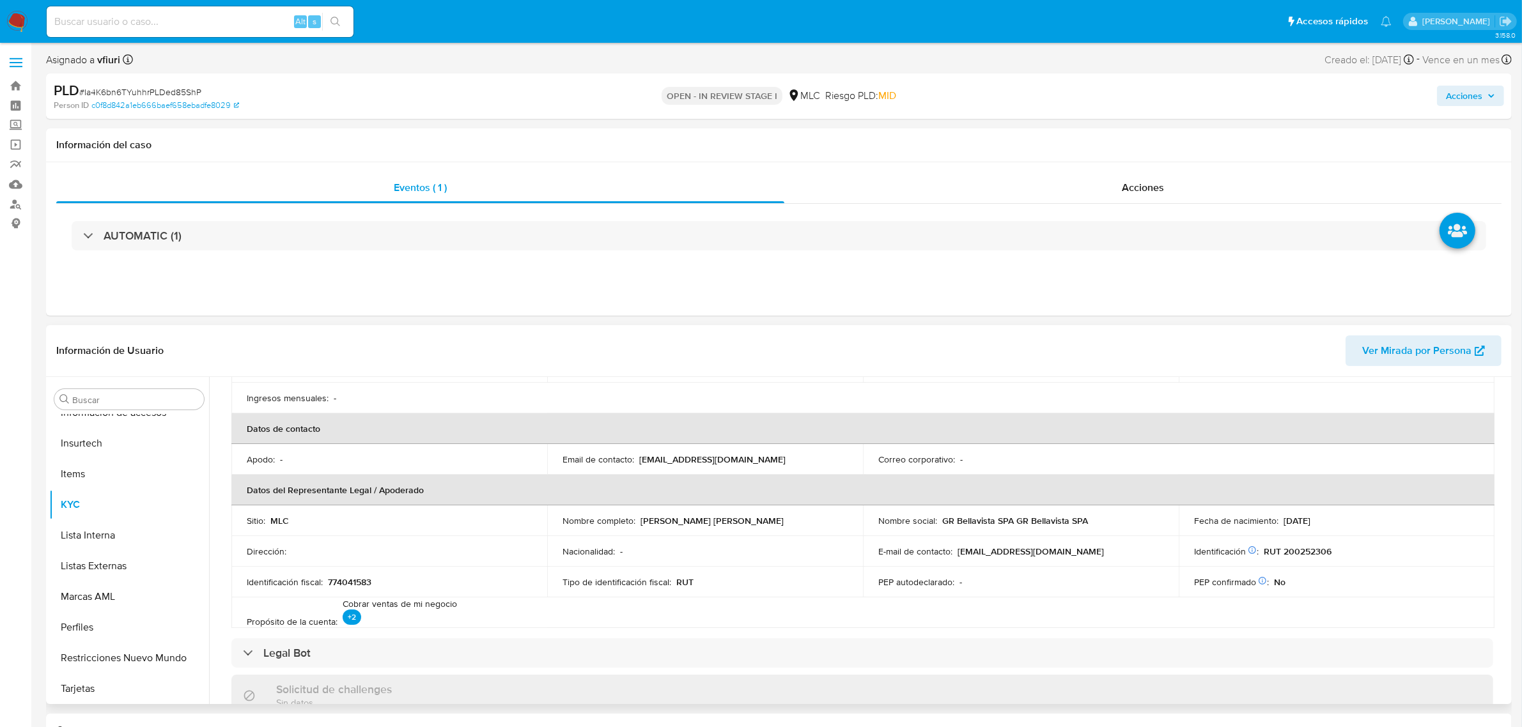
scroll to position [320, 0]
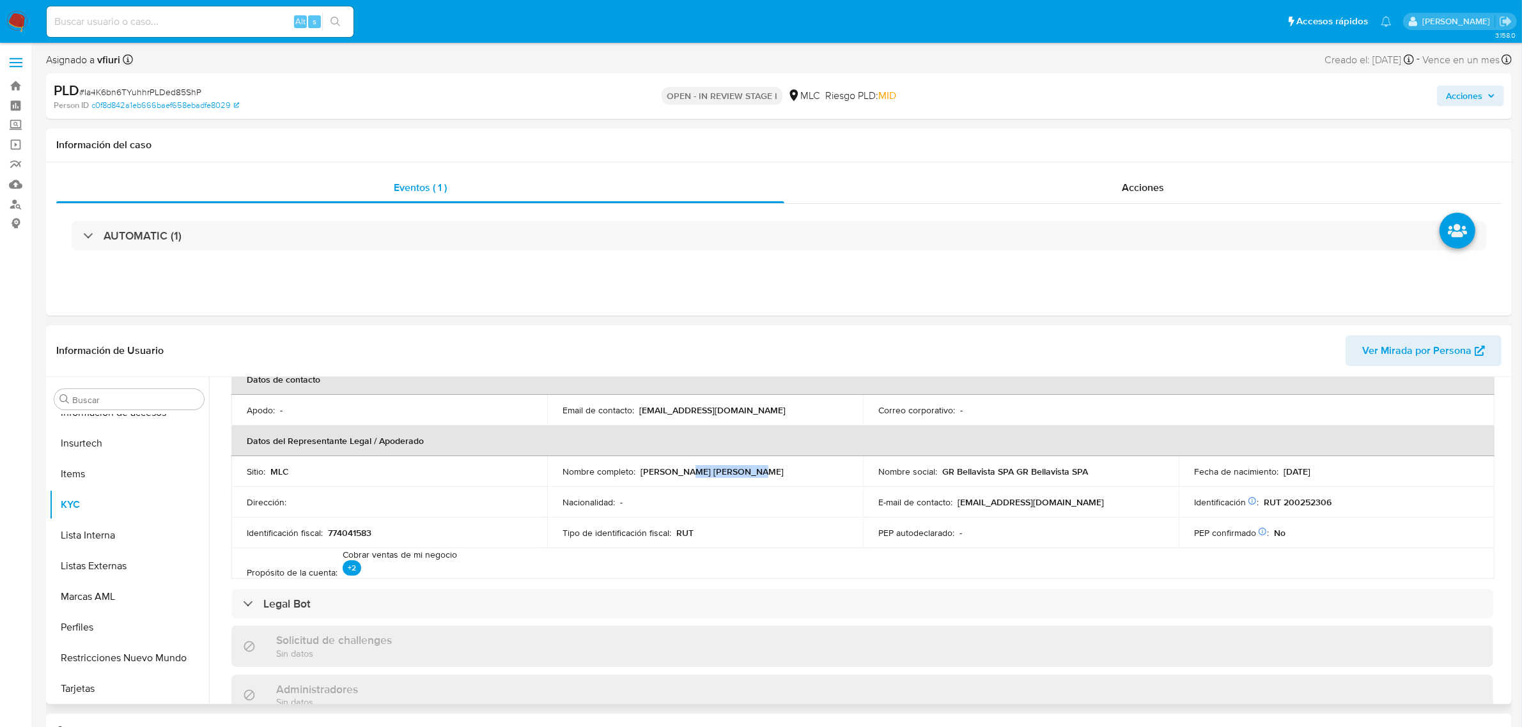
drag, startPoint x: 679, startPoint y: 473, endPoint x: 773, endPoint y: 479, distance: 94.2
click at [743, 479] on td "Nombre completo : Luis Alberto Moya Azócar" at bounding box center [705, 471] width 316 height 31
click at [773, 479] on td "Nombre completo : Luis Alberto Moya Azócar" at bounding box center [705, 471] width 316 height 31
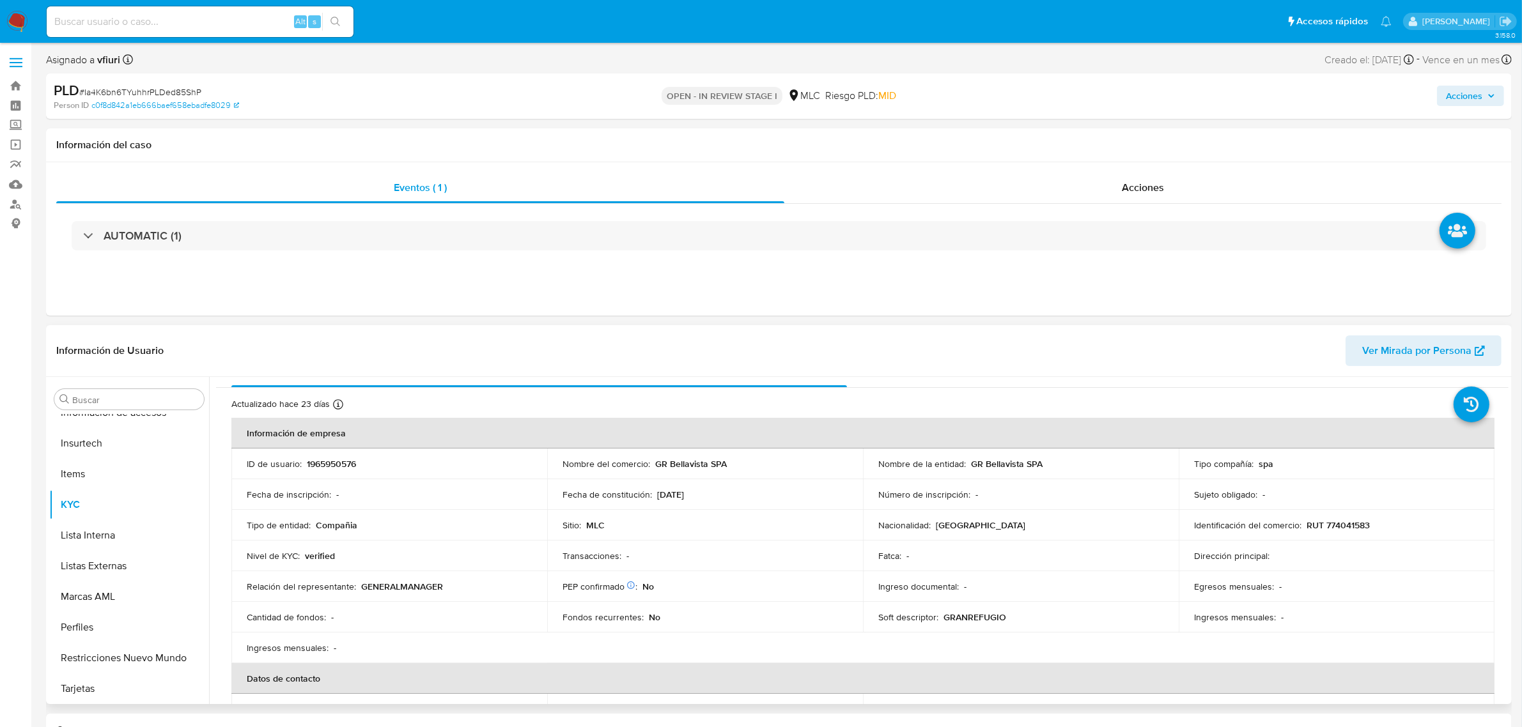
scroll to position [0, 0]
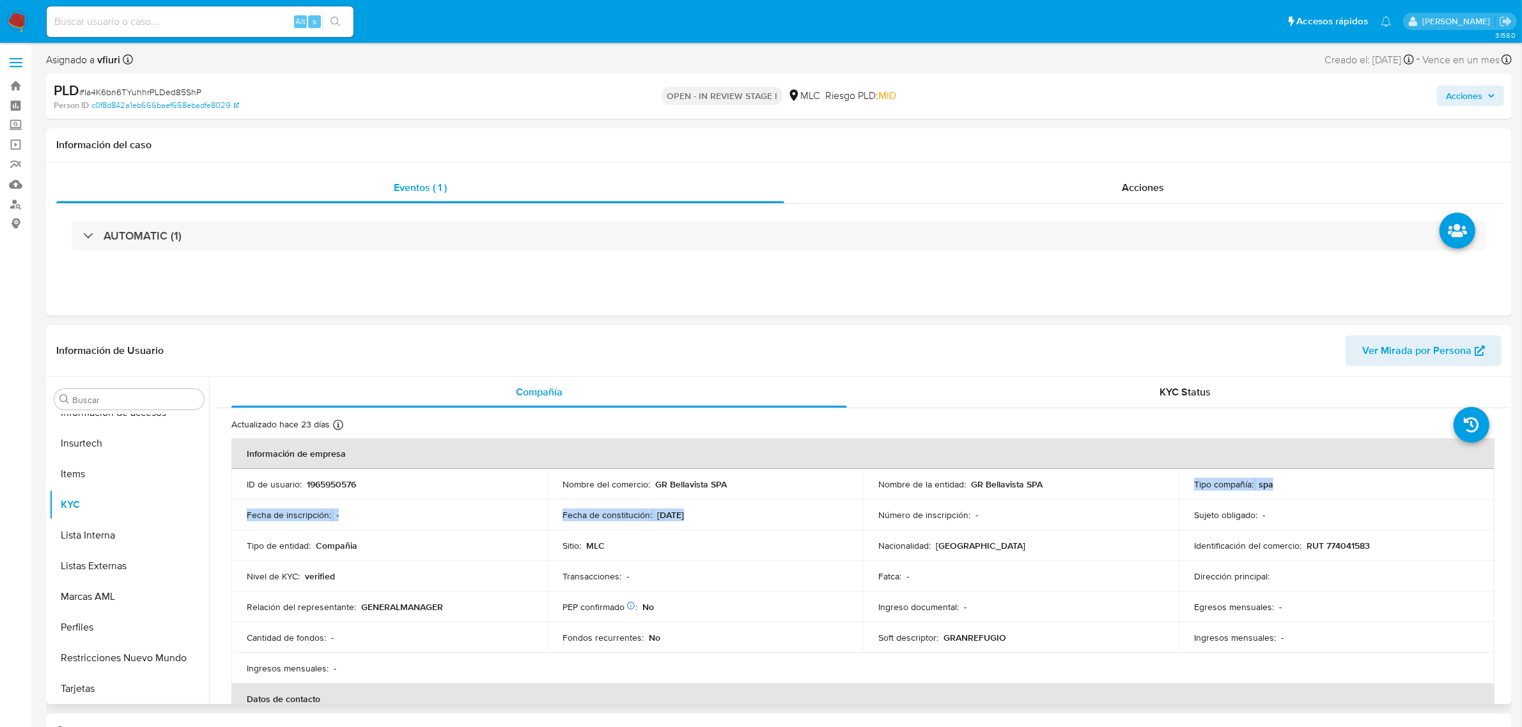
drag, startPoint x: 954, startPoint y: 502, endPoint x: 1031, endPoint y: 496, distance: 77.0
click at [1031, 496] on tbody "ID de usuario : 1965950576 Nombre del comercio : GR Bellavista SPA Nombre de la…" at bounding box center [862, 576] width 1263 height 215
click at [601, 574] on p "Transacciones :" at bounding box center [591, 577] width 59 height 12
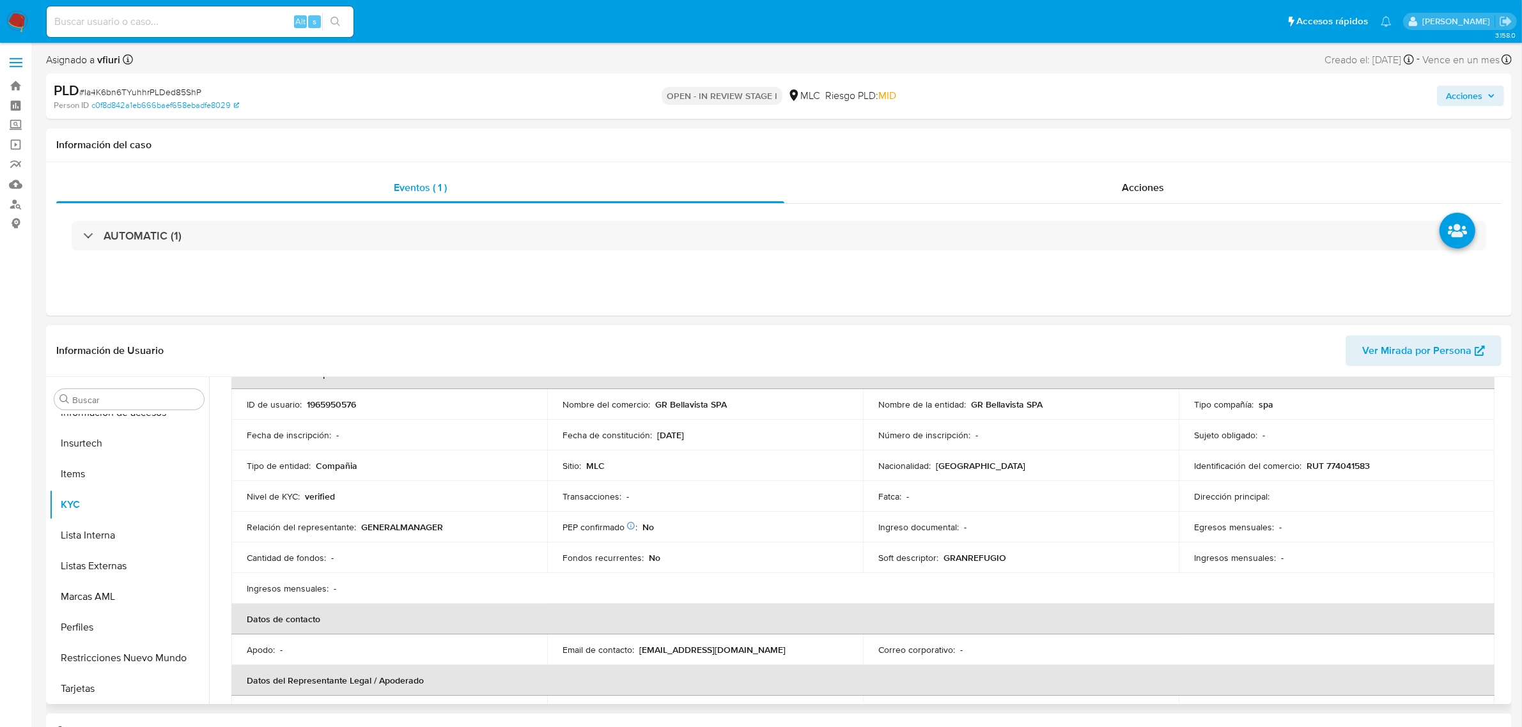
click at [1343, 464] on p "RUT 774041583" at bounding box center [1337, 466] width 63 height 12
click at [100, 499] on button "General" at bounding box center [124, 499] width 150 height 31
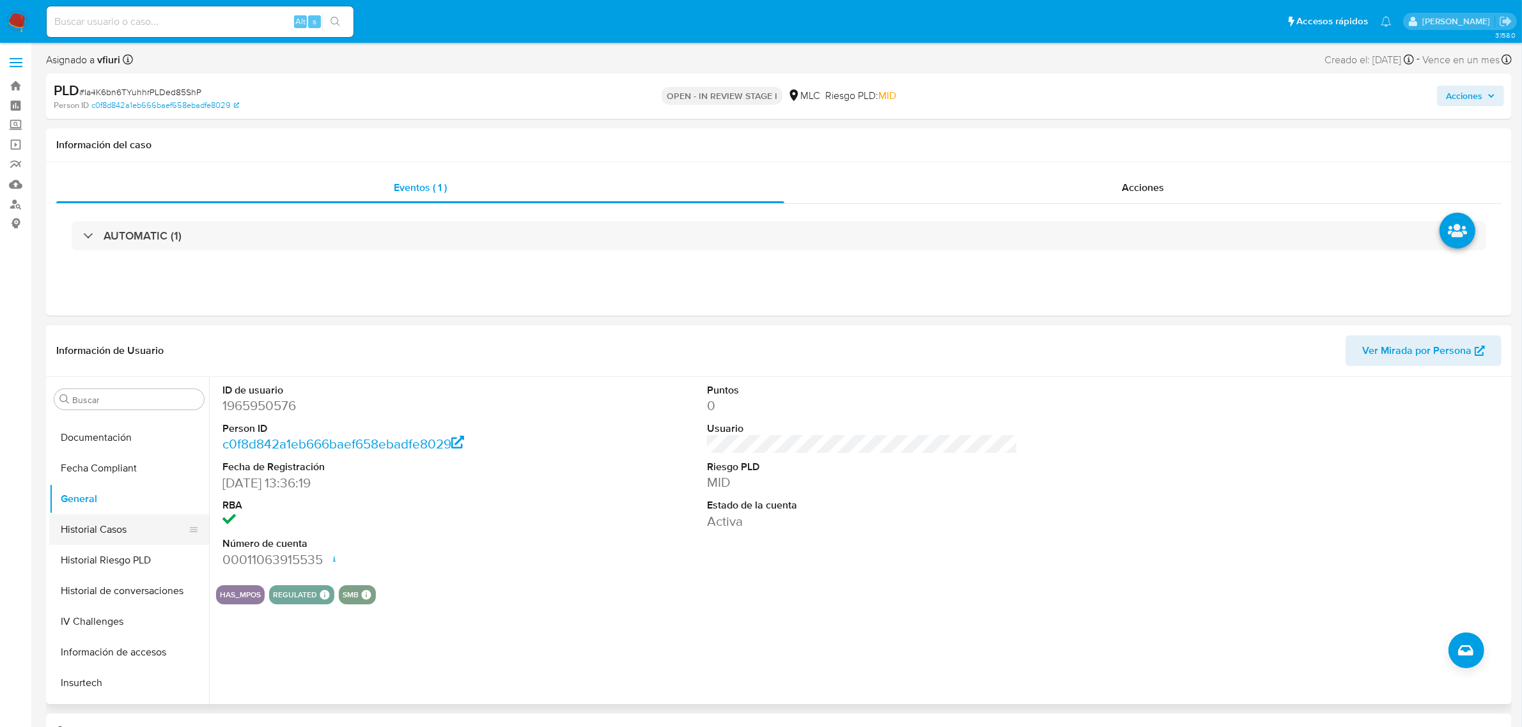
scroll to position [379, 0]
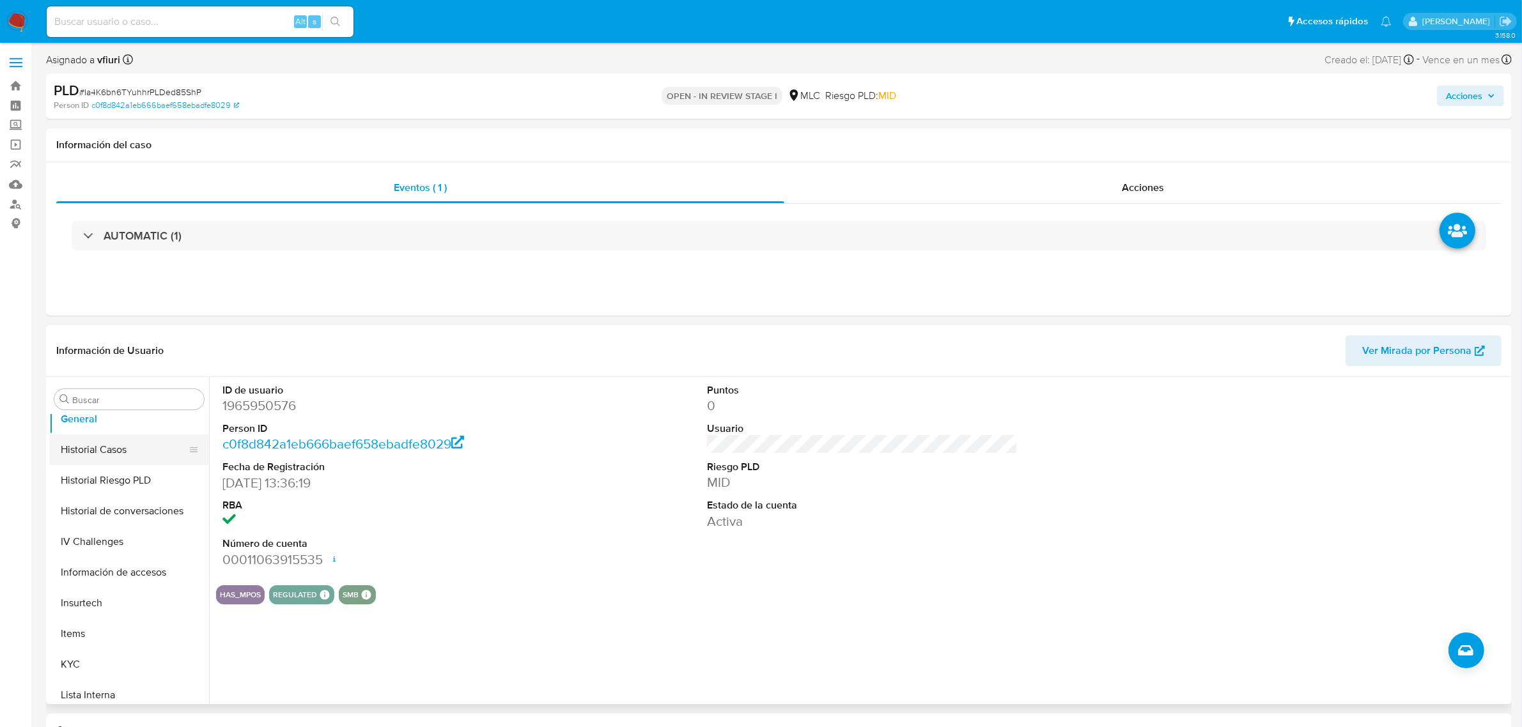
click at [97, 452] on button "Historial Casos" at bounding box center [124, 450] width 150 height 31
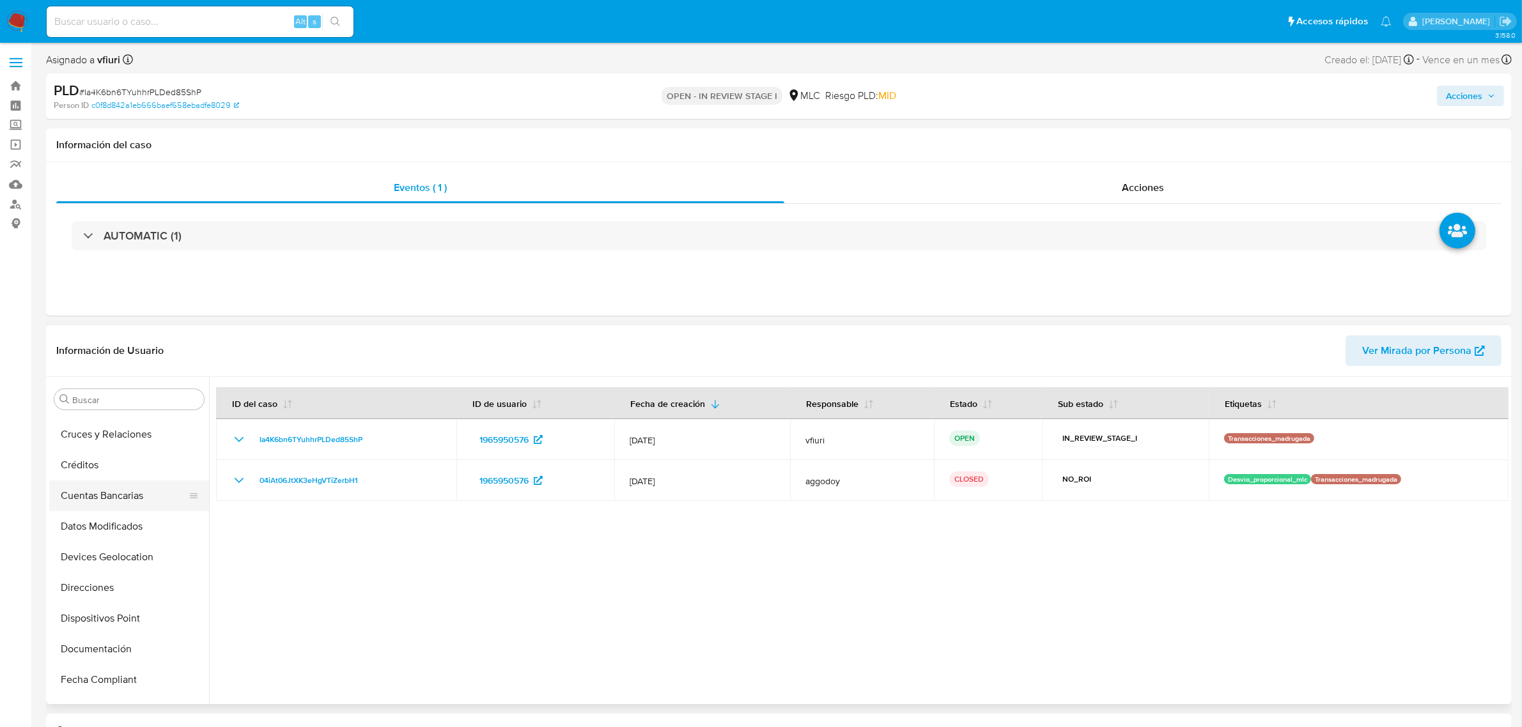
scroll to position [59, 0]
click at [94, 468] on button "Cruces y Relaciones" at bounding box center [124, 462] width 150 height 31
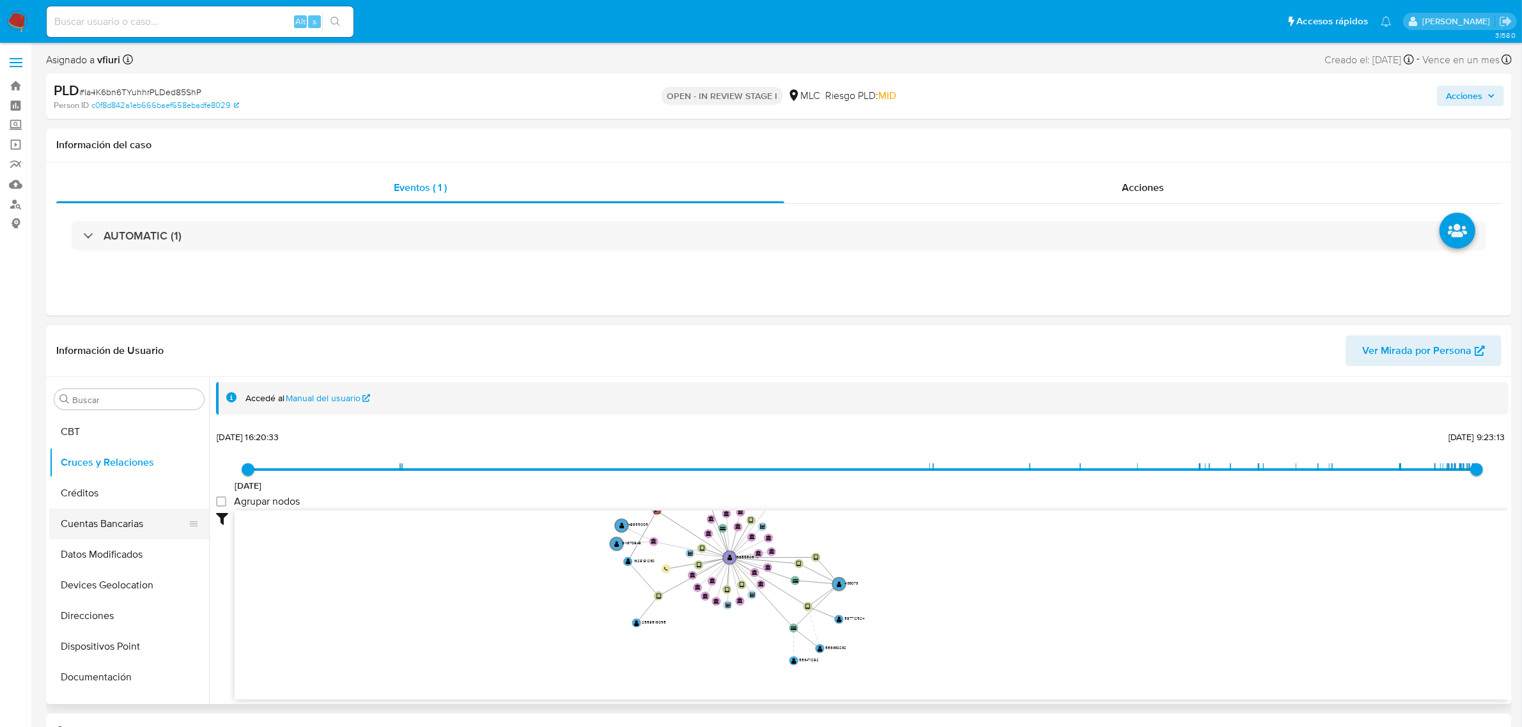
scroll to position [539, 0]
click at [112, 497] on button "KYC" at bounding box center [124, 505] width 150 height 31
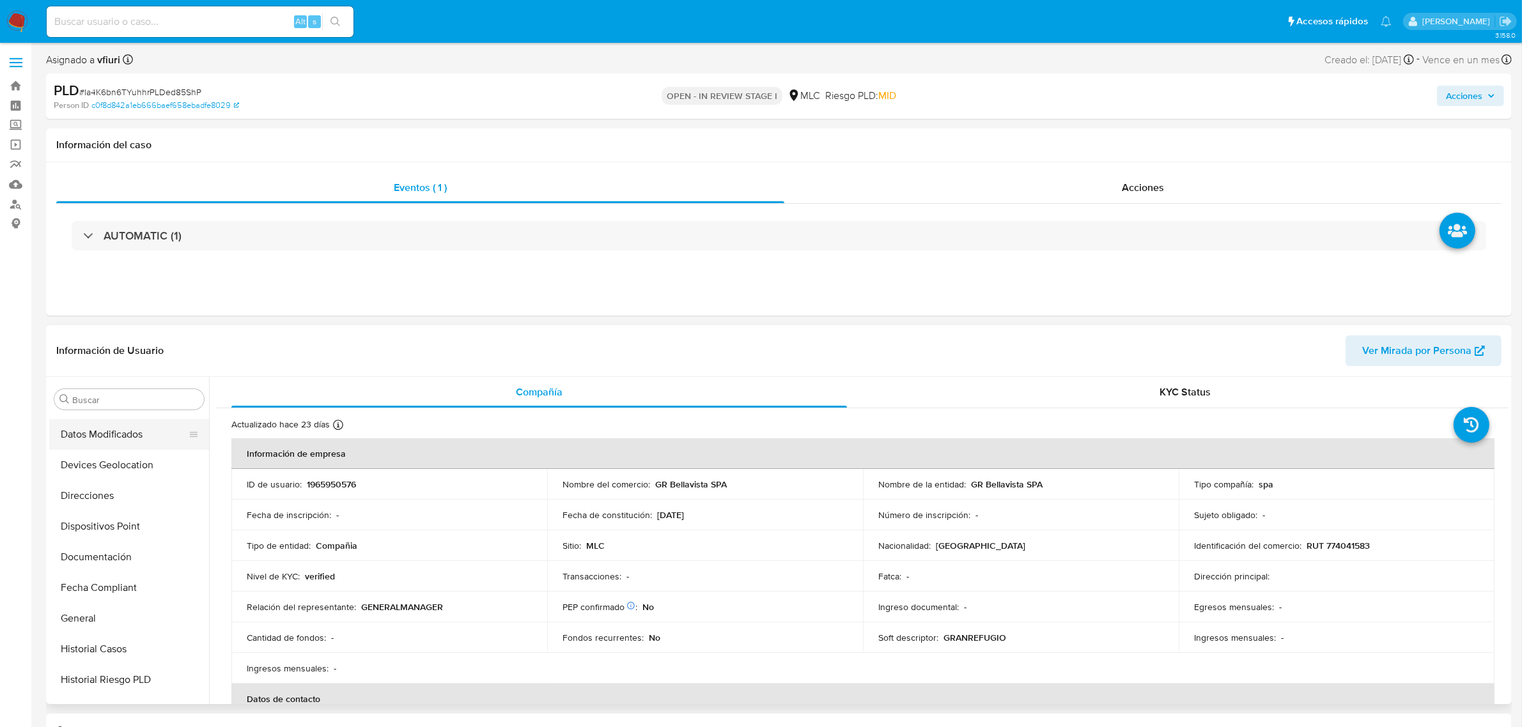
scroll to position [59, 0]
click at [99, 461] on button "Cruces y Relaciones" at bounding box center [124, 462] width 150 height 31
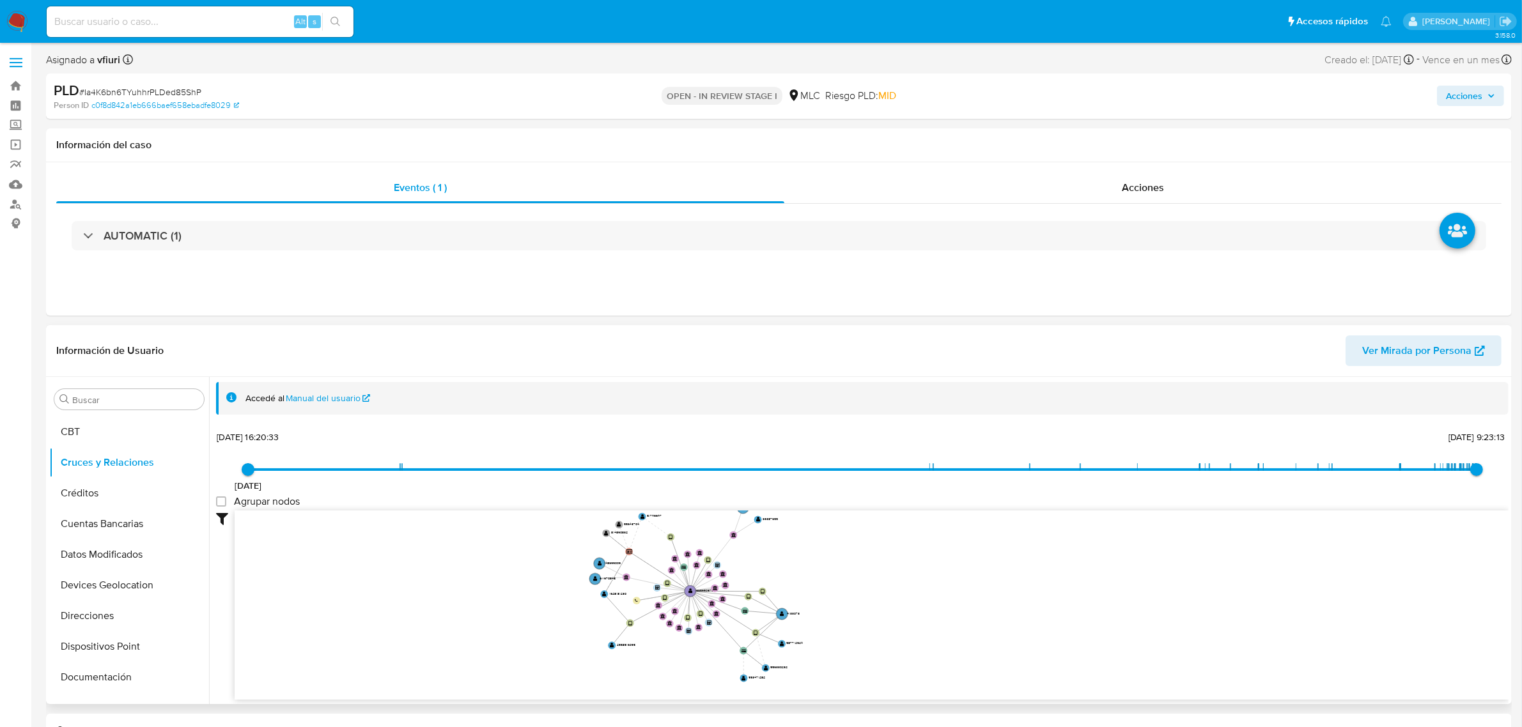
drag, startPoint x: 855, startPoint y: 602, endPoint x: 890, endPoint y: 615, distance: 37.0
click at [890, 615] on icon "user-1965950576  1965950576 device-677bce8452da14fddc4982ab  device-6740907c4…" at bounding box center [872, 603] width 1274 height 185
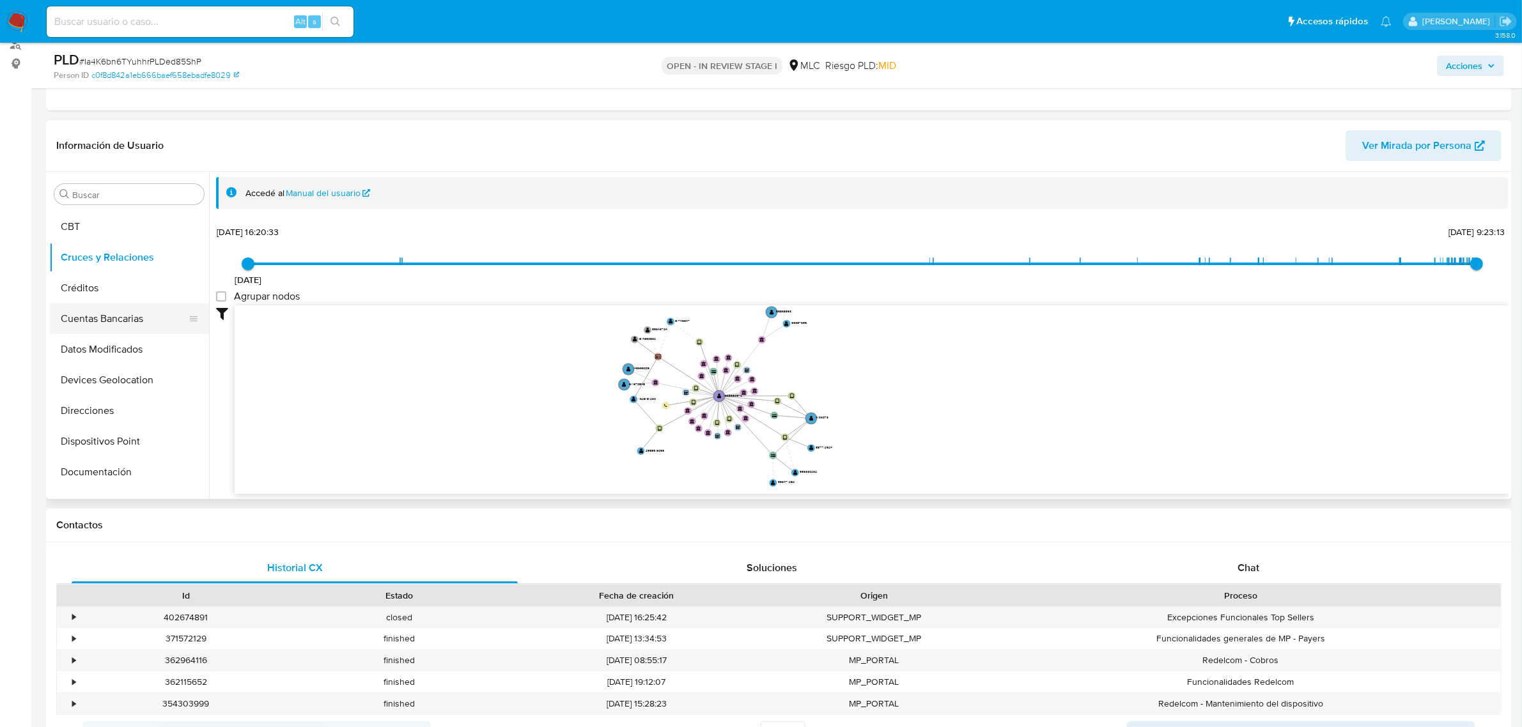
scroll to position [539, 0]
click at [111, 304] on button "KYC" at bounding box center [124, 299] width 150 height 31
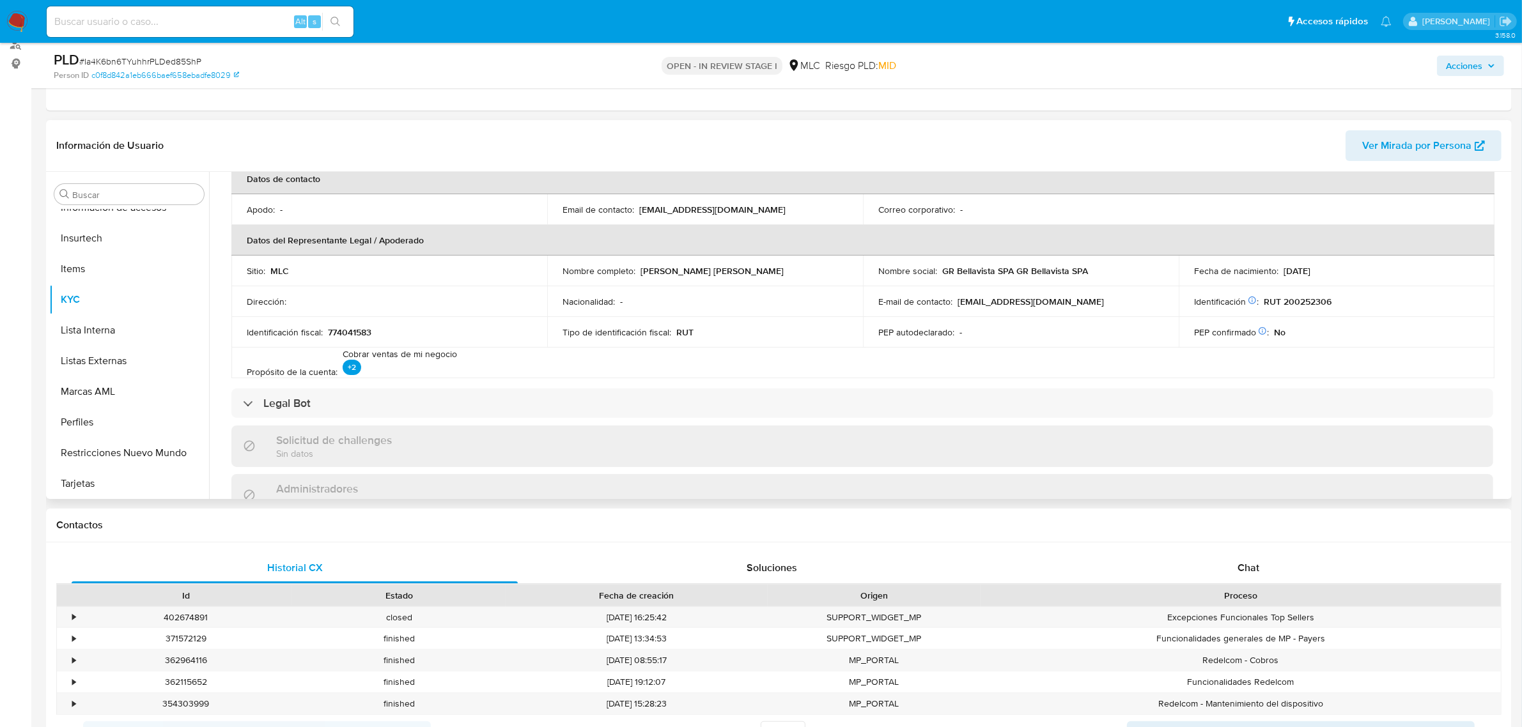
scroll to position [160, 0]
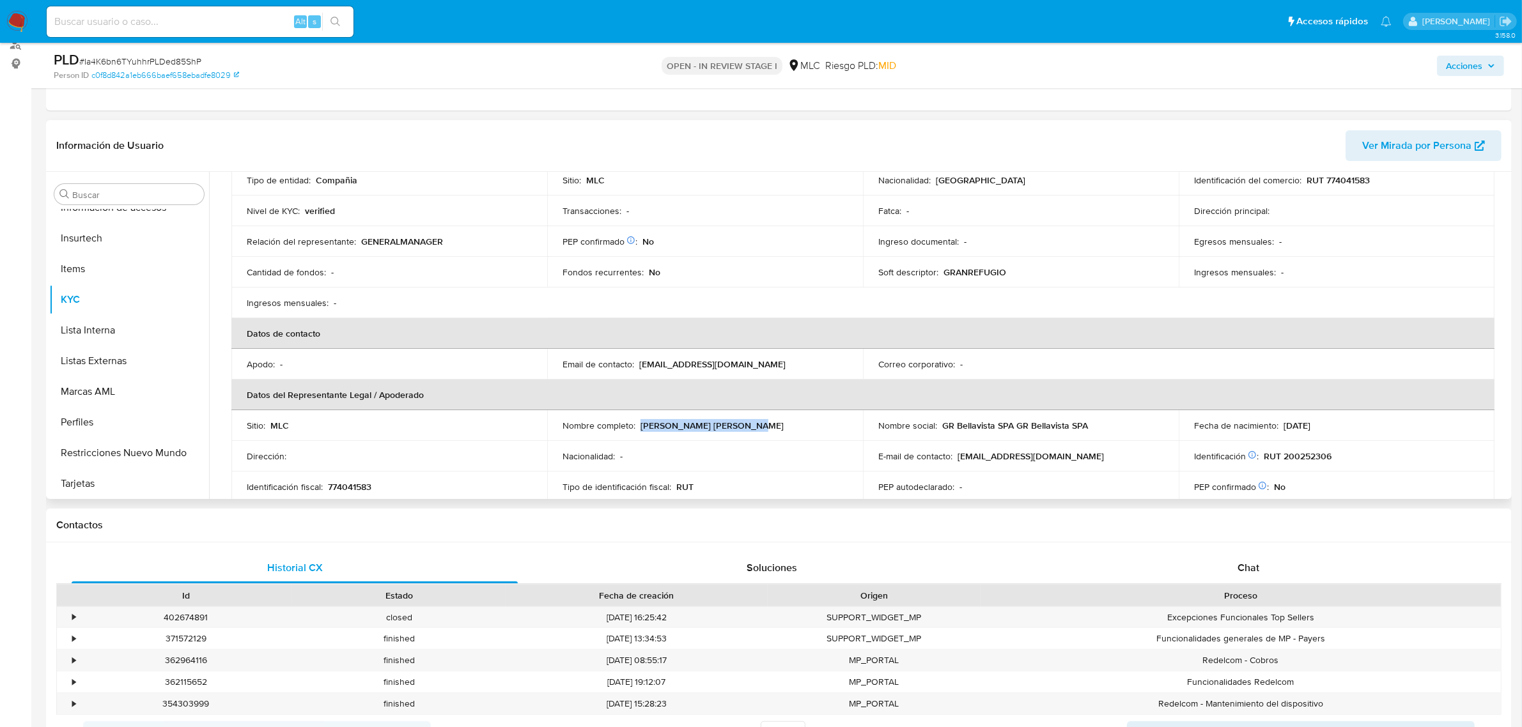
drag, startPoint x: 640, startPoint y: 423, endPoint x: 762, endPoint y: 426, distance: 122.1
click at [762, 426] on div "Nombre completo : Luis Alberto Moya Azócar" at bounding box center [704, 426] width 285 height 12
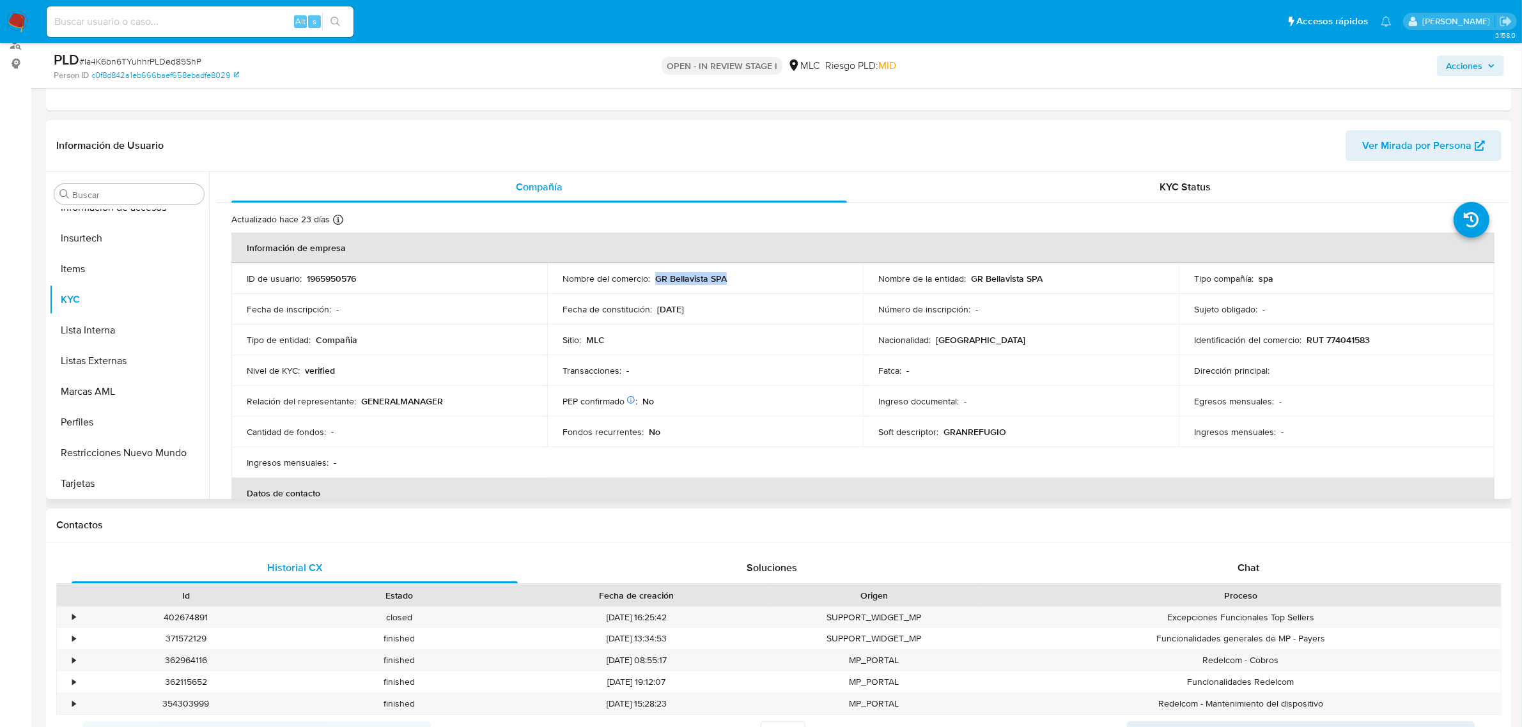
drag, startPoint x: 652, startPoint y: 272, endPoint x: 739, endPoint y: 270, distance: 87.6
click at [739, 270] on td "Nombre del comercio : GR Bellavista SPA" at bounding box center [705, 278] width 316 height 31
click at [105, 258] on button "Archivos adjuntos" at bounding box center [124, 255] width 150 height 31
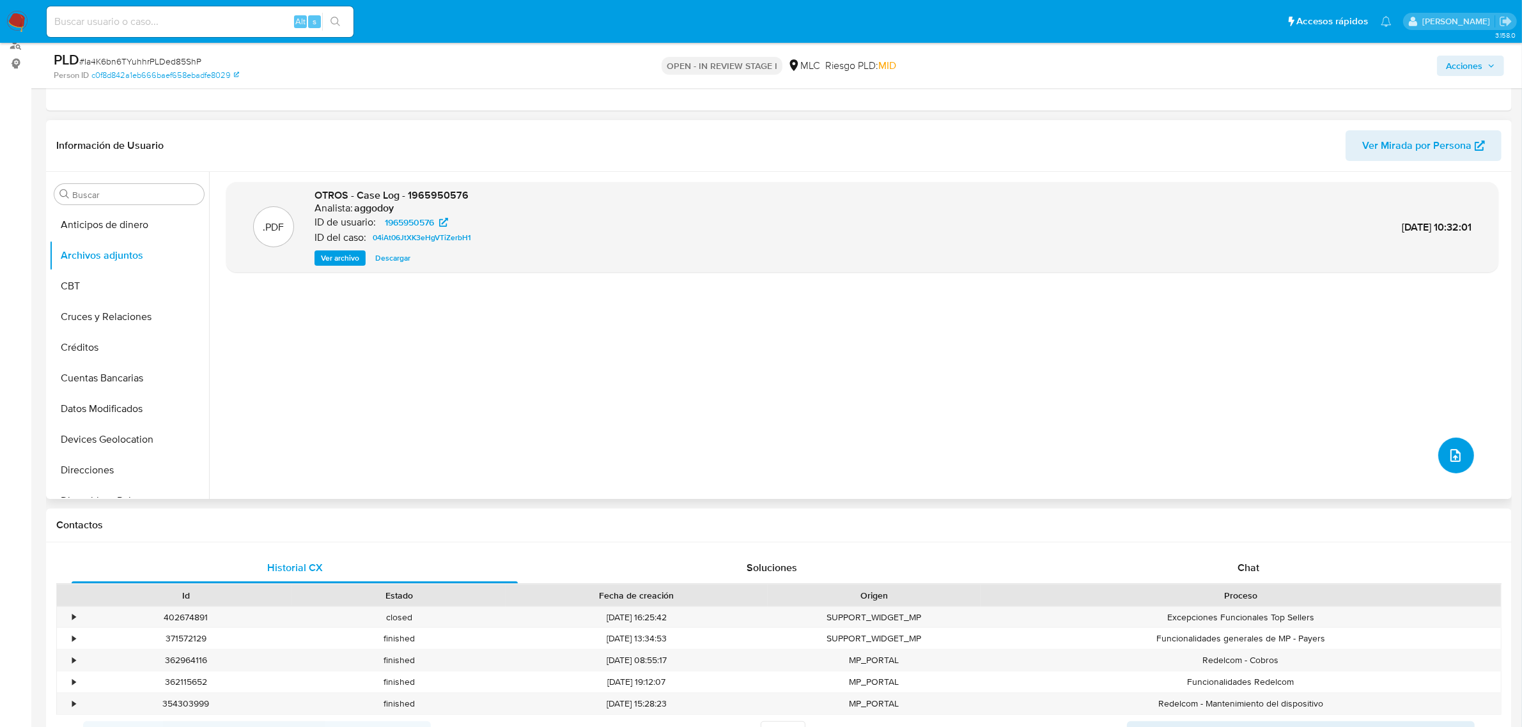
click at [1462, 456] on button "upload-file" at bounding box center [1456, 456] width 36 height 36
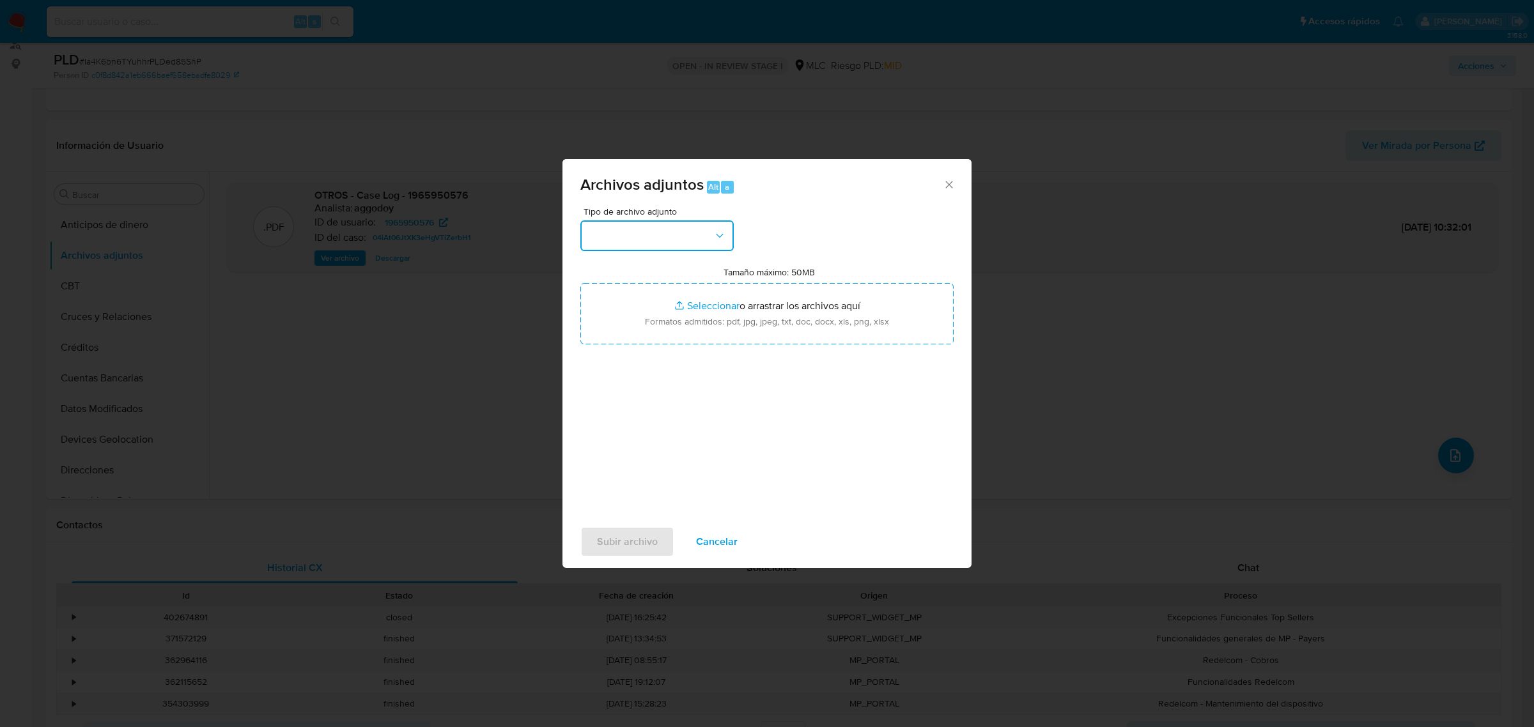
click at [657, 222] on button "button" at bounding box center [656, 235] width 153 height 31
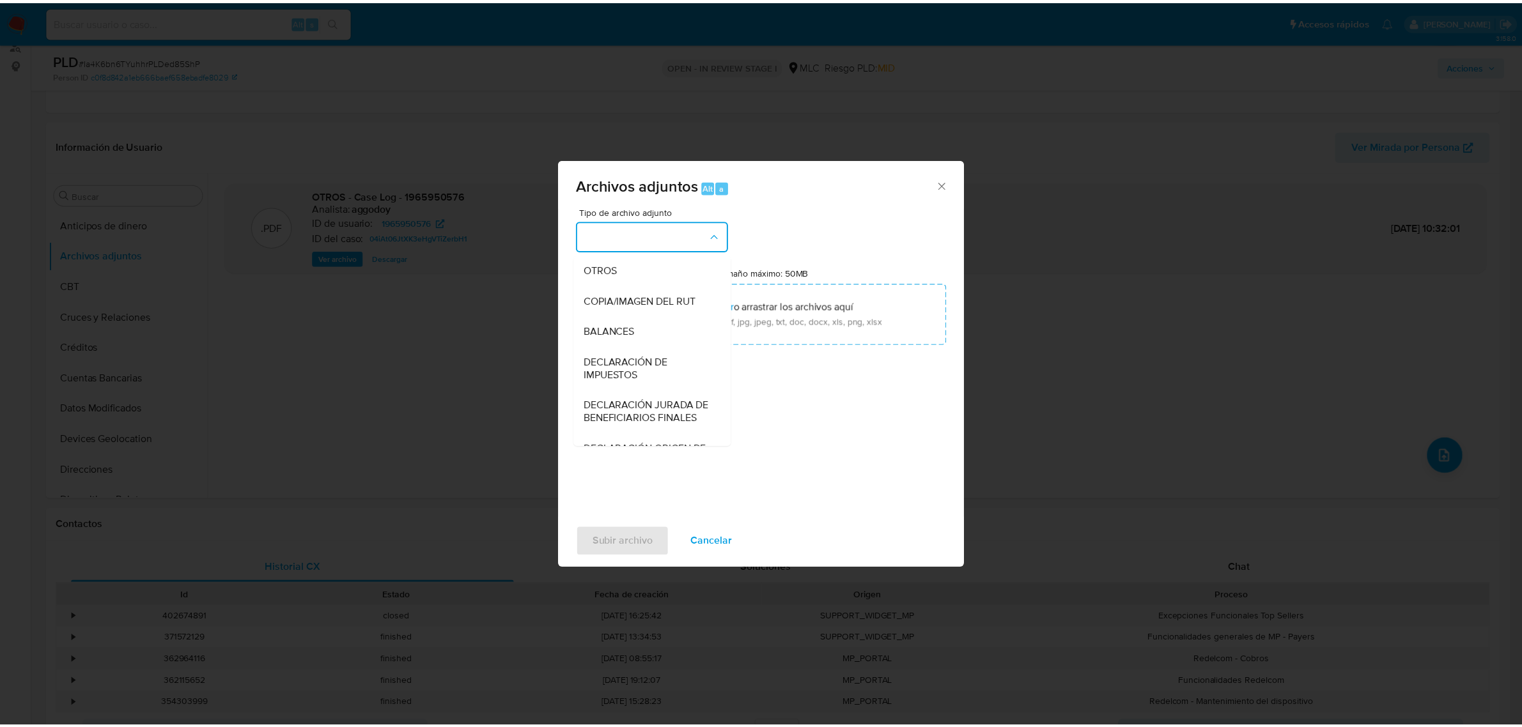
scroll to position [212, 0]
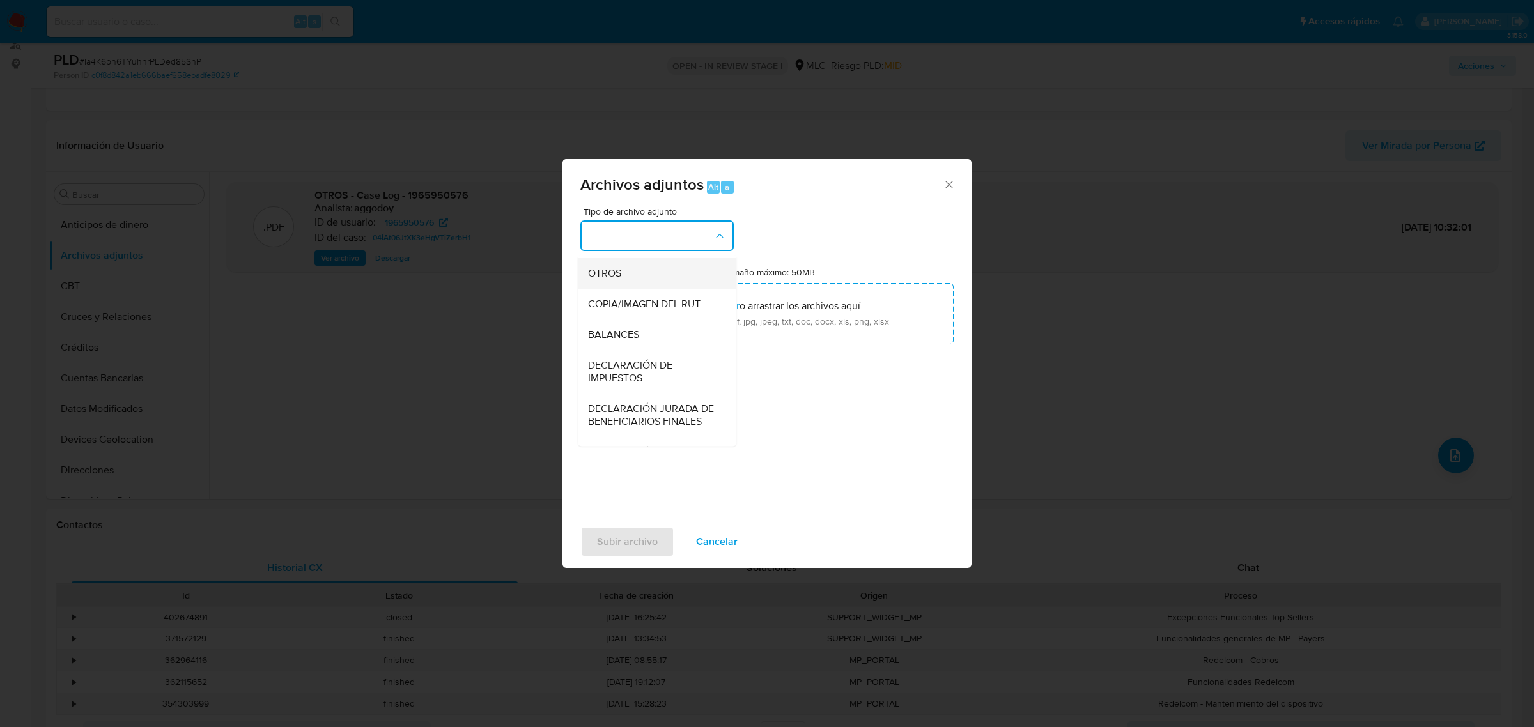
click at [623, 288] on div "OTROS" at bounding box center [653, 273] width 130 height 31
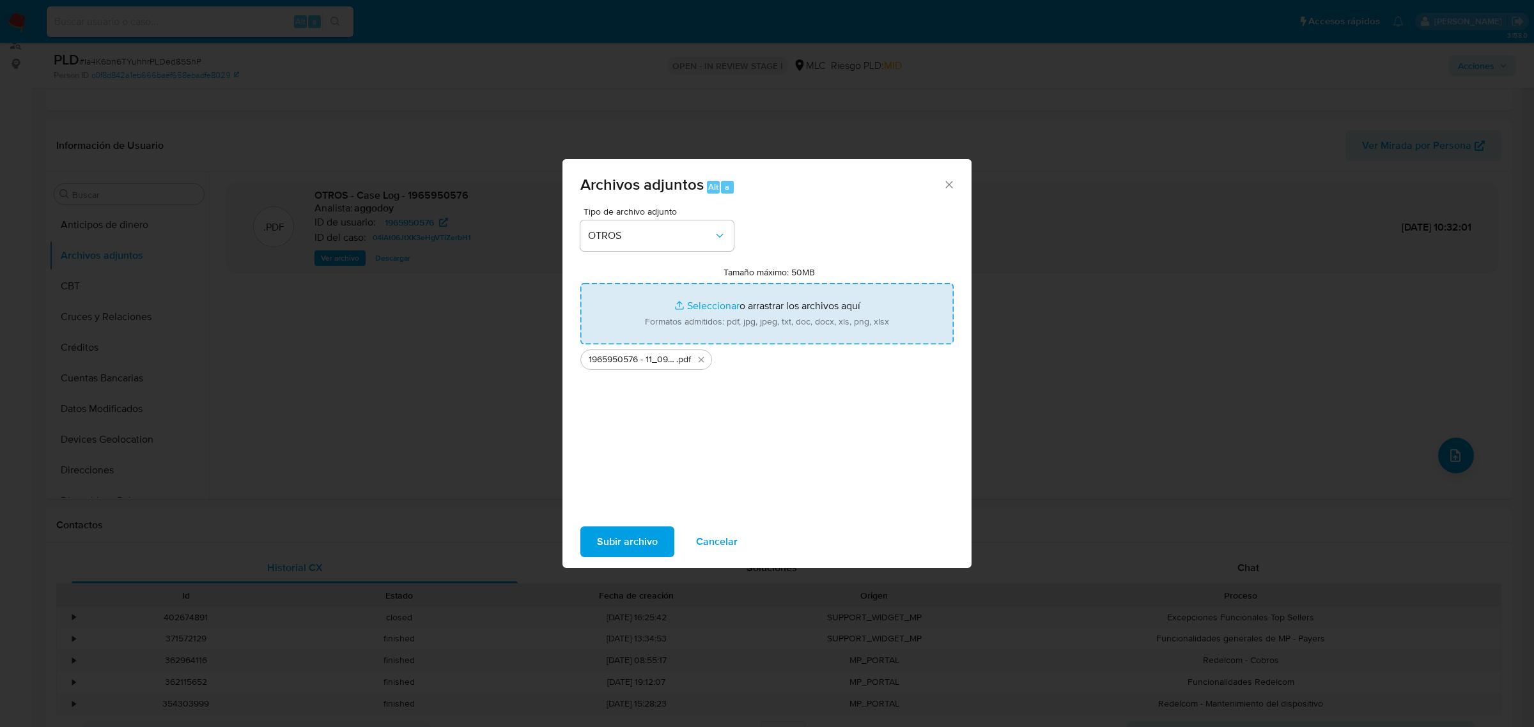
type input "C:\fakepath\Tabla 1965950576.xlsx"
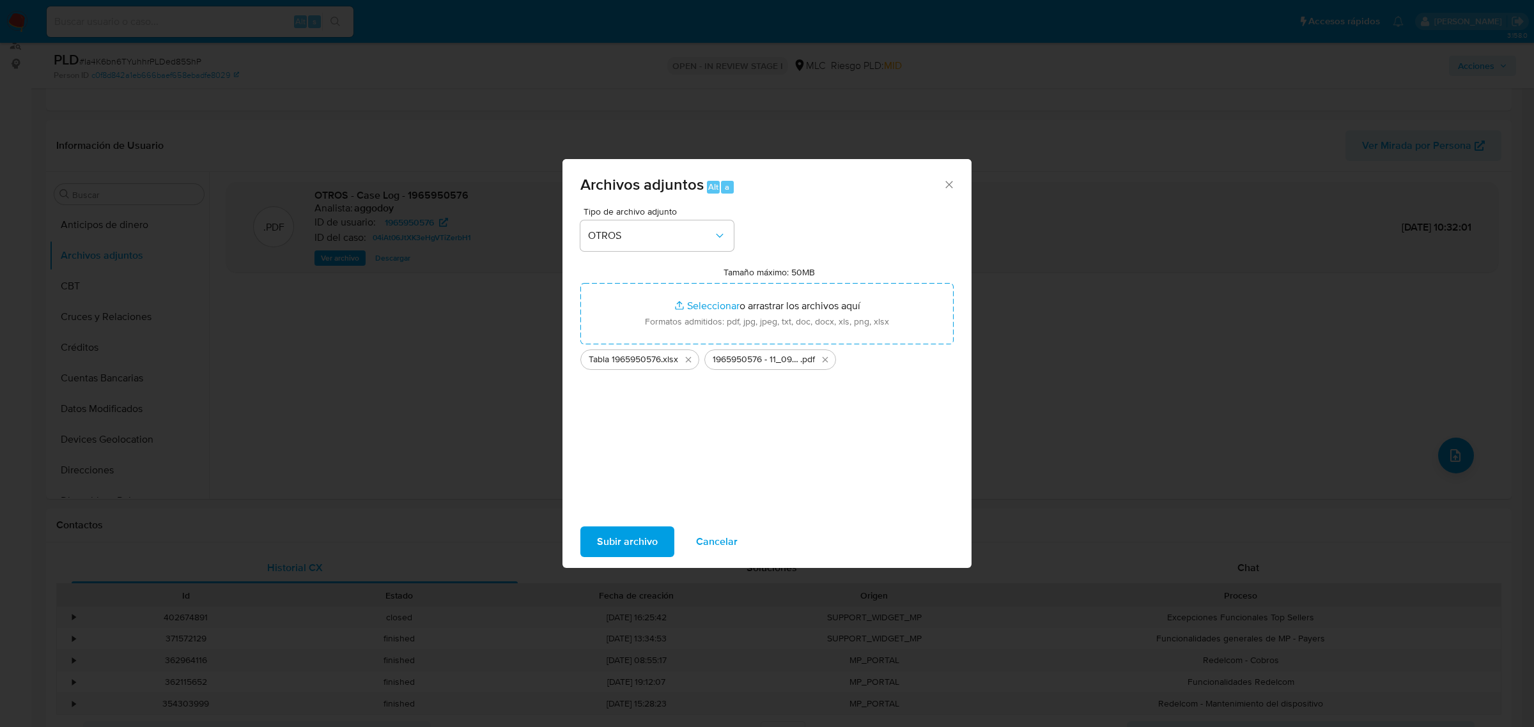
click at [644, 541] on span "Subir archivo" at bounding box center [627, 542] width 61 height 28
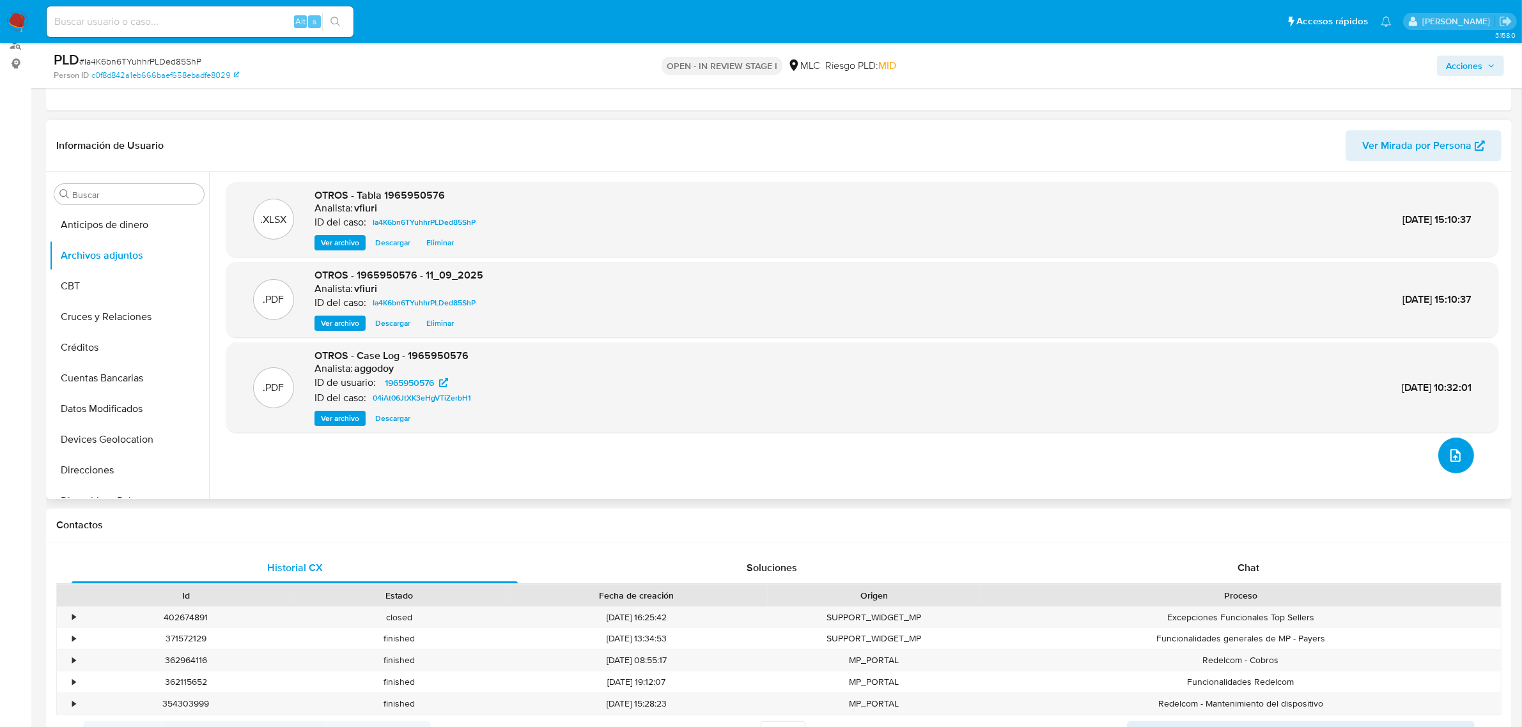
scroll to position [0, 0]
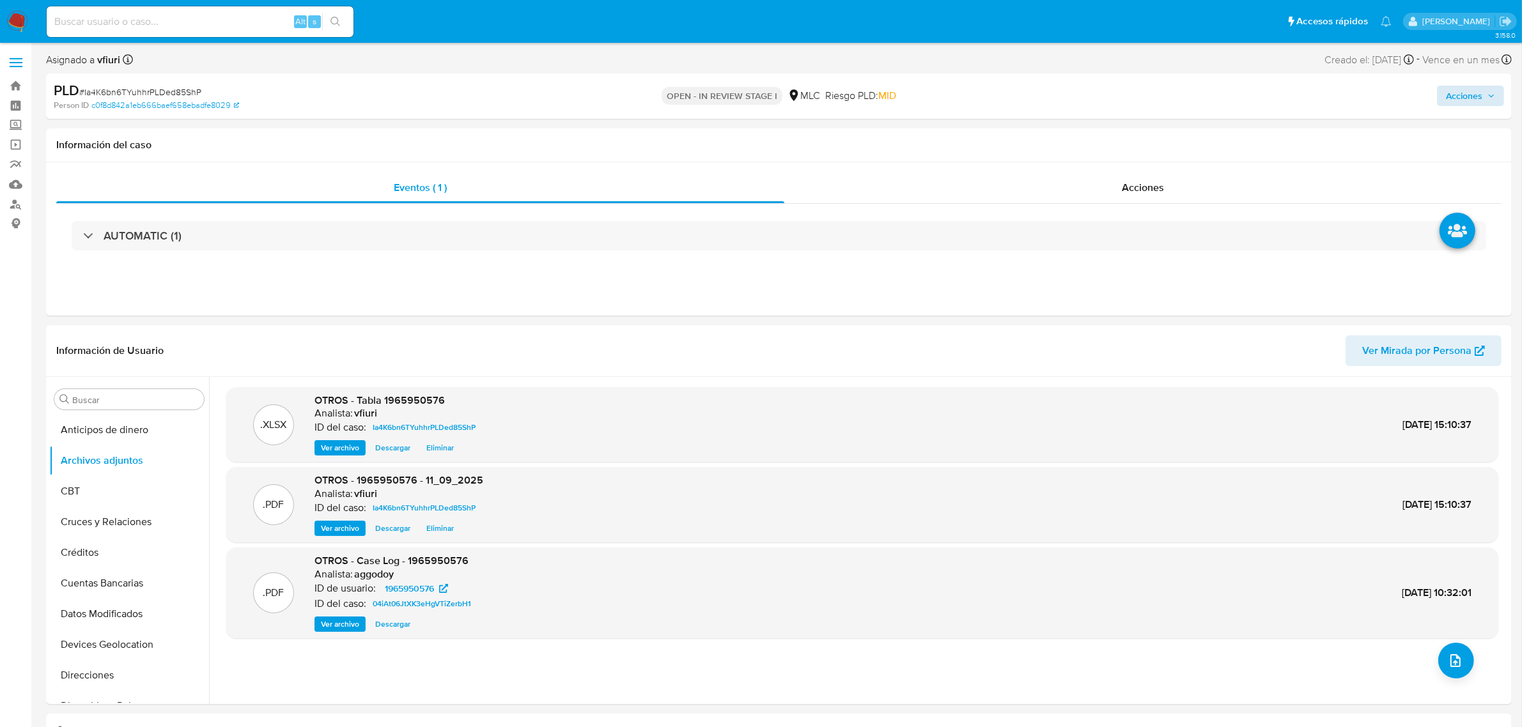
click at [1441, 100] on div "Acciones" at bounding box center [1264, 96] width 480 height 30
click at [1444, 96] on button "Acciones" at bounding box center [1470, 96] width 67 height 20
click at [1142, 129] on span "Resolución del caso" at bounding box center [1107, 136] width 91 height 15
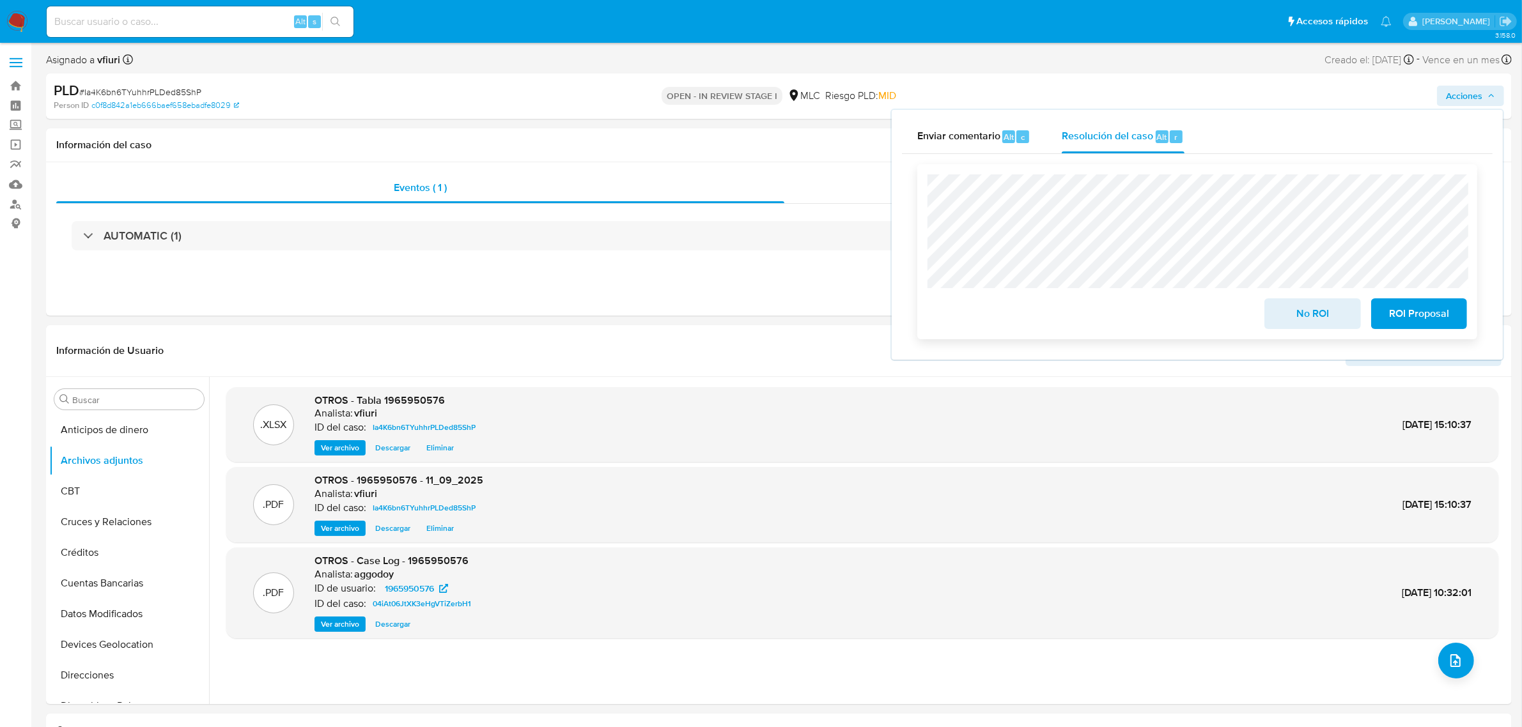
click at [1304, 323] on span "No ROI" at bounding box center [1312, 314] width 63 height 28
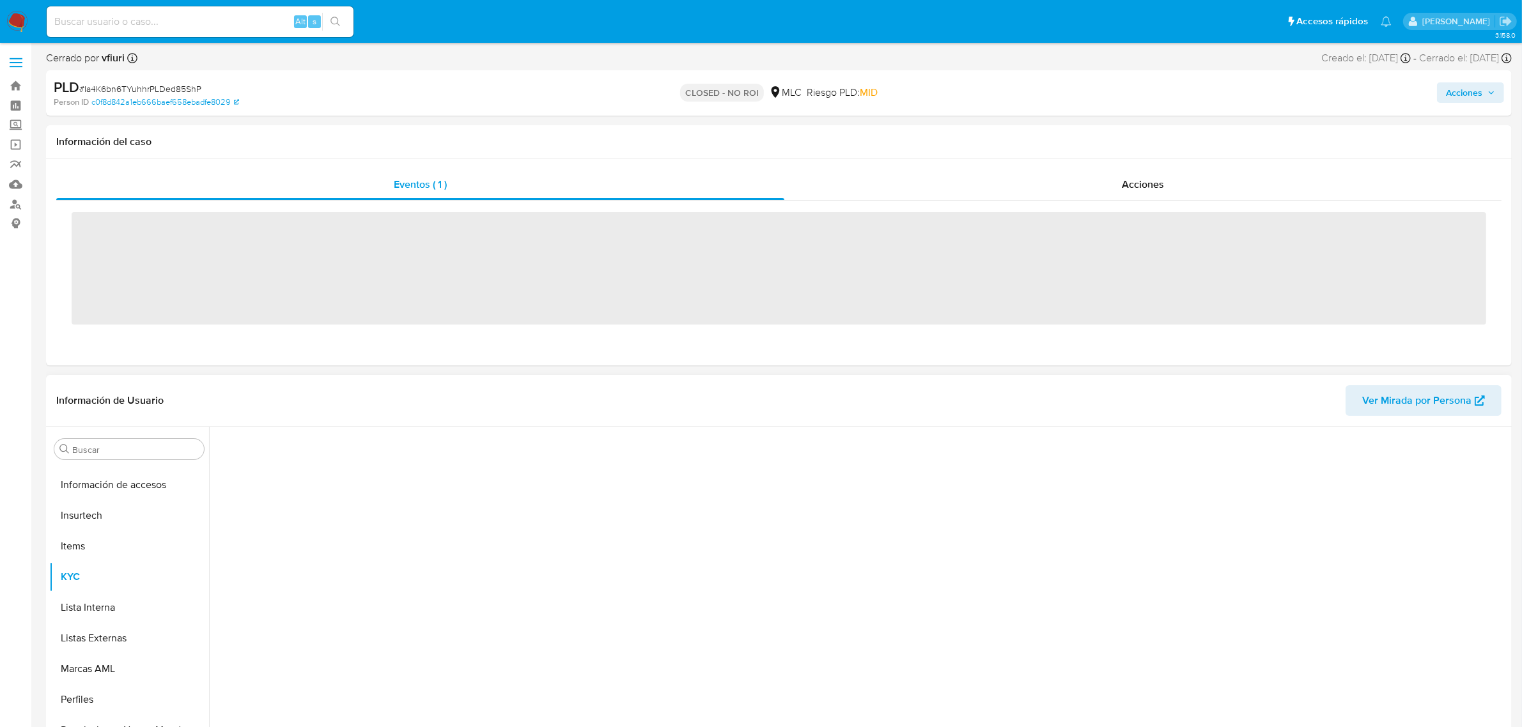
scroll to position [539, 0]
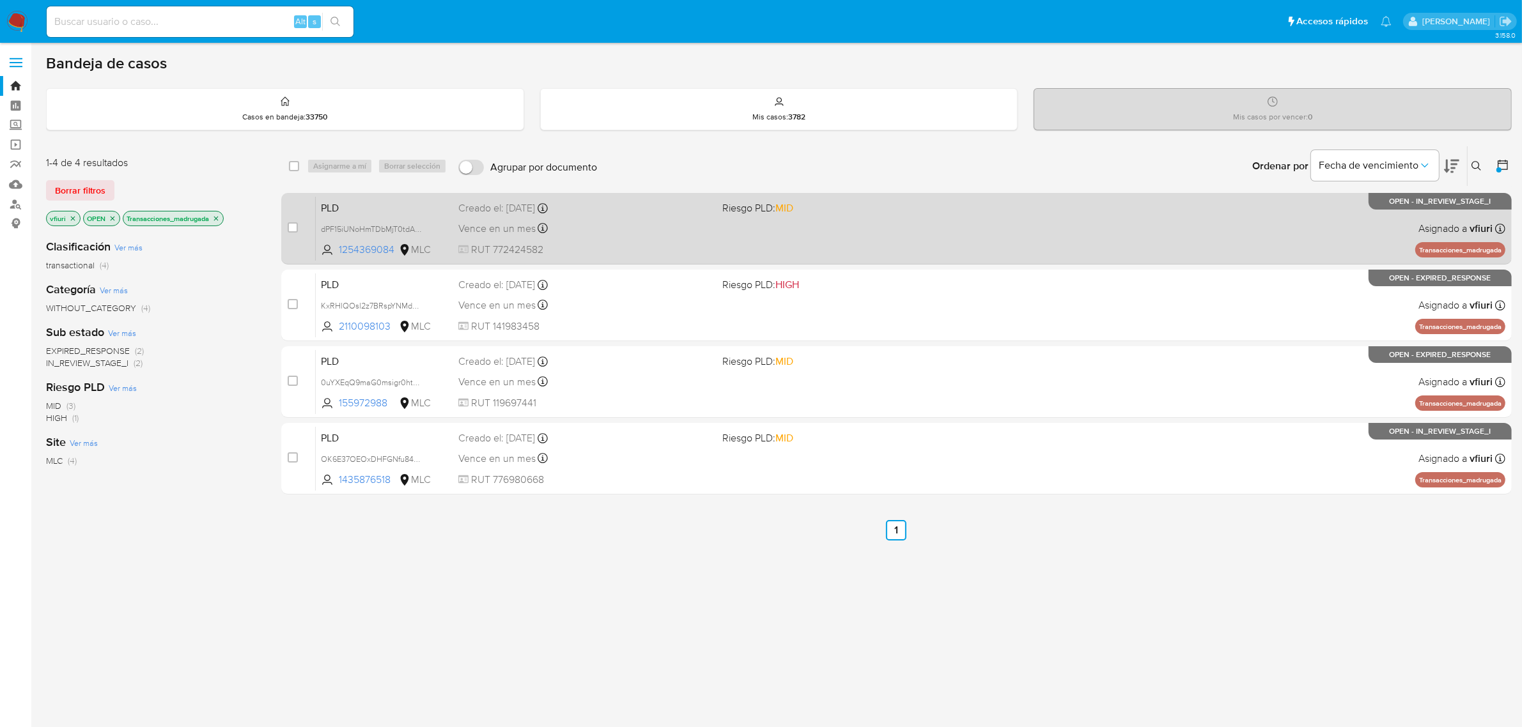
click at [948, 215] on div "PLD dPF15iUNoHmTDbMjT0tdAphL 1254369084 MLC Riesgo PLD: MID Creado el: [DATE] C…" at bounding box center [910, 228] width 1189 height 65
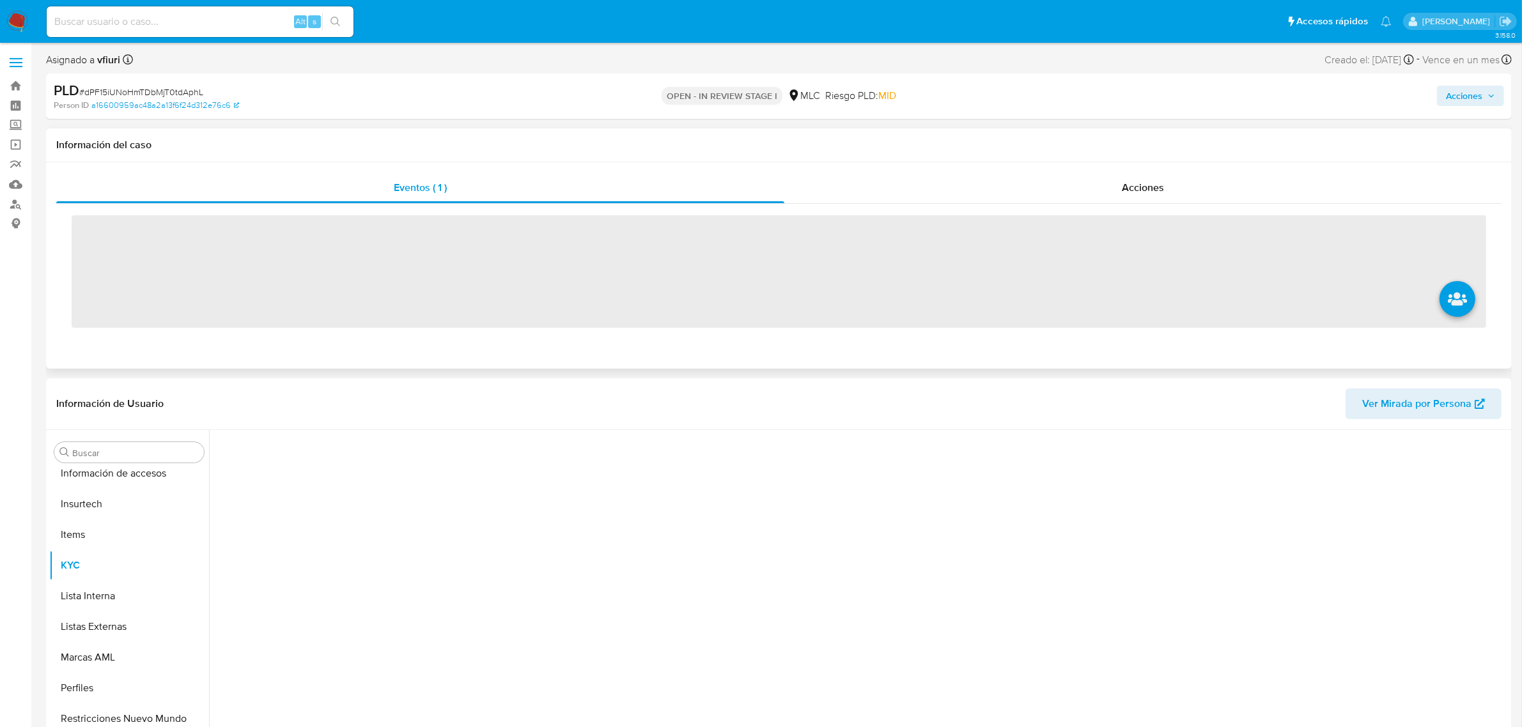
scroll to position [539, 0]
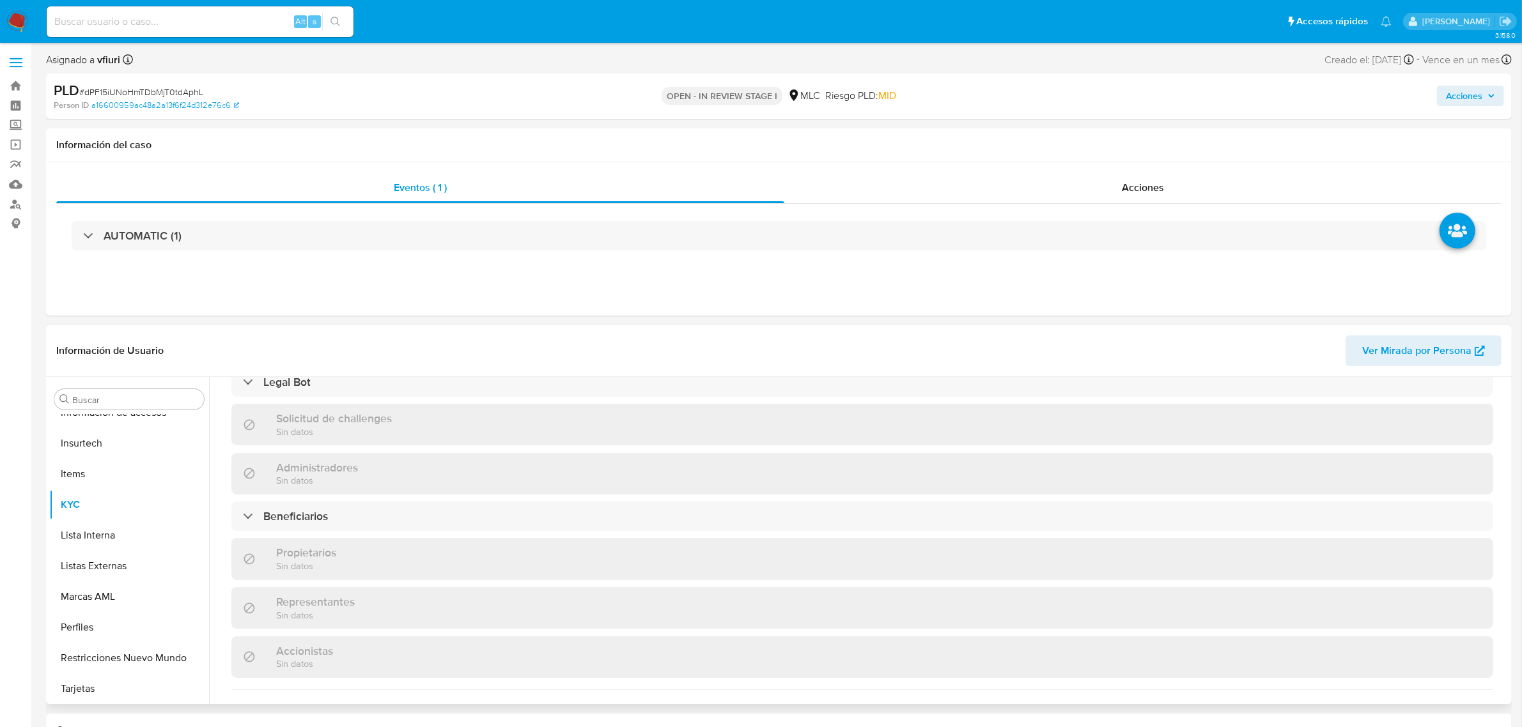
select select "10"
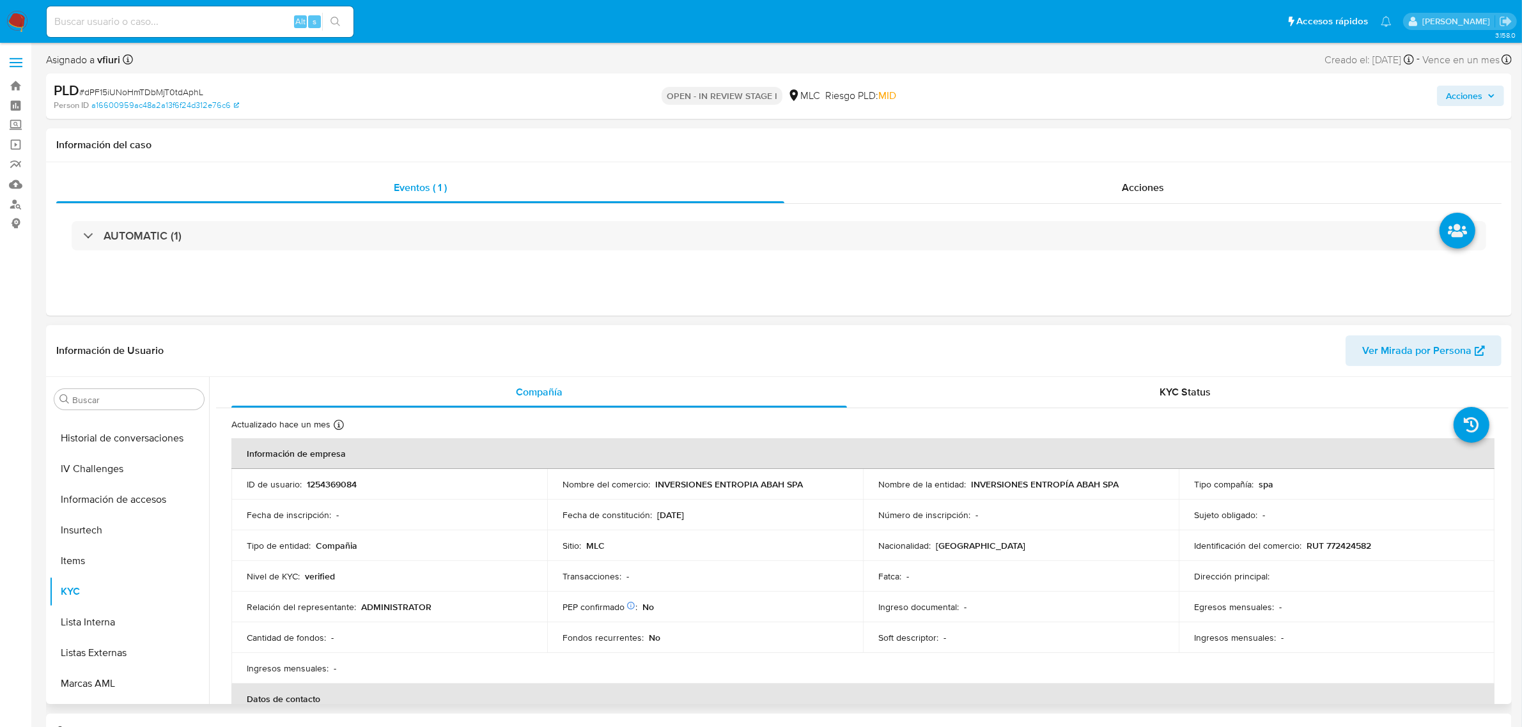
scroll to position [299, 0]
click at [104, 529] on button "Historial Casos" at bounding box center [124, 529] width 150 height 31
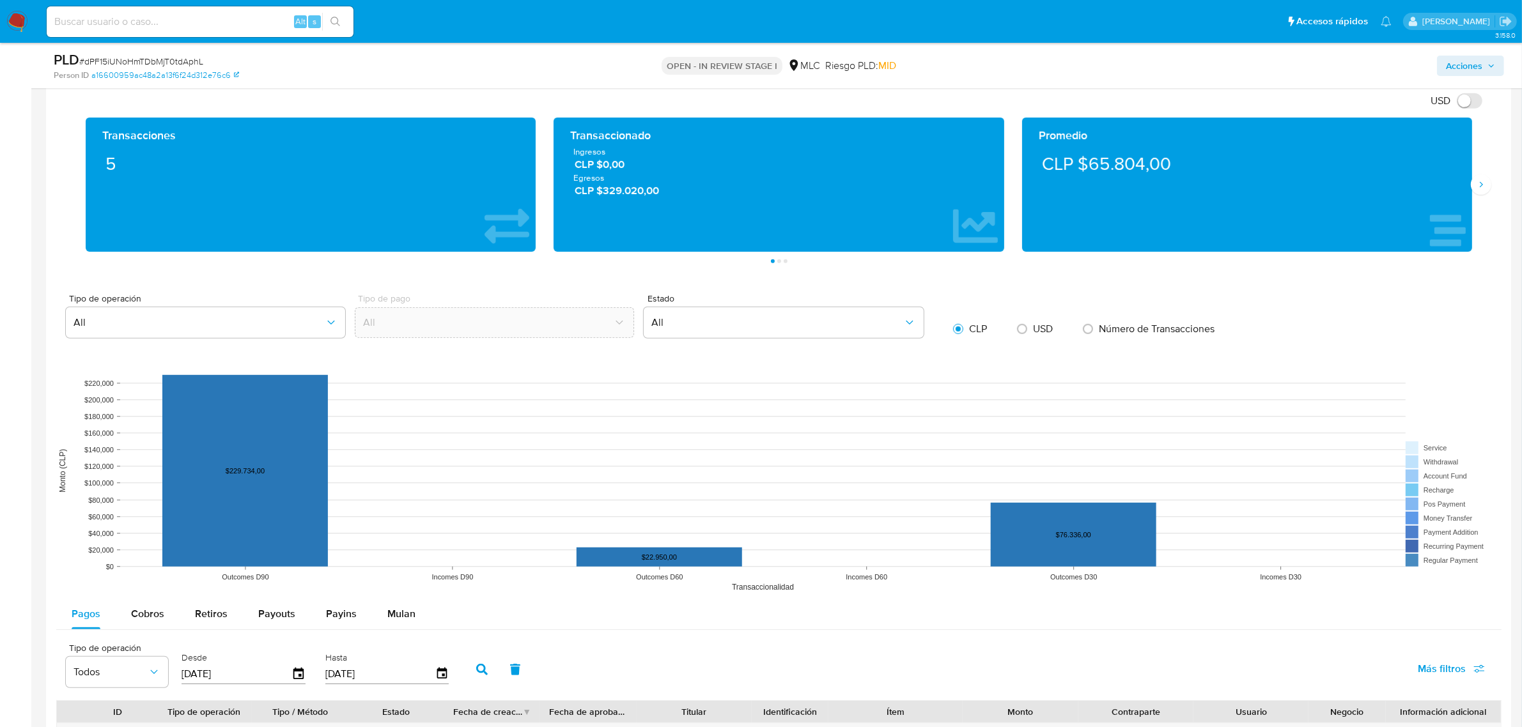
scroll to position [1198, 0]
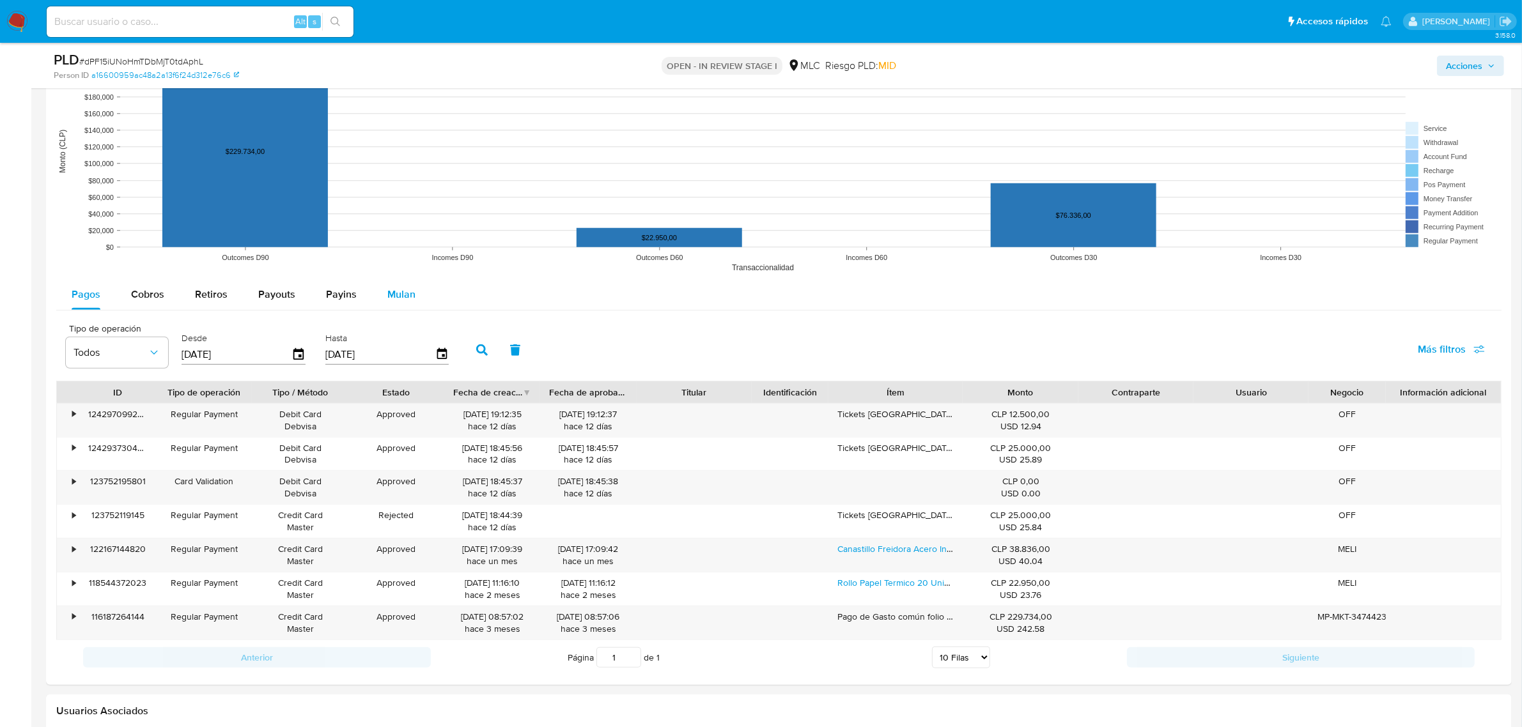
click at [389, 296] on span "Mulan" at bounding box center [401, 294] width 28 height 15
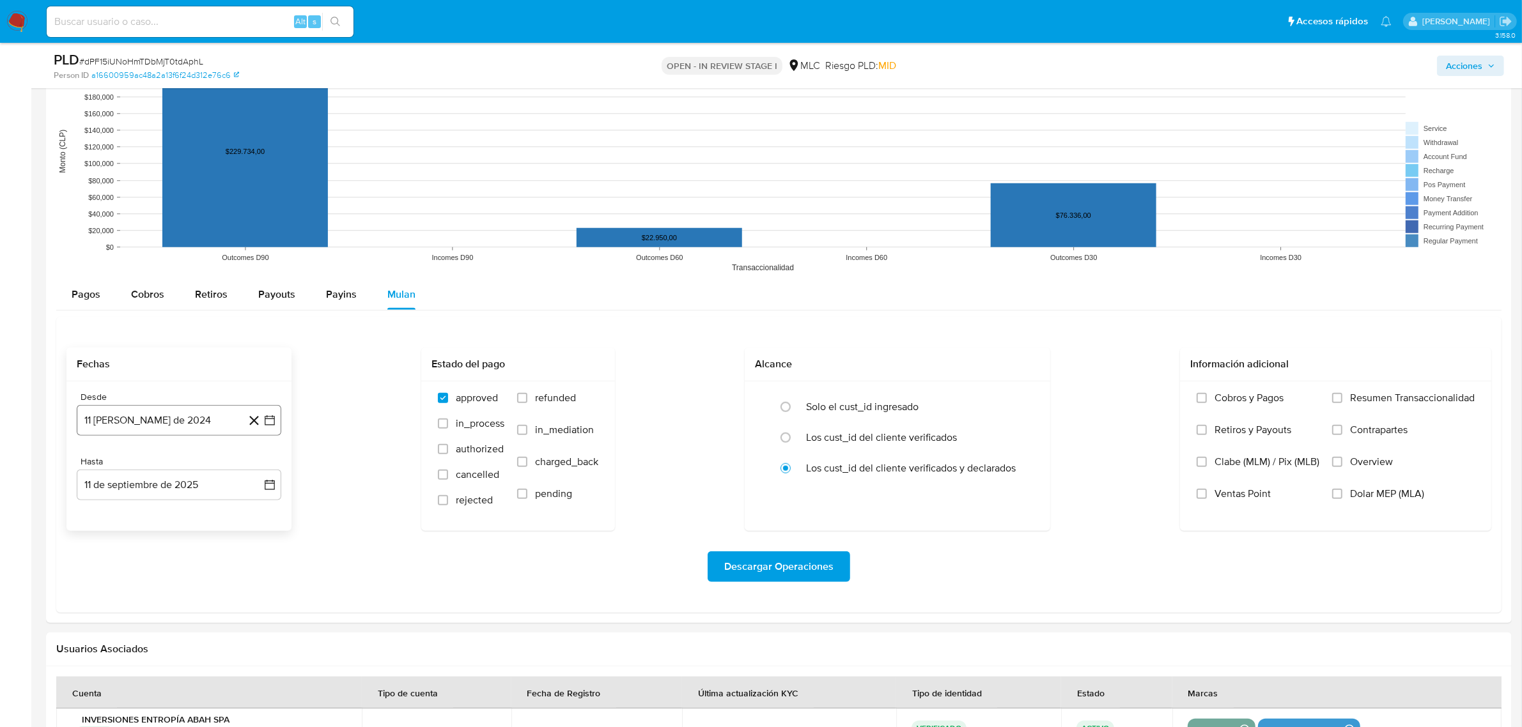
click at [272, 426] on icon "button" at bounding box center [269, 420] width 13 height 13
click at [257, 468] on icon "Mes siguiente" at bounding box center [258, 465] width 15 height 15
drag, startPoint x: 125, startPoint y: 569, endPoint x: 130, endPoint y: 564, distance: 7.2
click at [125, 568] on button "10" at bounding box center [128, 564] width 20 height 20
click at [270, 481] on icon "button" at bounding box center [269, 485] width 13 height 13
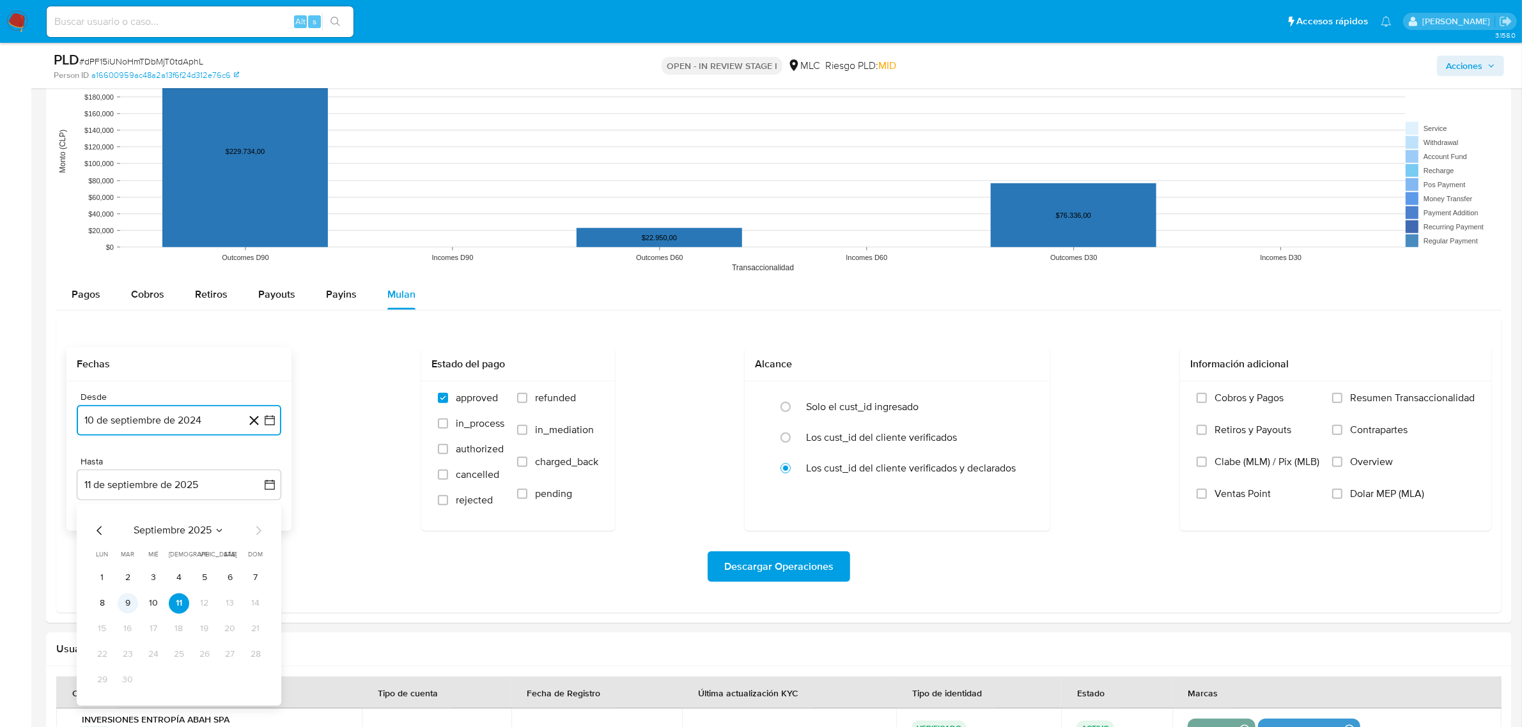
click at [125, 603] on button "9" at bounding box center [128, 603] width 20 height 20
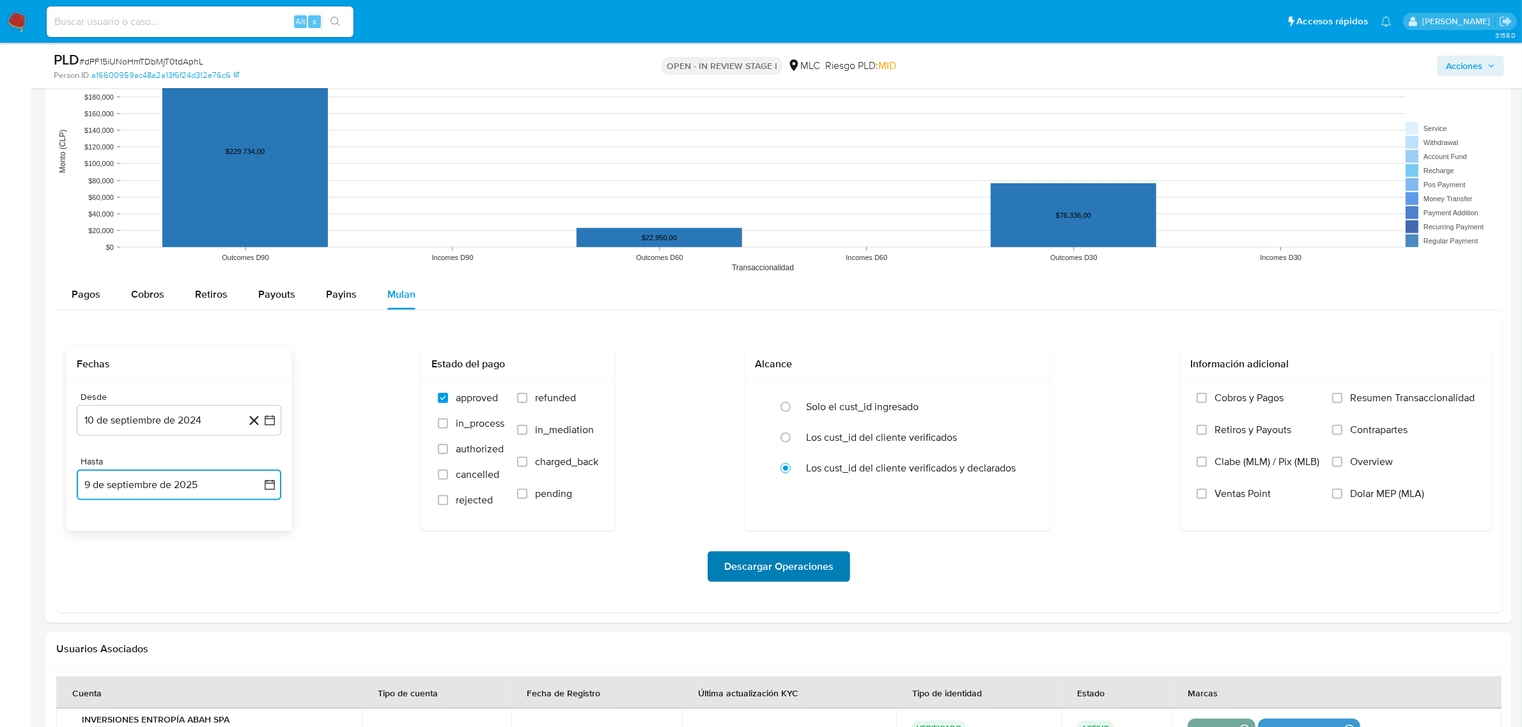
click at [738, 566] on span "Descargar Operaciones" at bounding box center [778, 567] width 109 height 28
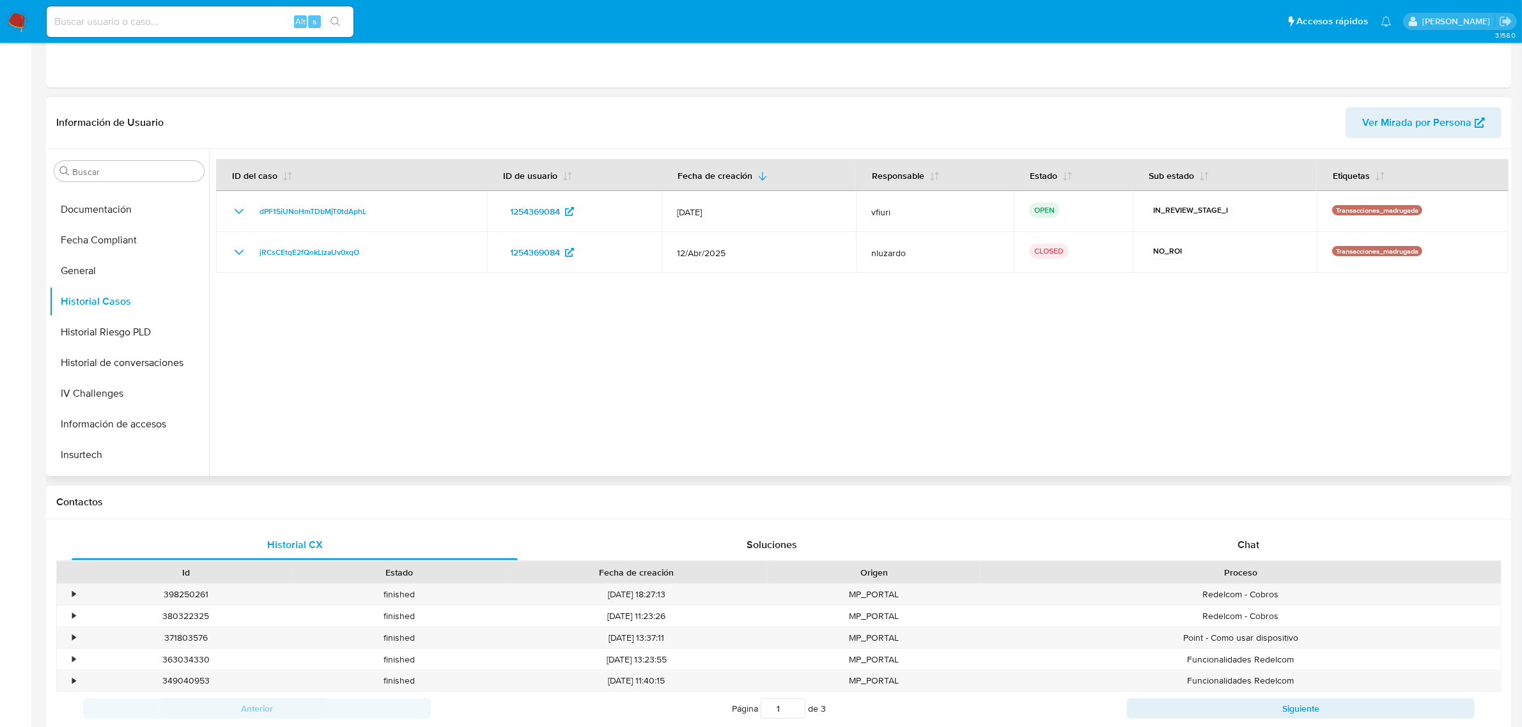
scroll to position [0, 0]
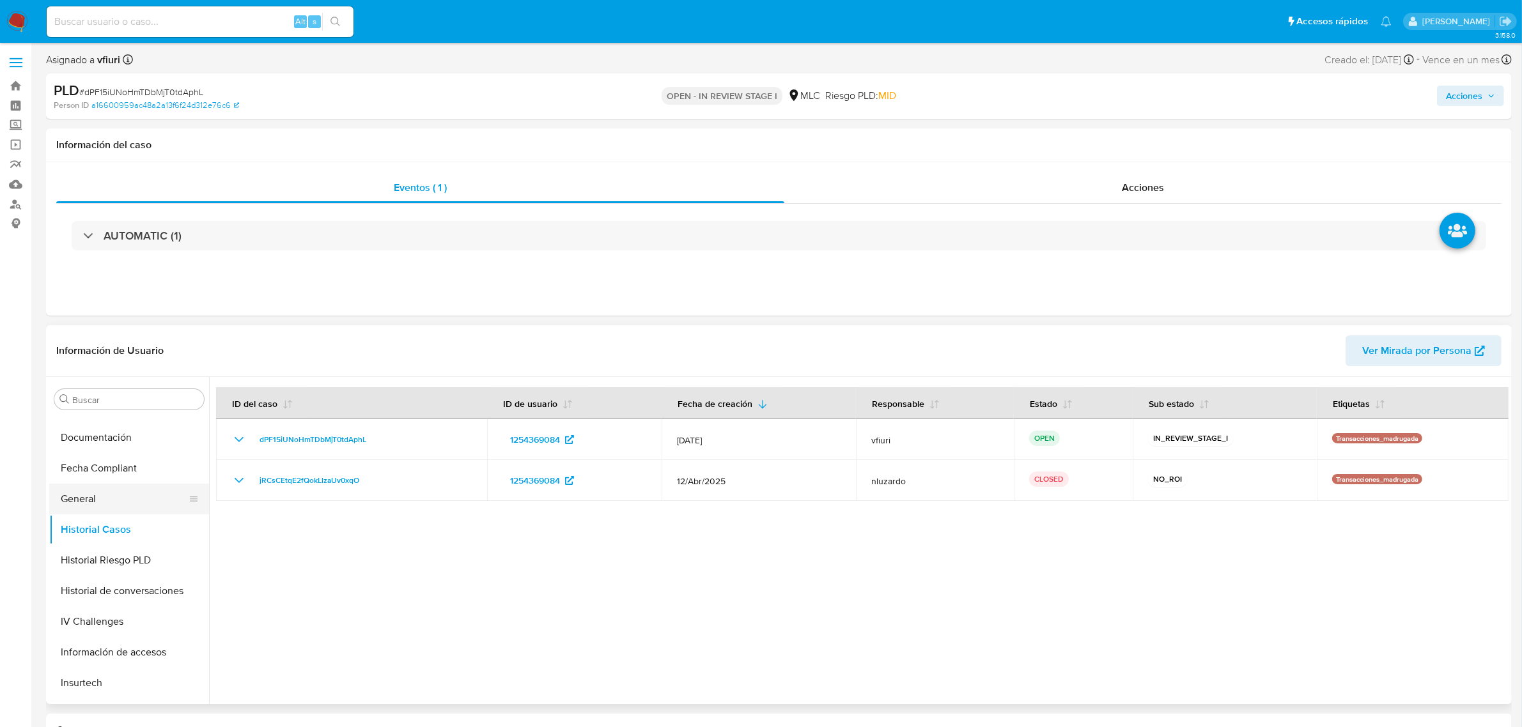
click at [131, 499] on button "General" at bounding box center [124, 499] width 150 height 31
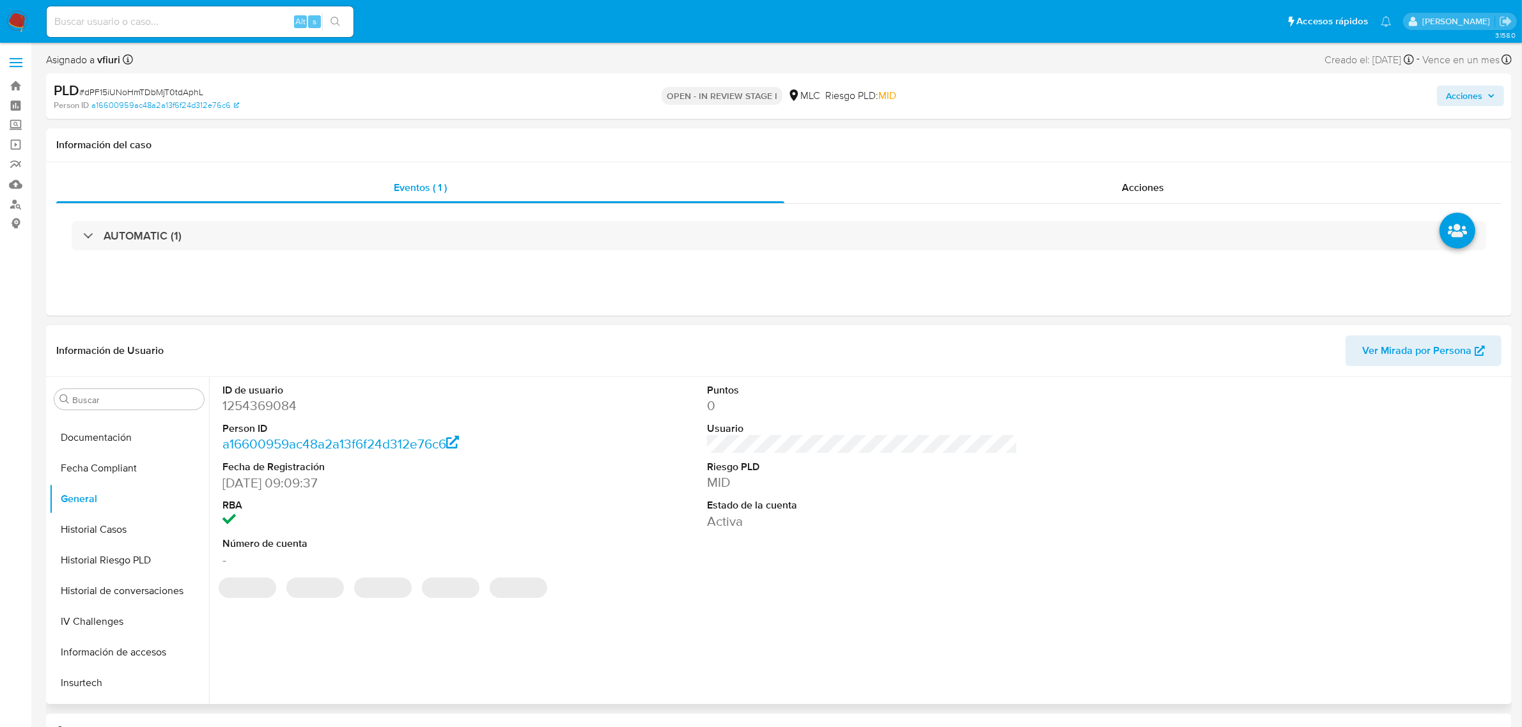
click at [235, 410] on dd "1254369084" at bounding box center [377, 406] width 311 height 18
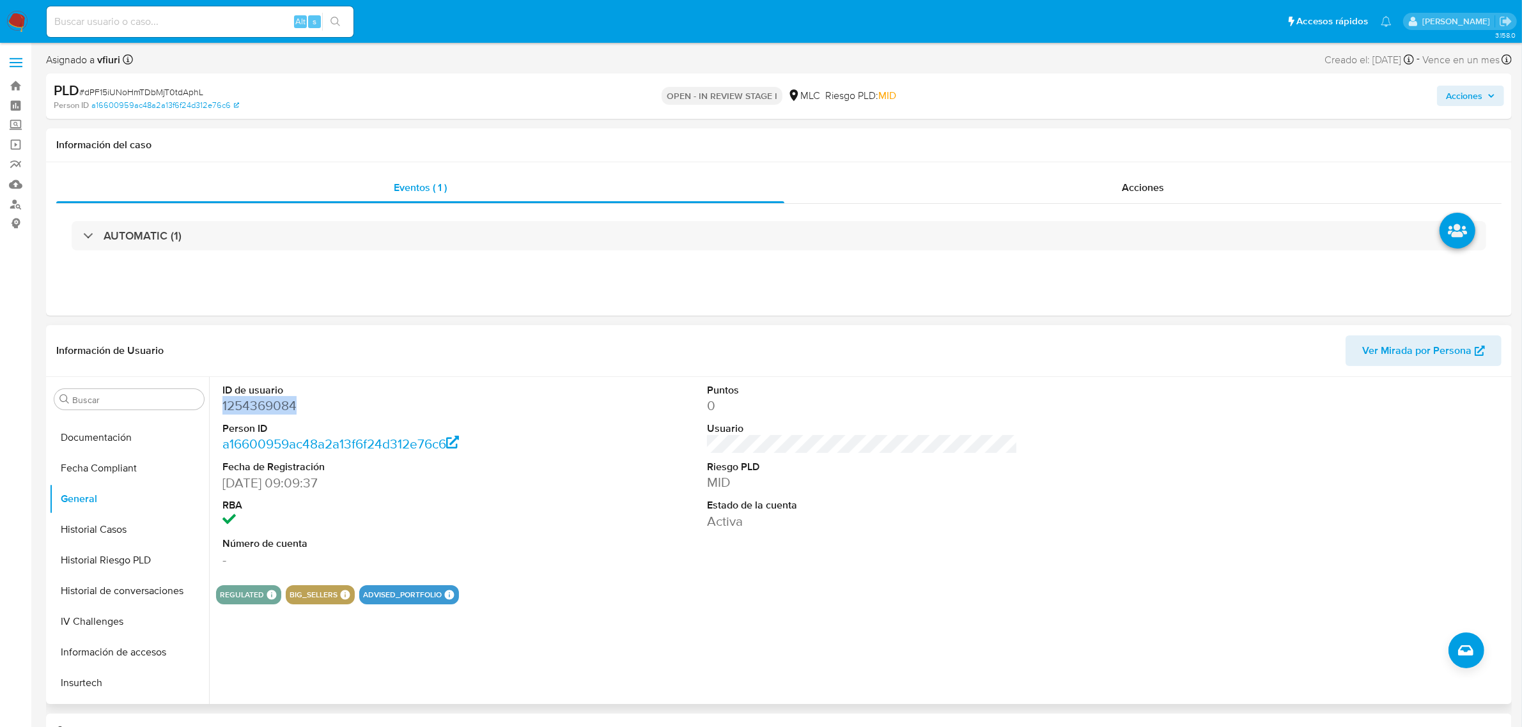
copy dd "1254369084"
drag, startPoint x: 266, startPoint y: 396, endPoint x: 277, endPoint y: 399, distance: 11.3
click at [277, 399] on dd "1254369084" at bounding box center [377, 406] width 311 height 18
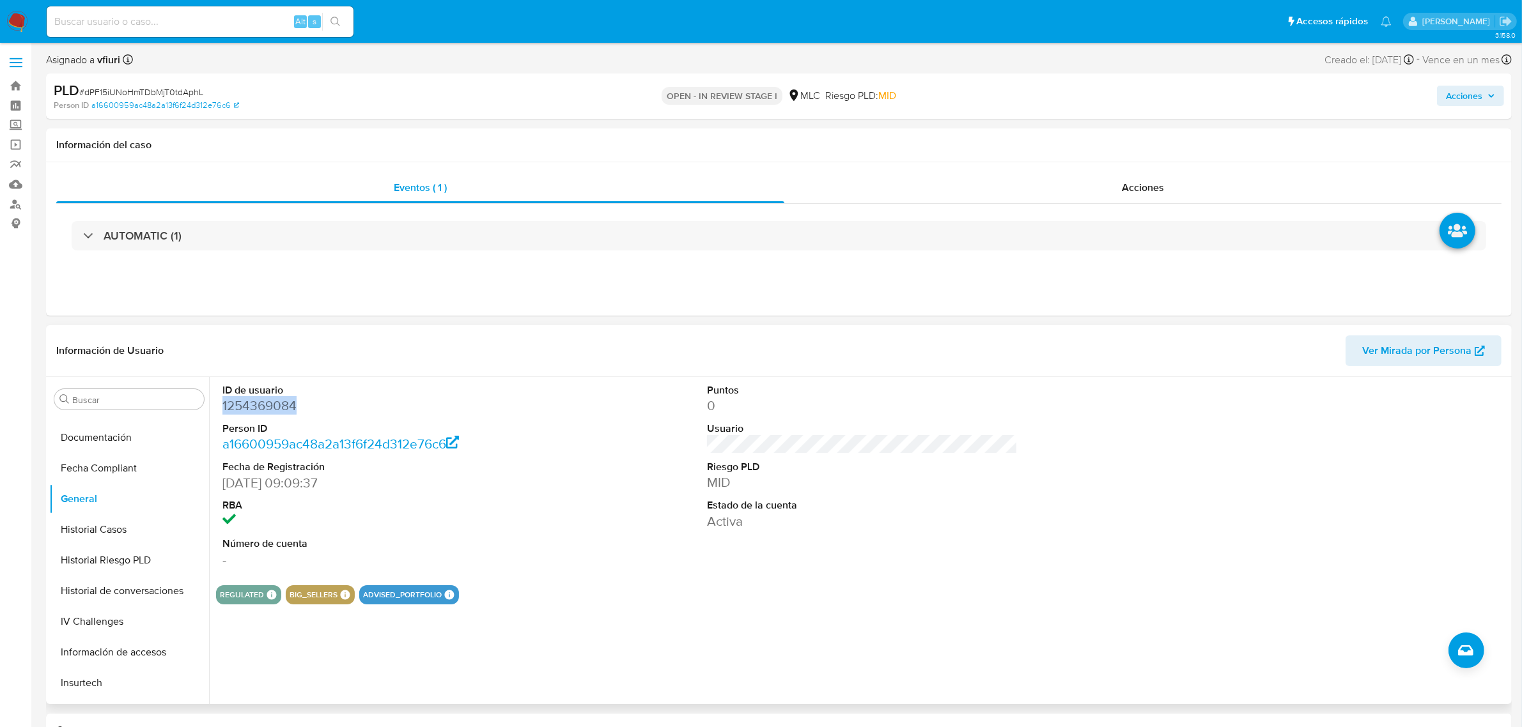
copy dd "1254369084"
click at [149, 89] on span "# dPF15iUNoHmTDbMjT0tdAphL" at bounding box center [141, 92] width 124 height 13
copy span "dPF15iUNoHmTDbMjT0tdAphL"
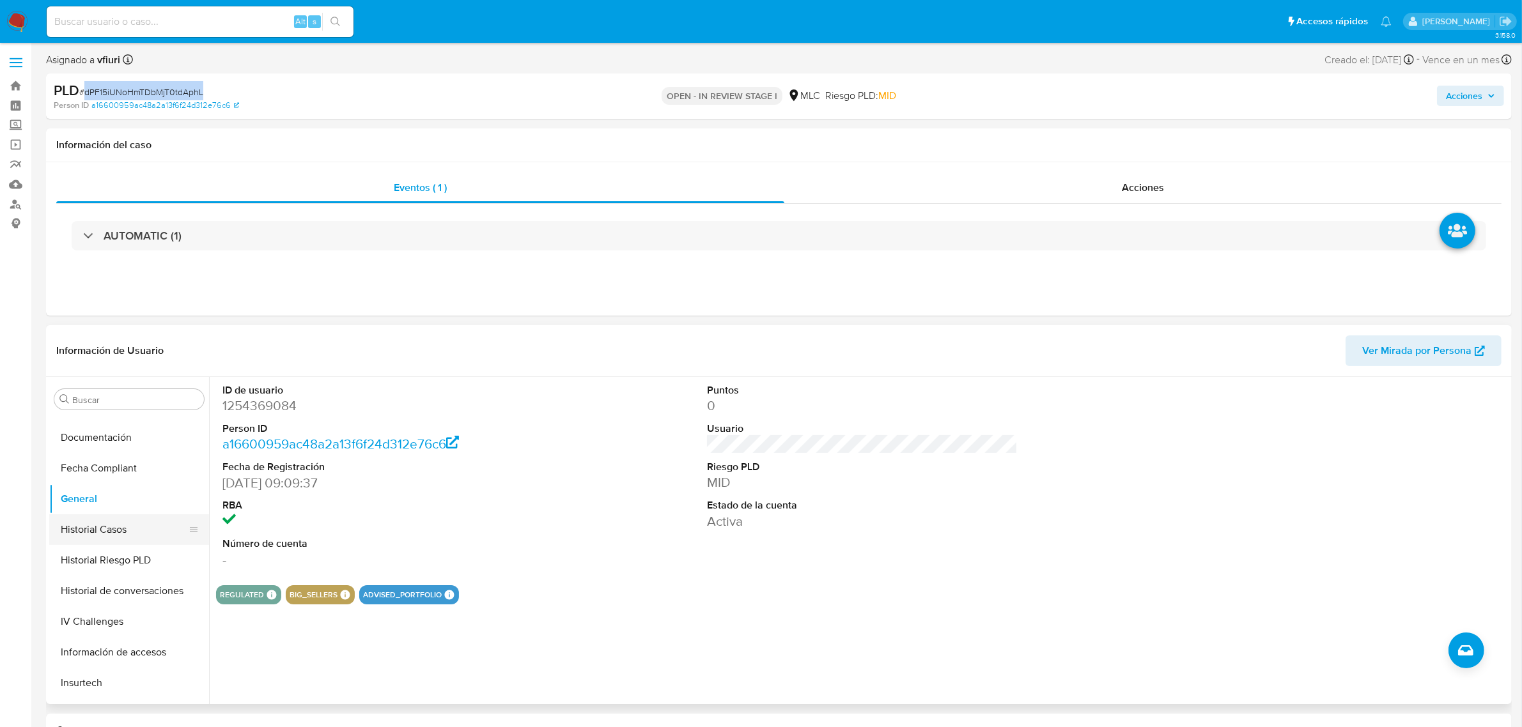
click at [101, 530] on button "Historial Casos" at bounding box center [124, 529] width 150 height 31
